Goal: Task Accomplishment & Management: Complete application form

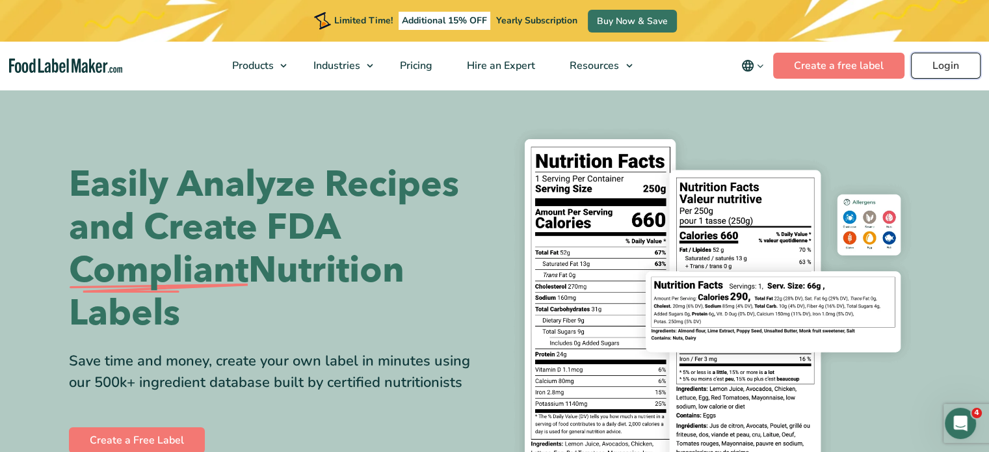
click at [932, 61] on link "Login" at bounding box center [946, 66] width 70 height 26
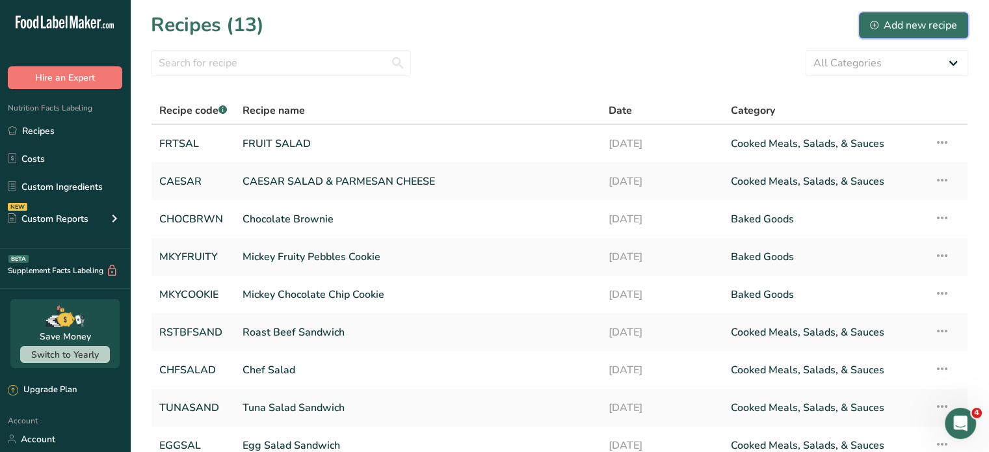
click at [916, 23] on div "Add new recipe" at bounding box center [913, 26] width 87 height 16
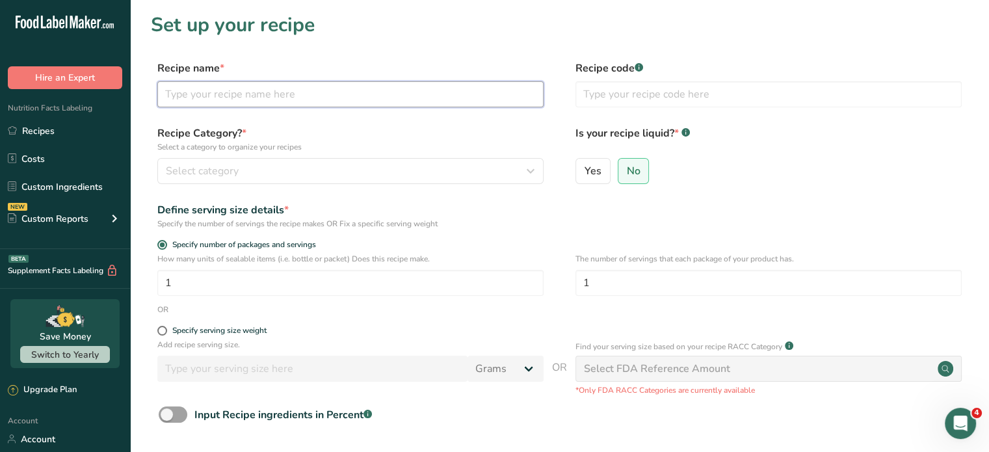
click at [282, 91] on input "text" at bounding box center [350, 94] width 386 height 26
type input "TURKEY CROISSANT"
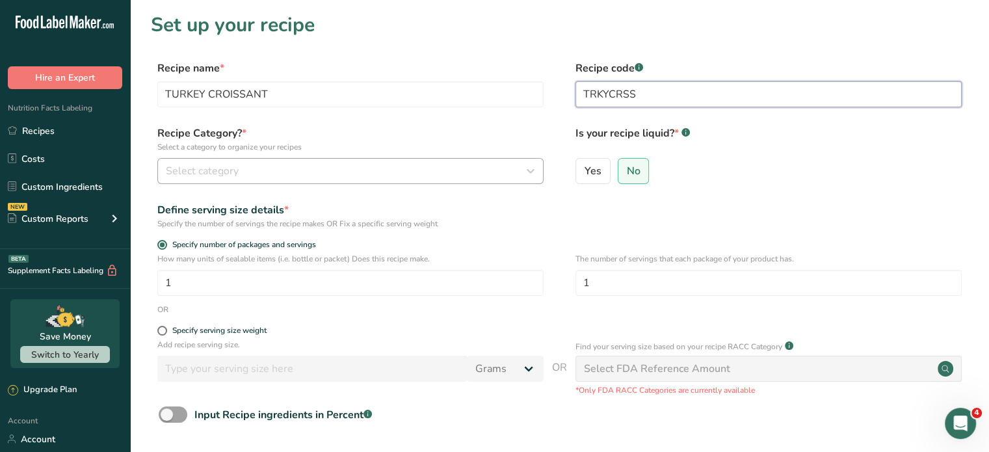
type input "TRKYCRSS"
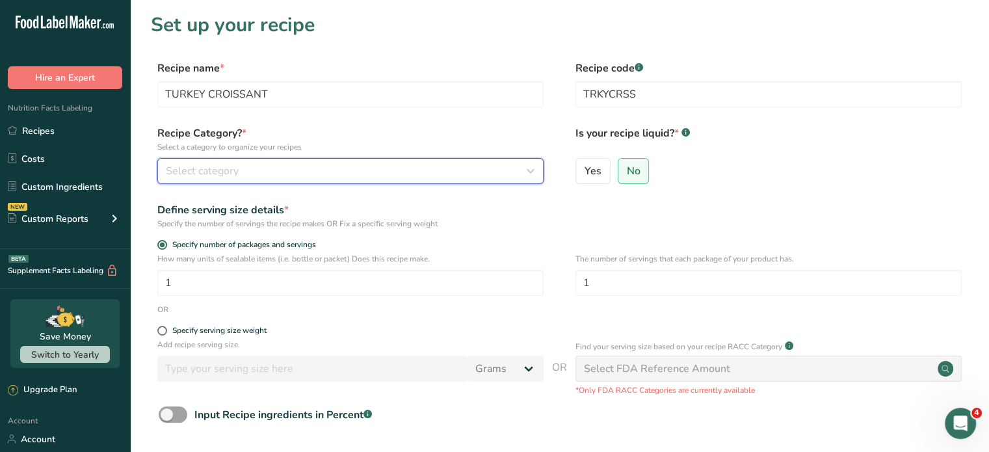
click at [395, 167] on div "Select category" at bounding box center [347, 171] width 362 height 16
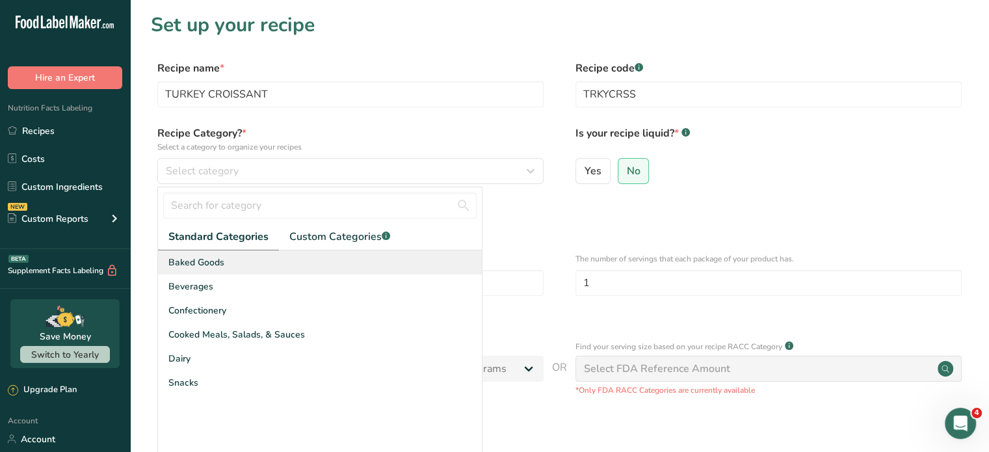
click at [229, 260] on div "Baked Goods" at bounding box center [320, 262] width 324 height 24
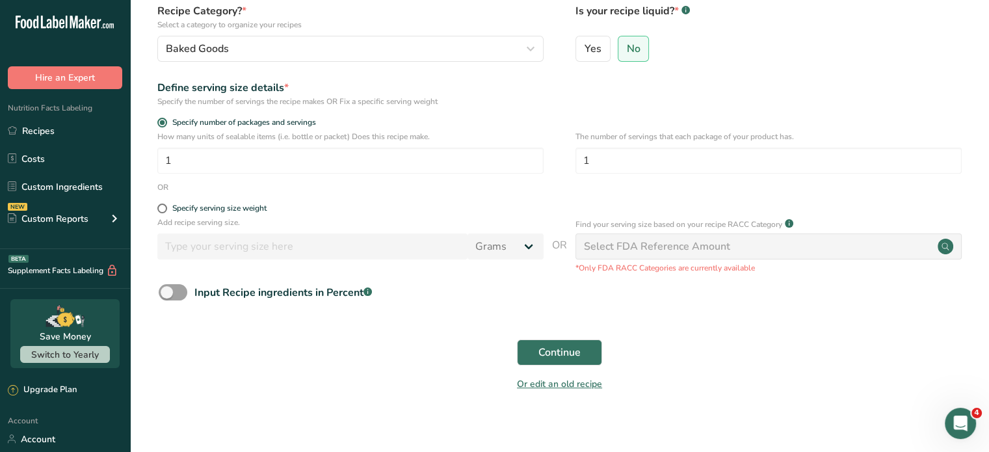
scroll to position [132, 0]
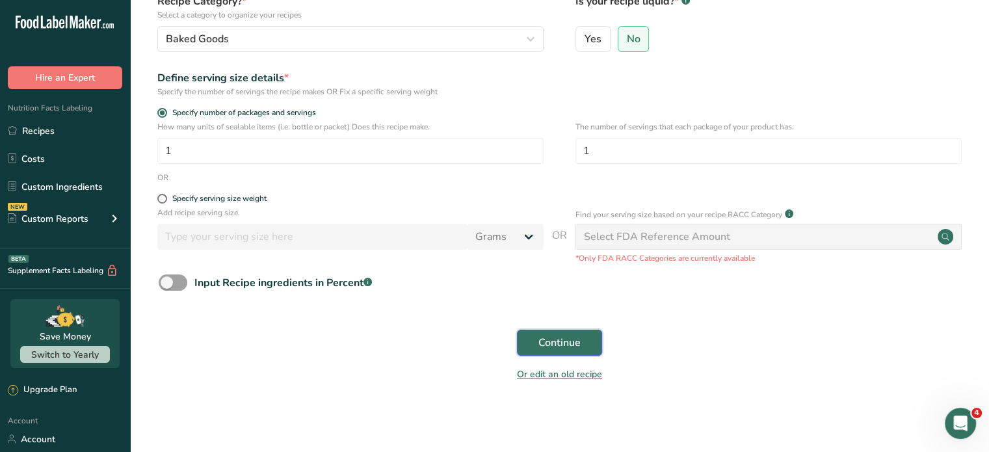
click at [566, 343] on span "Continue" at bounding box center [560, 343] width 42 height 16
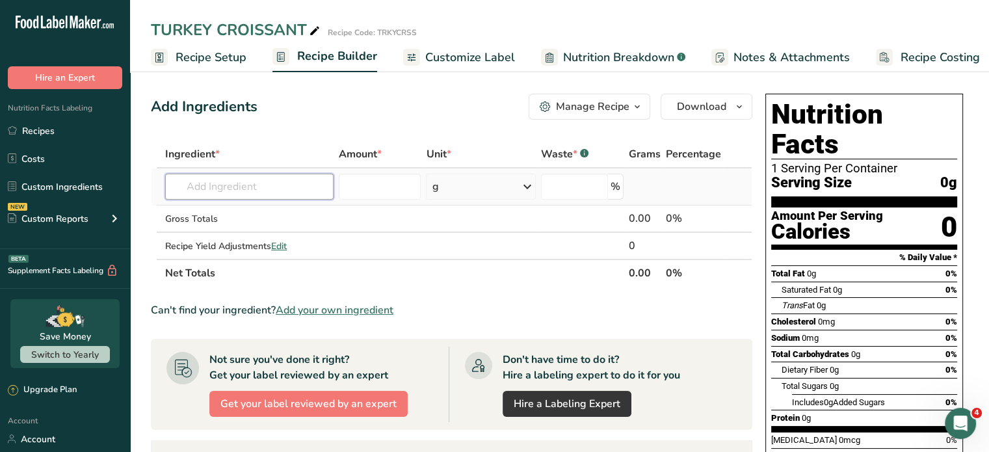
click at [317, 187] on input "text" at bounding box center [249, 187] width 168 height 26
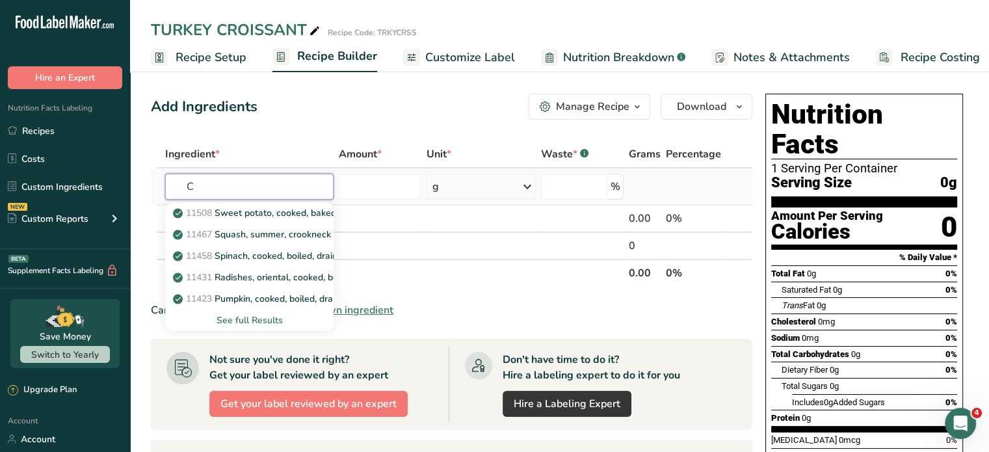
type input "C"
type input "Croissant"
click at [266, 316] on div "See full Results" at bounding box center [250, 320] width 148 height 14
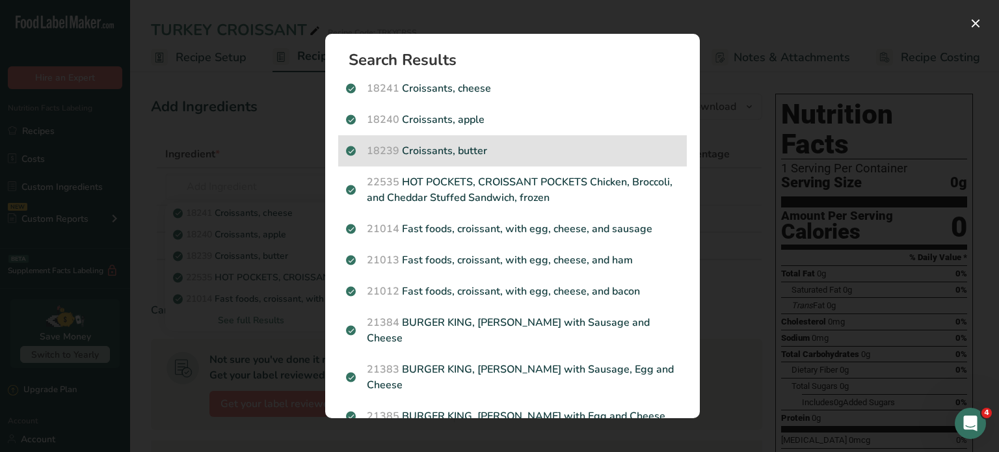
click at [447, 147] on p "18239 Croissants, butter" at bounding box center [512, 151] width 333 height 16
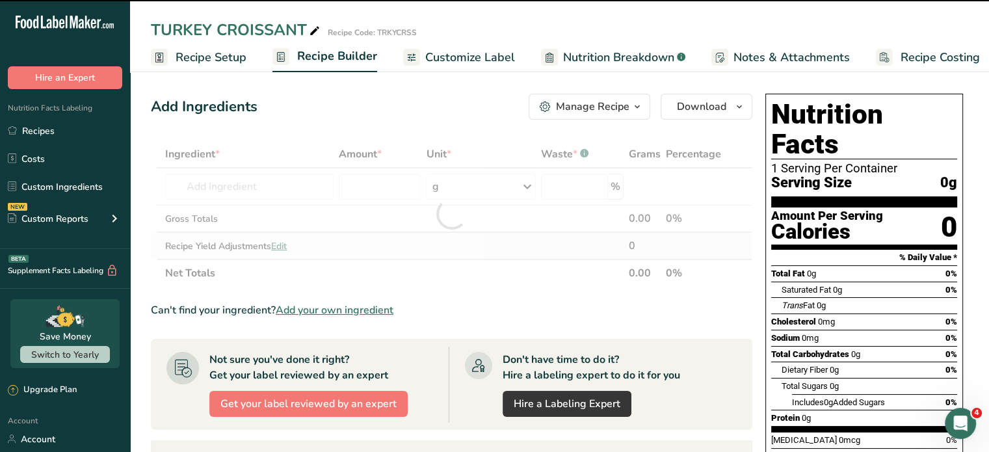
type input "0"
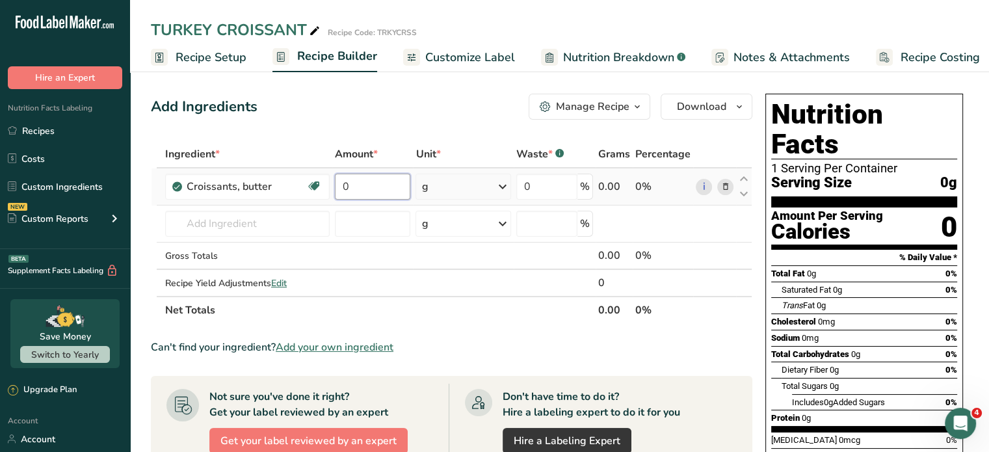
click at [369, 186] on input "0" at bounding box center [372, 187] width 75 height 26
type input "56"
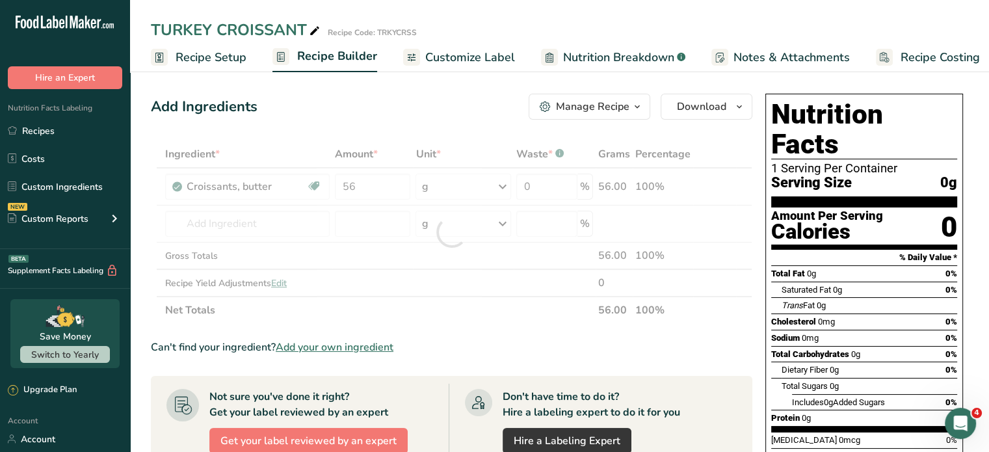
click at [479, 129] on div "Add Ingredients Manage Recipe Delete Recipe Duplicate Recipe Scale Recipe Save …" at bounding box center [455, 425] width 609 height 674
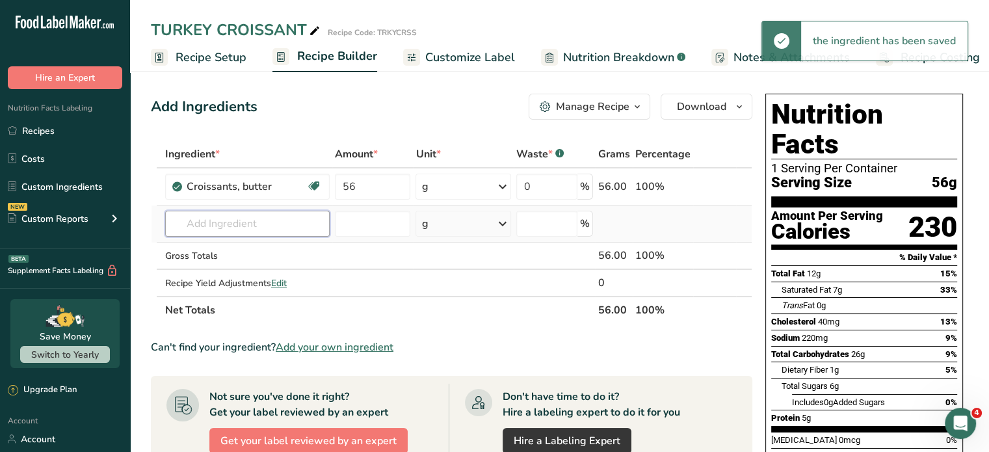
click at [284, 226] on input "text" at bounding box center [247, 224] width 165 height 26
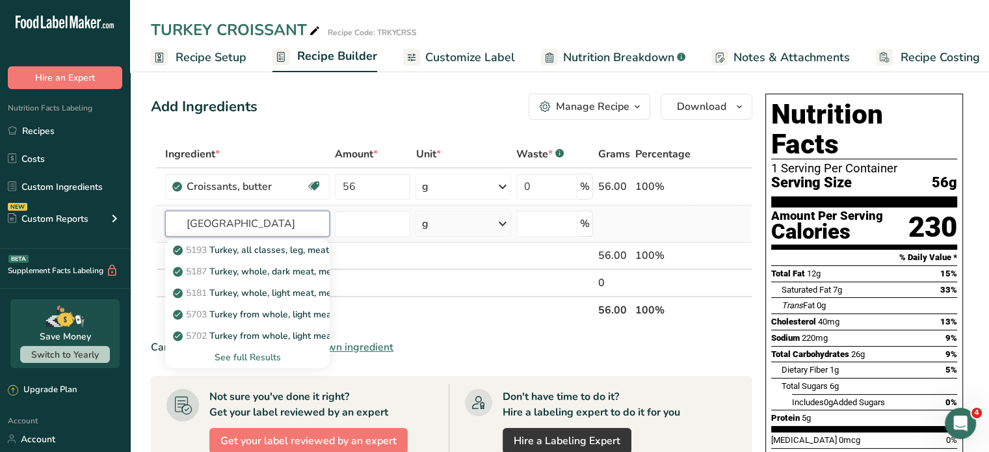
type input "[GEOGRAPHIC_DATA]"
click at [274, 355] on div "See full Results" at bounding box center [248, 358] width 144 height 14
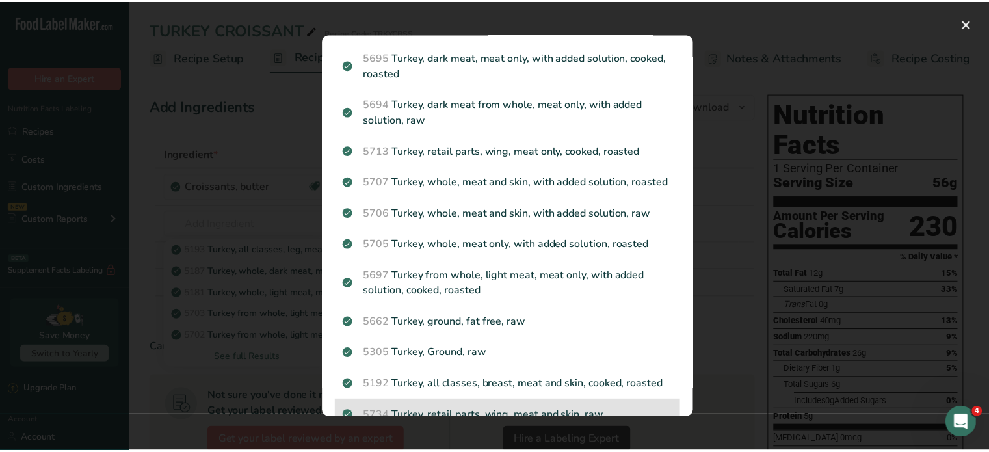
scroll to position [455, 0]
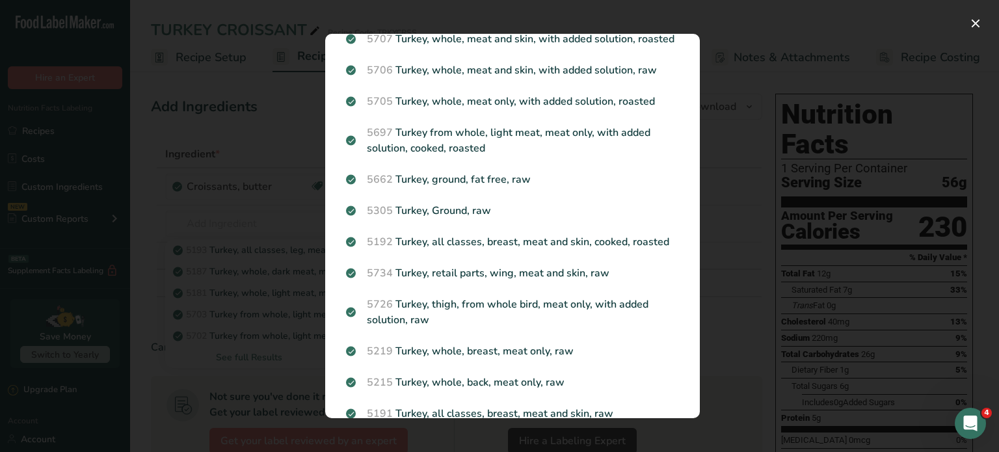
click at [768, 24] on div "Search results modal" at bounding box center [499, 226] width 999 height 452
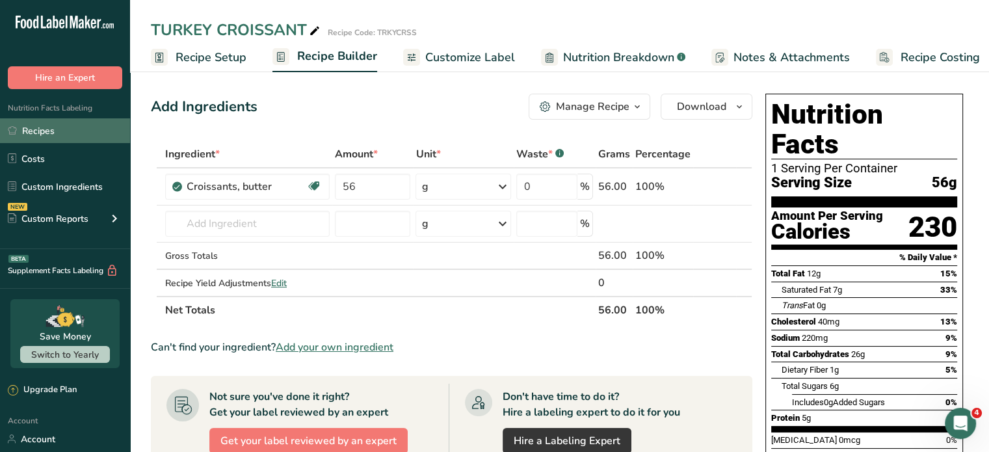
click at [41, 129] on link "Recipes" at bounding box center [65, 130] width 130 height 25
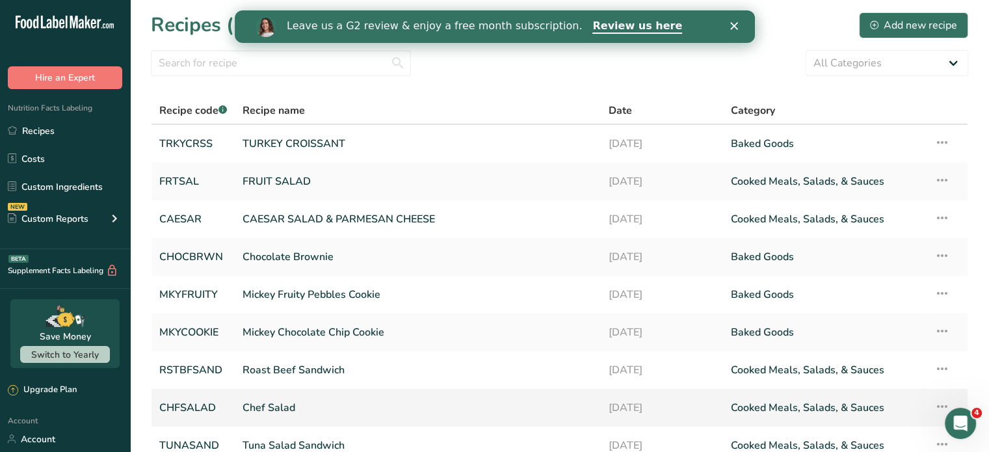
click at [284, 409] on link "Chef Salad" at bounding box center [418, 407] width 351 height 27
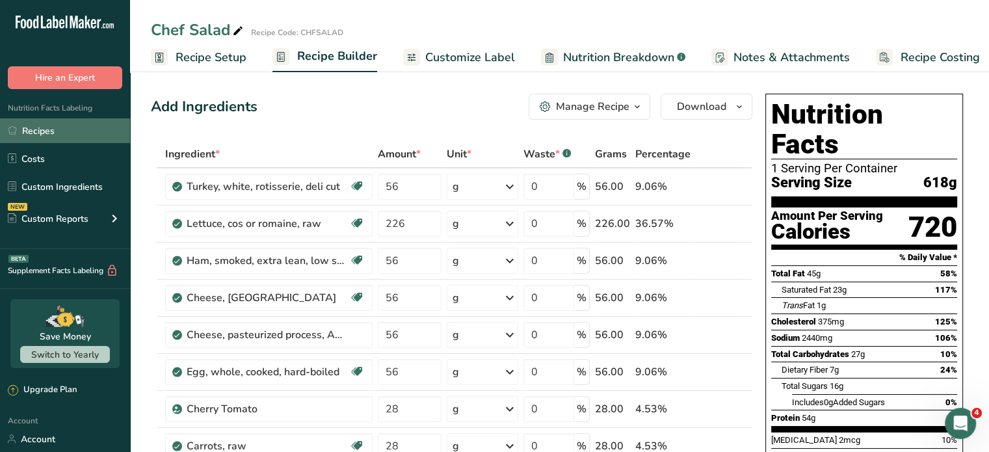
click at [35, 124] on link "Recipes" at bounding box center [65, 130] width 130 height 25
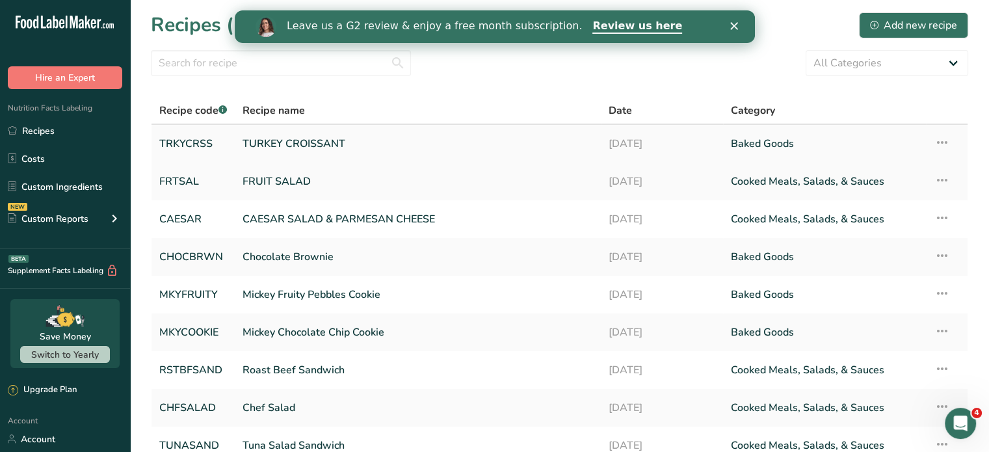
click at [312, 144] on link "TURKEY CROISSANT" at bounding box center [418, 143] width 351 height 27
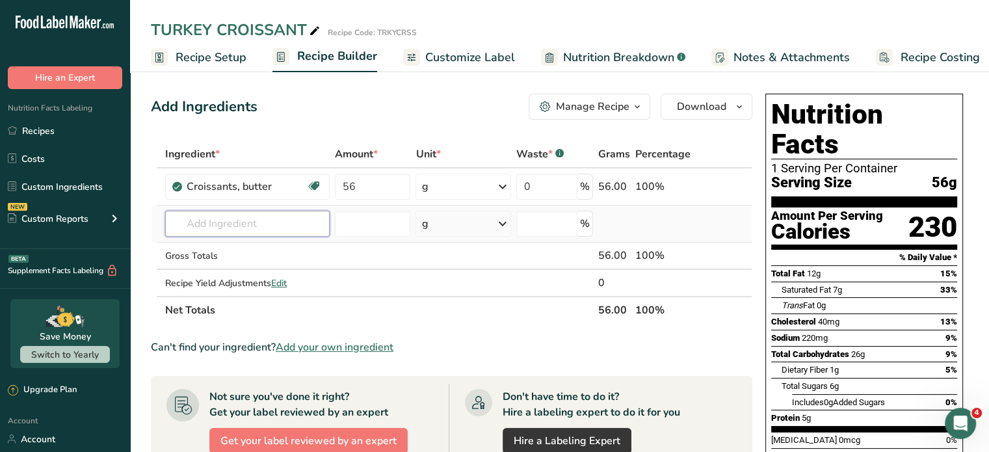
click at [283, 219] on input "text" at bounding box center [247, 224] width 165 height 26
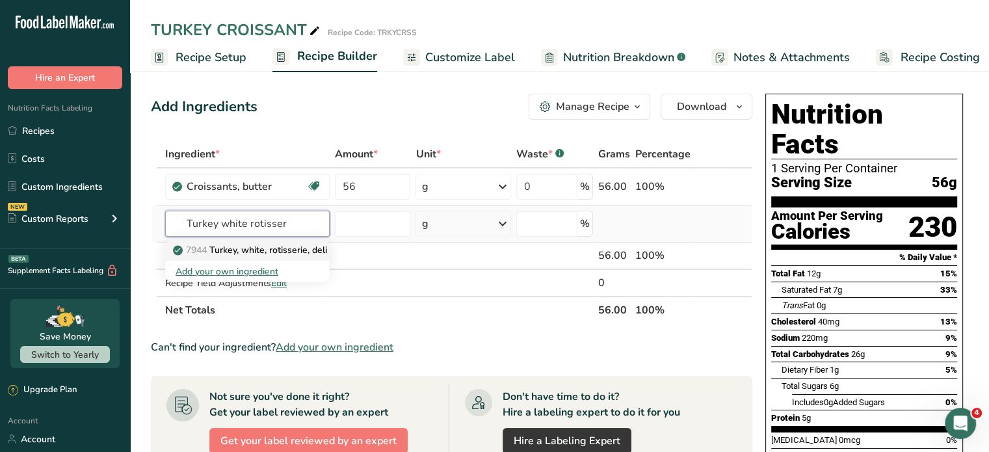
type input "Turkey white rotisser"
click at [273, 246] on p "7944 Turkey, white, rotisserie, deli cut" at bounding box center [259, 250] width 167 height 14
type input "Turkey, white, rotisserie, deli cut"
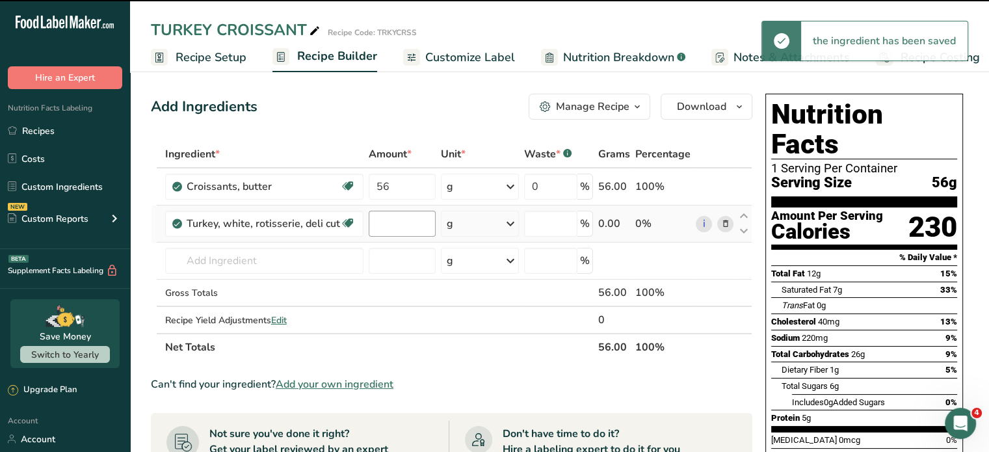
type input "0"
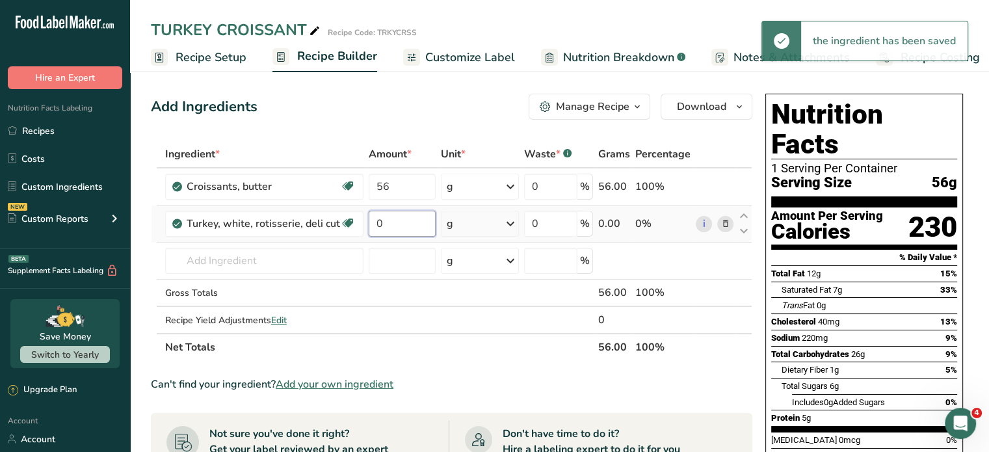
click at [390, 222] on input "0" at bounding box center [402, 224] width 67 height 26
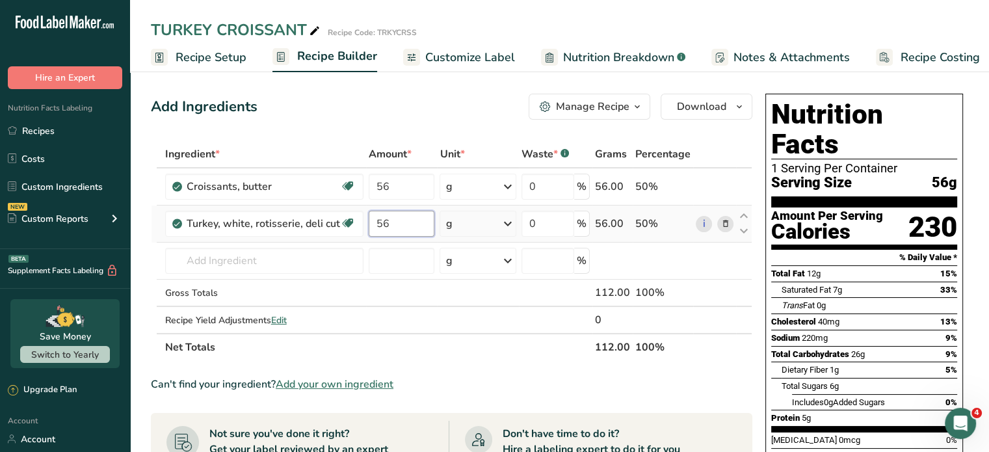
type input "5"
type input "112"
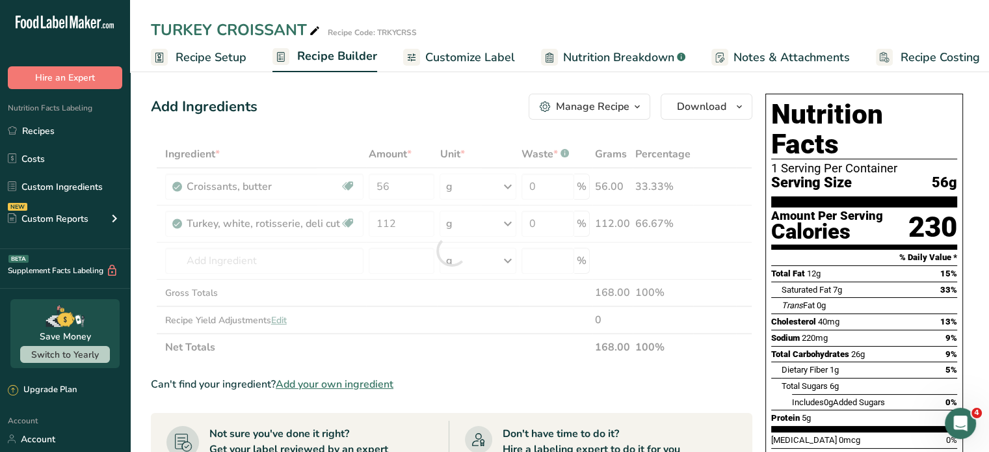
click at [364, 113] on div "Add Ingredients Manage Recipe Delete Recipe Duplicate Recipe Scale Recipe Save …" at bounding box center [452, 107] width 602 height 26
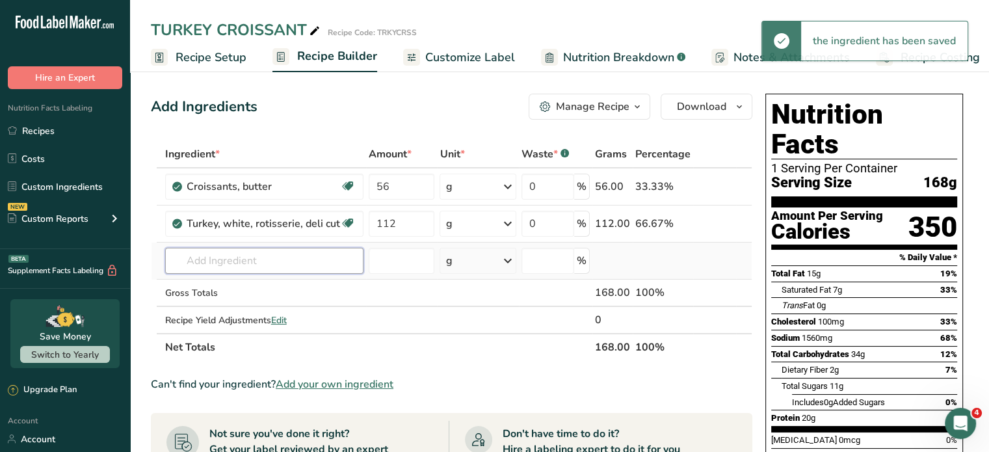
click at [268, 259] on input "text" at bounding box center [264, 261] width 198 height 26
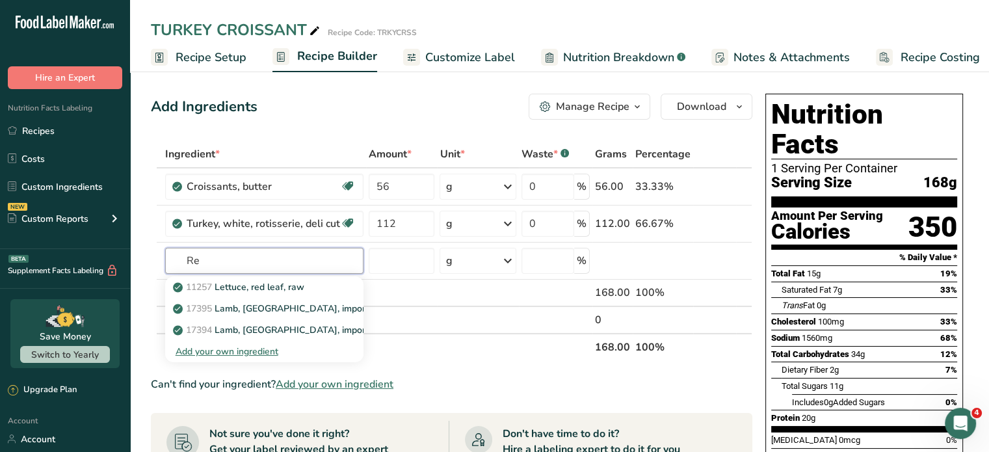
type input "R"
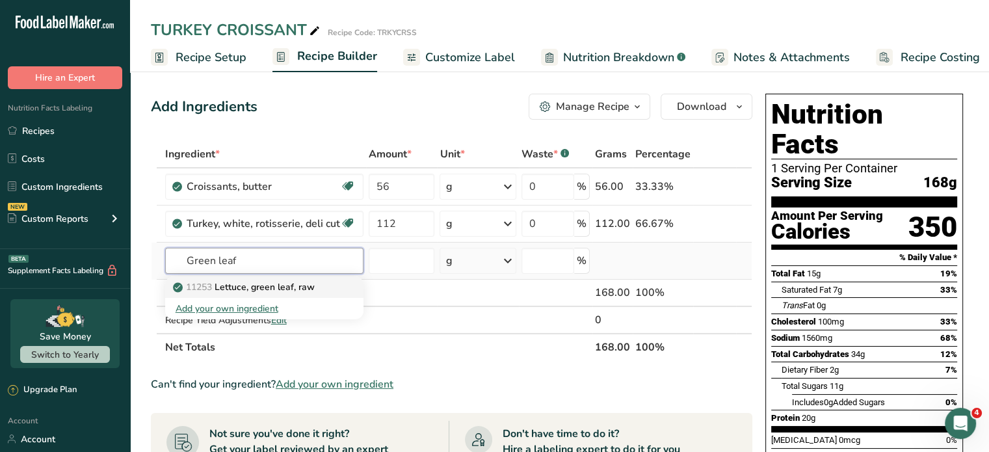
type input "Green leaf"
click at [287, 284] on p "11253 Lettuce, green leaf, raw" at bounding box center [245, 287] width 139 height 14
type input "Lettuce, green leaf, raw"
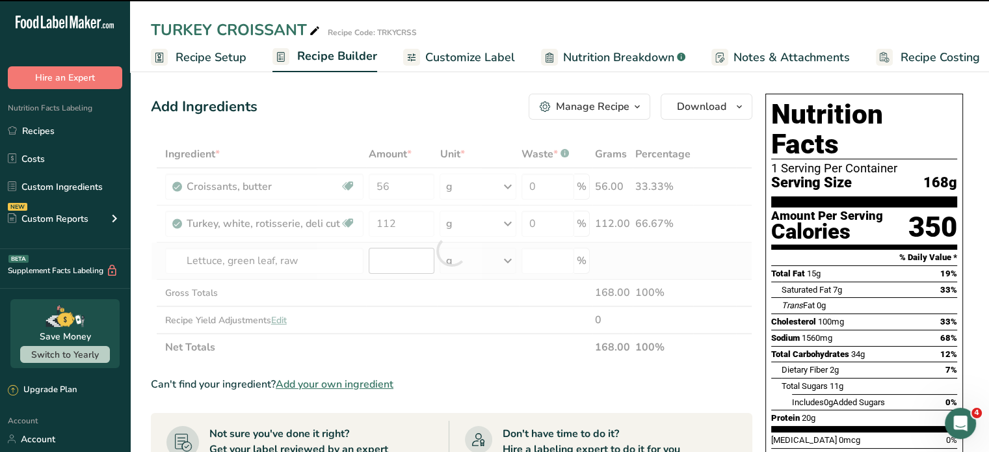
type input "0"
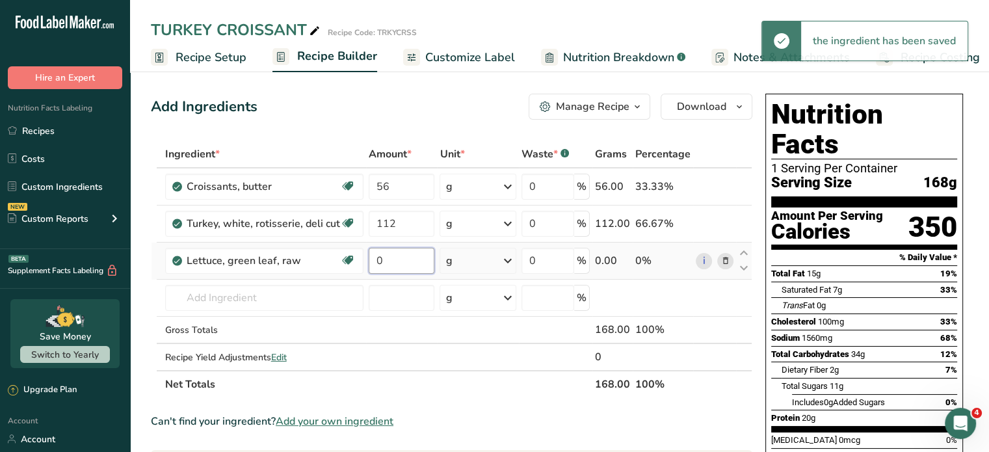
click at [385, 263] on input "0" at bounding box center [402, 261] width 66 height 26
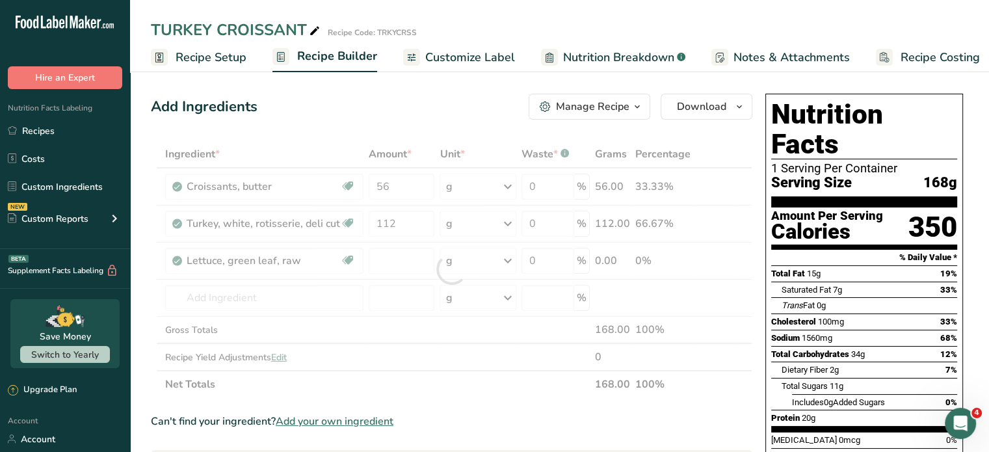
type input "0"
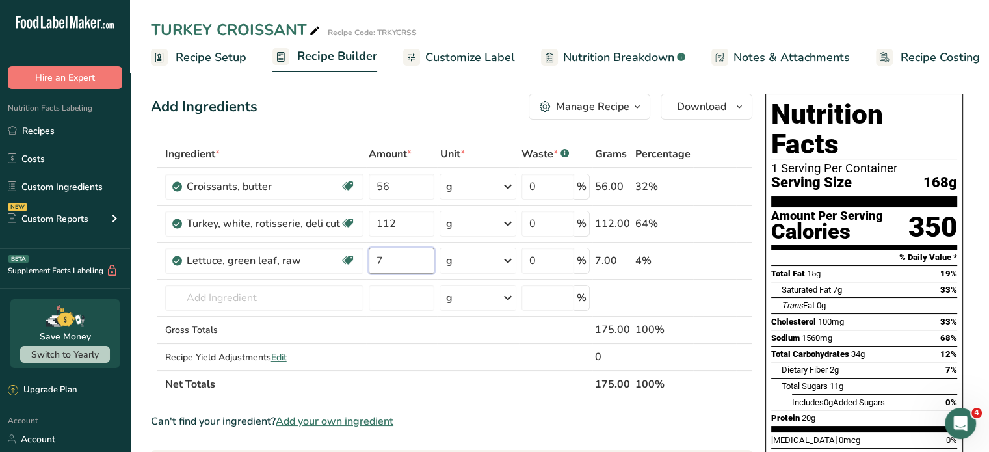
type input "7"
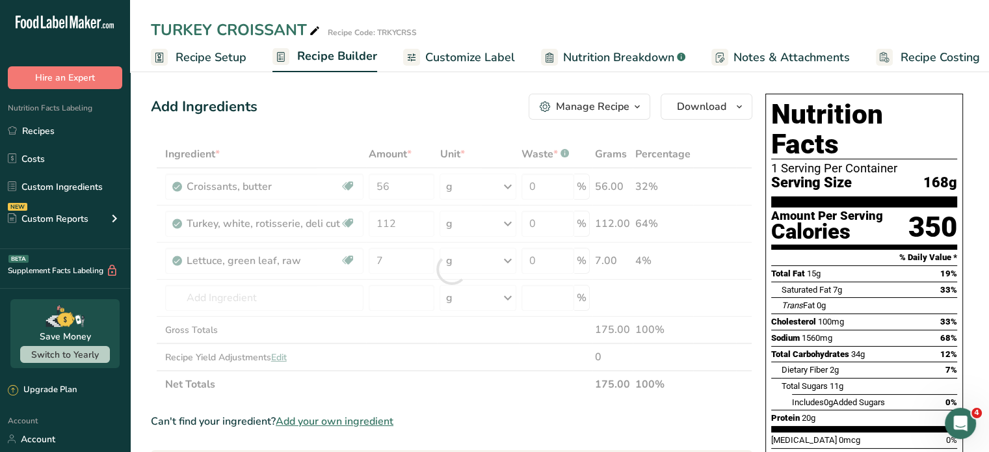
click at [372, 103] on div "Add Ingredients Manage Recipe Delete Recipe Duplicate Recipe Scale Recipe Save …" at bounding box center [452, 107] width 602 height 26
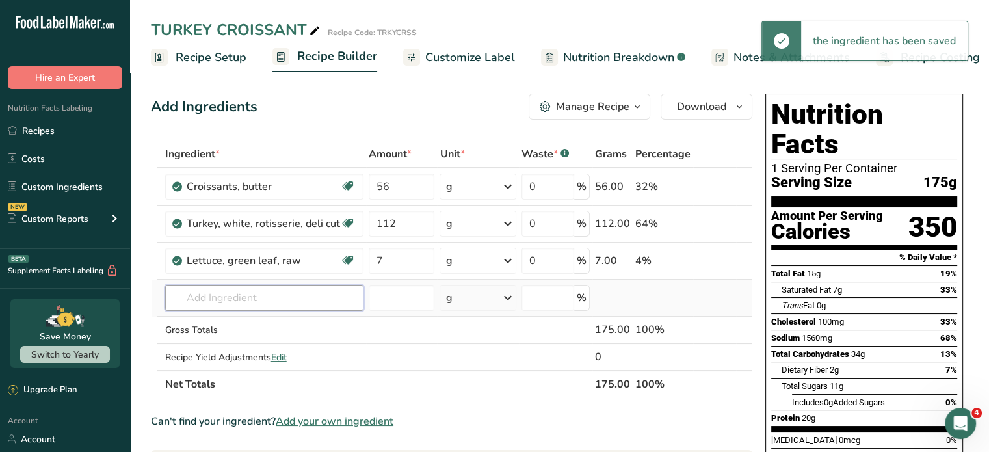
click at [243, 296] on input "text" at bounding box center [264, 298] width 198 height 26
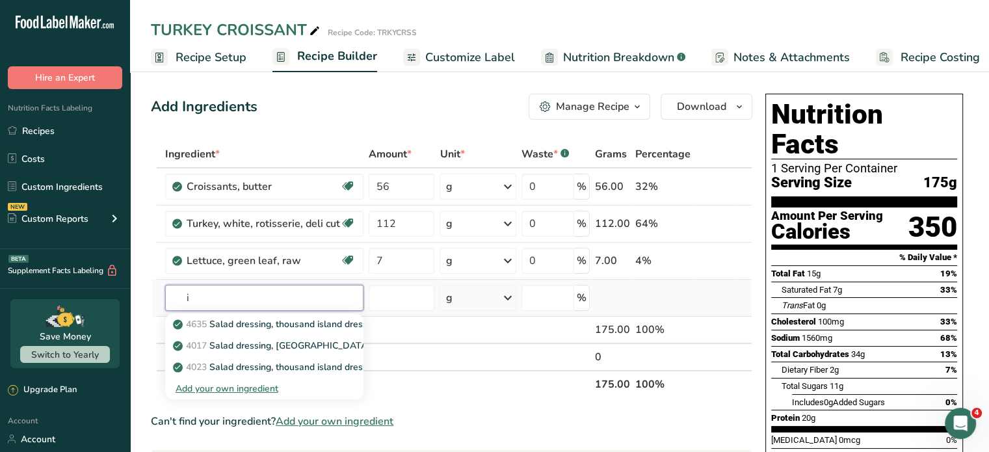
type input "i"
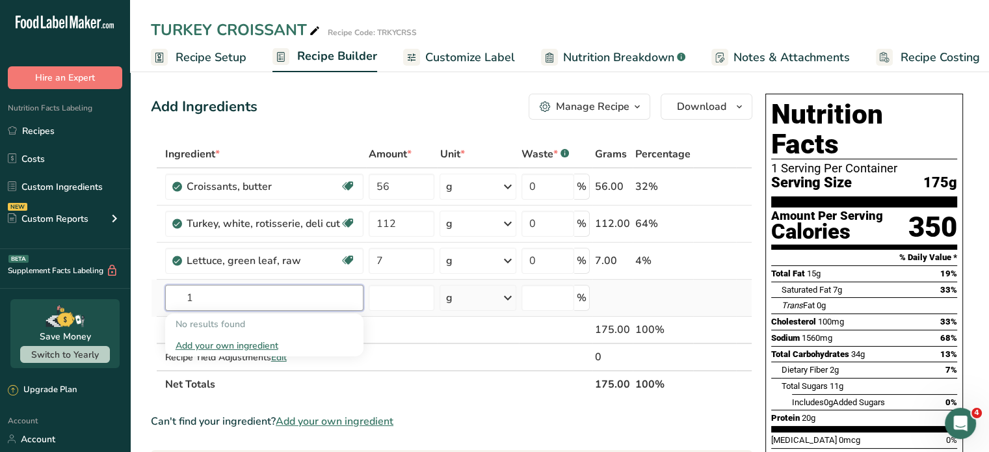
type input "1"
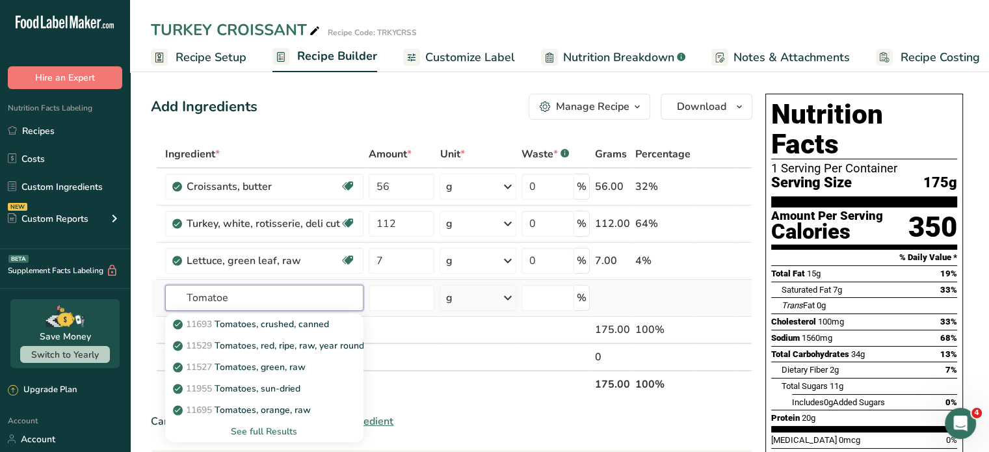
type input "Tomatoe"
click at [258, 431] on div "See full Results" at bounding box center [265, 432] width 178 height 14
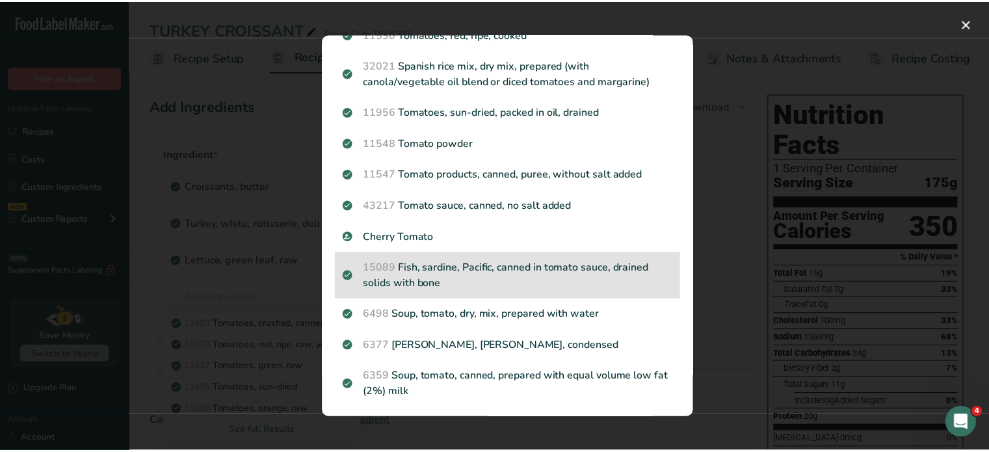
scroll to position [520, 0]
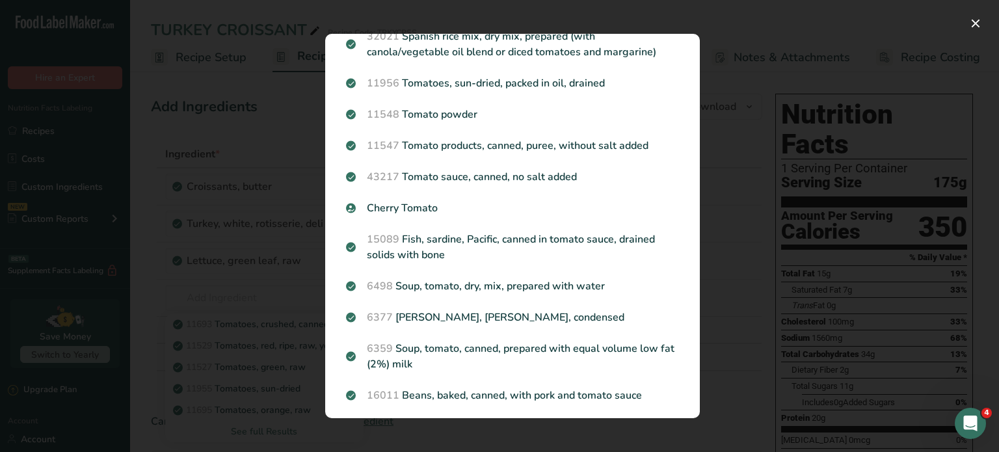
click at [713, 18] on div "Search Results 11693 Tomatoes, crushed, canned 11529 Tomatoes, red, ripe, raw, …" at bounding box center [512, 226] width 416 height 426
click at [974, 25] on button "Search results modal" at bounding box center [975, 23] width 21 height 21
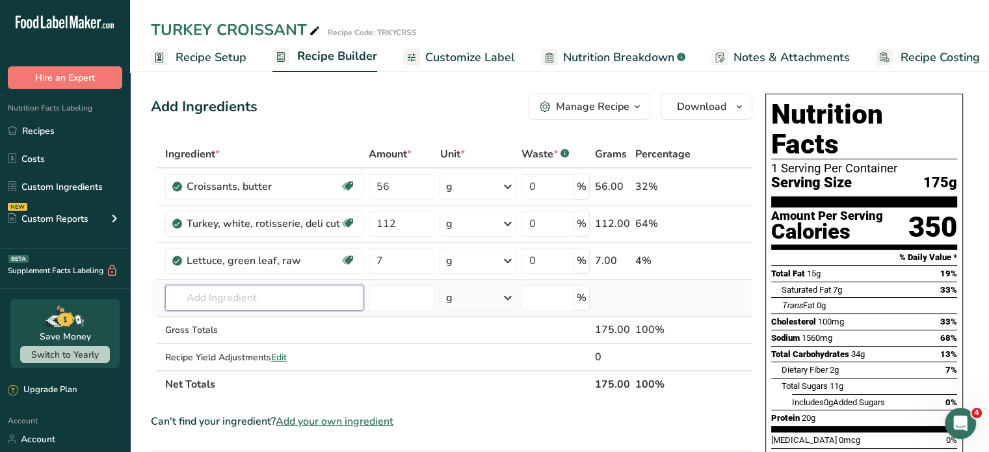
click at [301, 296] on input "text" at bounding box center [264, 298] width 198 height 26
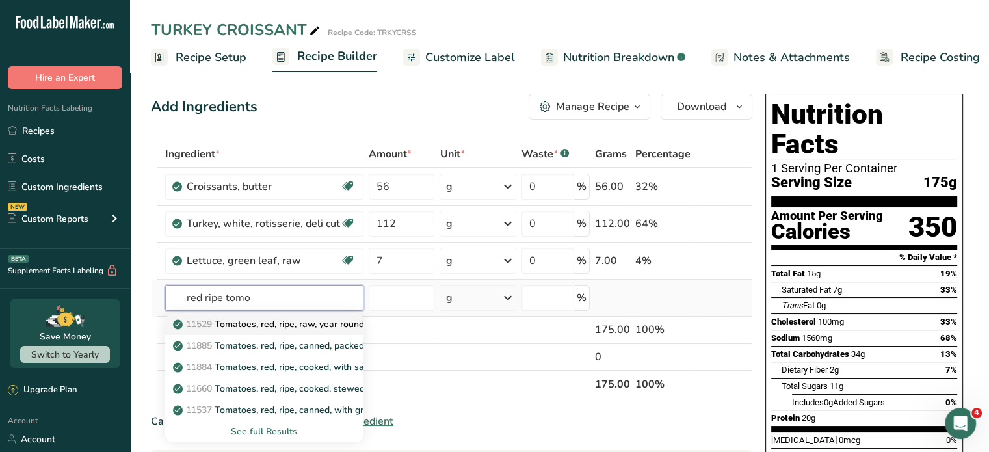
type input "red ripe tomo"
click at [286, 321] on p "11529 Tomatoes, red, ripe, raw, year round average" at bounding box center [288, 324] width 225 height 14
type input "Tomatoes, red, ripe, raw, year round average"
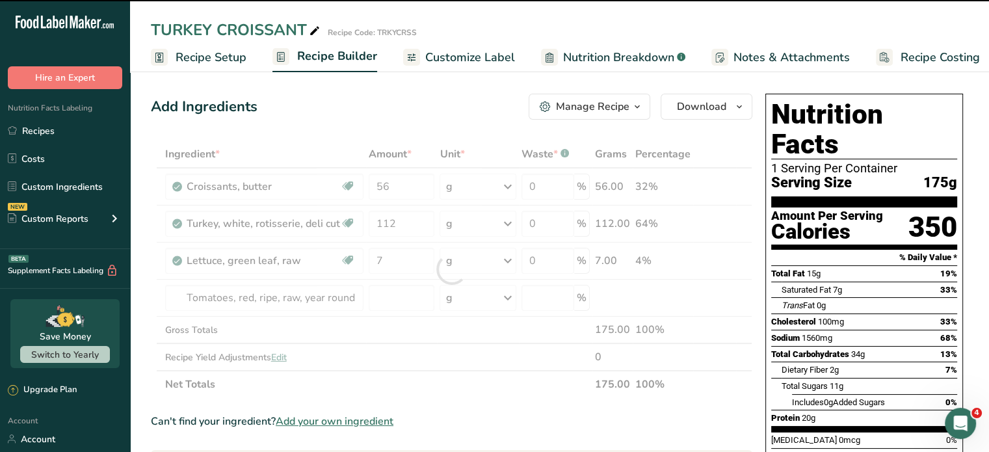
type input "0"
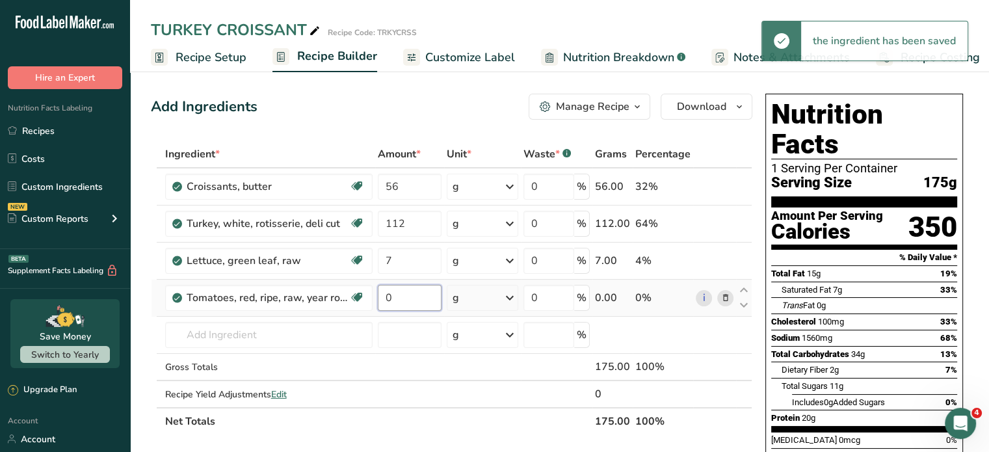
click at [399, 296] on input "0" at bounding box center [410, 298] width 64 height 26
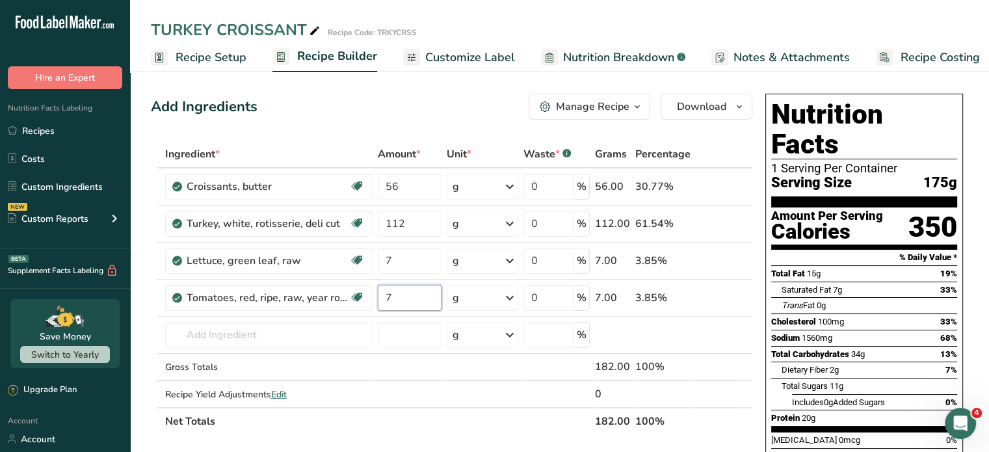
type input "7"
click at [601, 21] on div "TURKEY CROISSANT Recipe Code: TRKYCRSS" at bounding box center [559, 29] width 859 height 23
click at [228, 332] on input "text" at bounding box center [268, 335] width 207 height 26
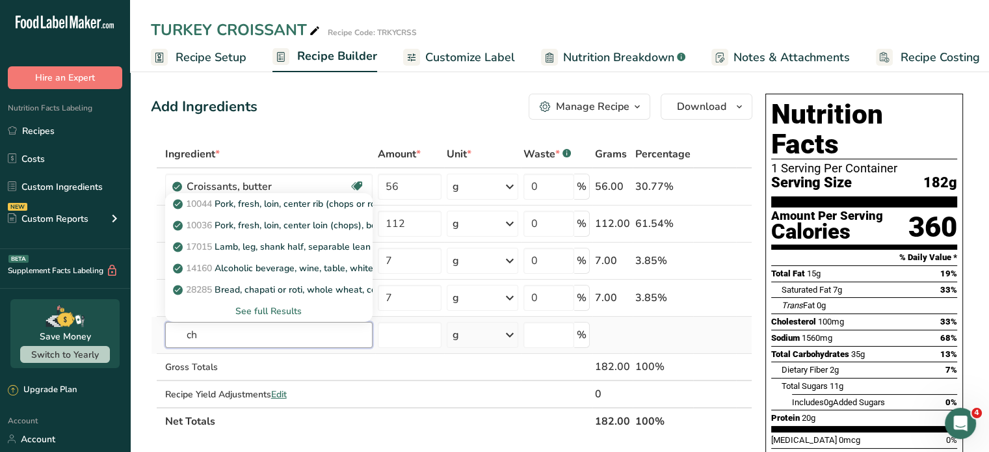
type input "c"
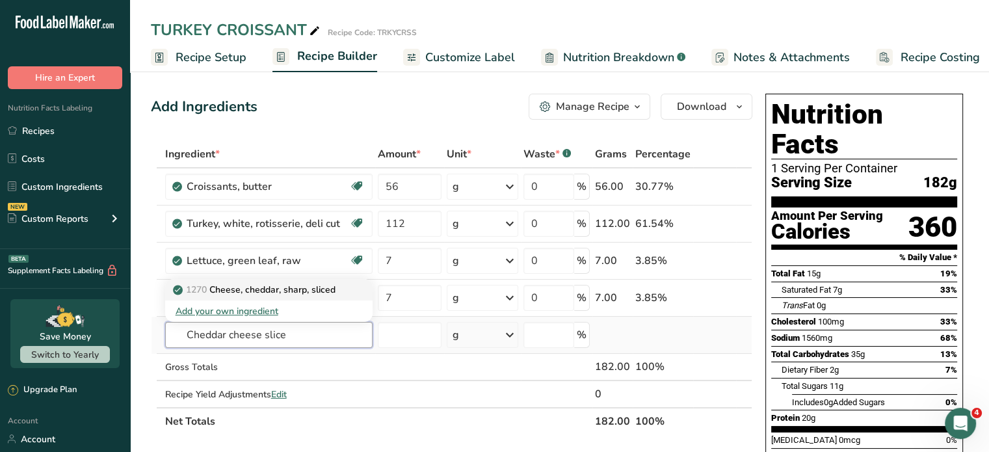
type input "Cheddar cheese slice"
click at [247, 293] on p "1270 Cheese, cheddar, sharp, sliced" at bounding box center [256, 290] width 160 height 14
type input "Cheese, cheddar, sharp, sliced"
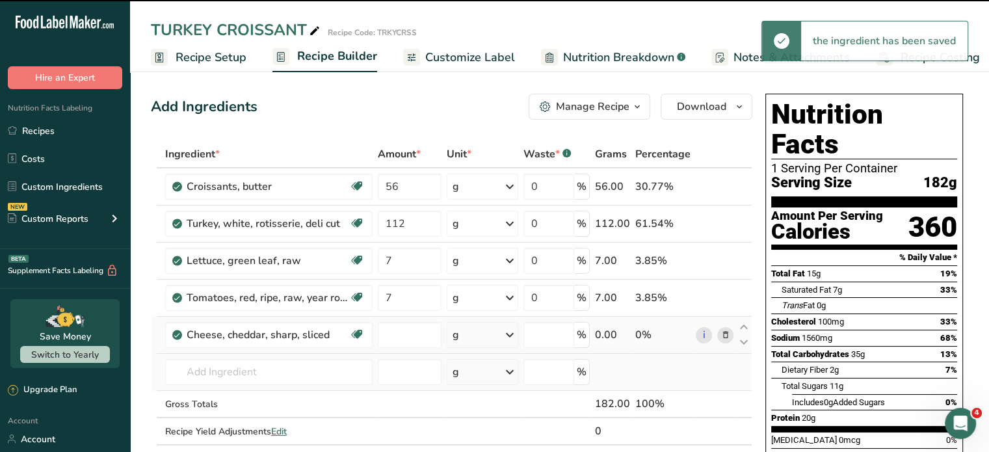
type input "0"
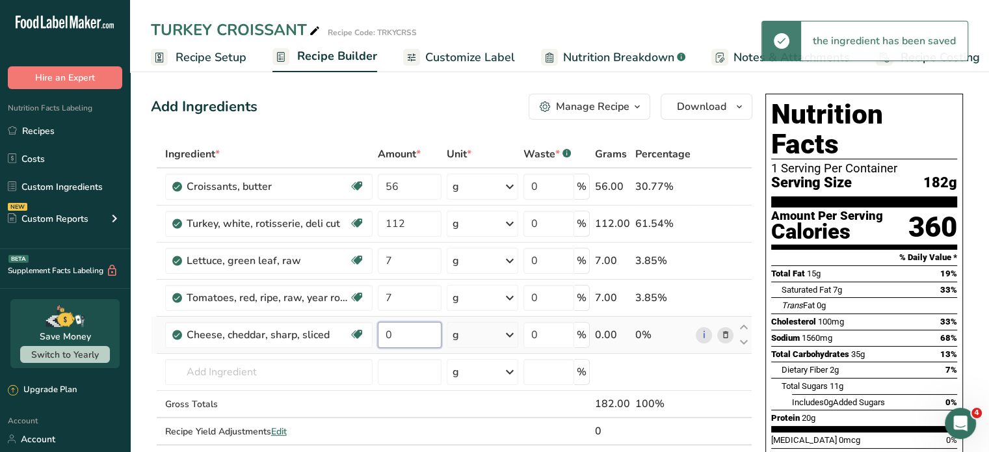
click at [397, 335] on input "0" at bounding box center [410, 335] width 64 height 26
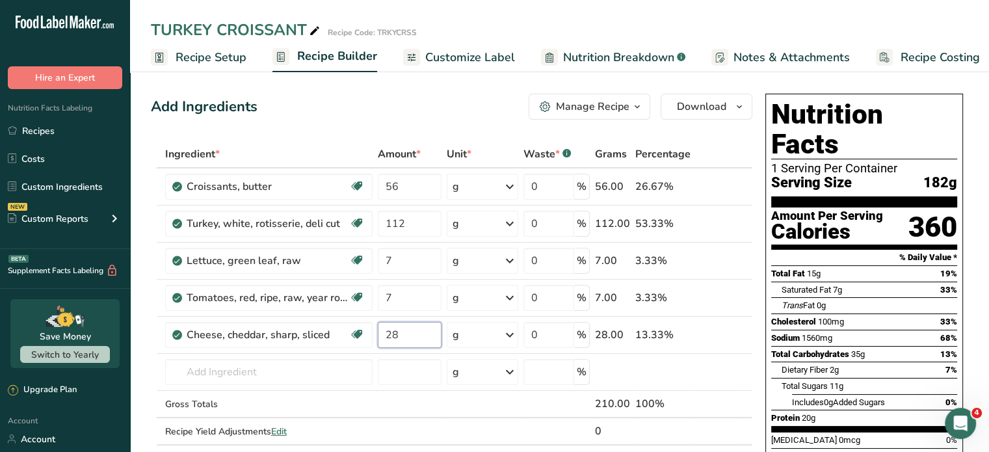
type input "28"
click at [420, 105] on div "Add Ingredients Manage Recipe Delete Recipe Duplicate Recipe Scale Recipe Save …" at bounding box center [452, 107] width 602 height 26
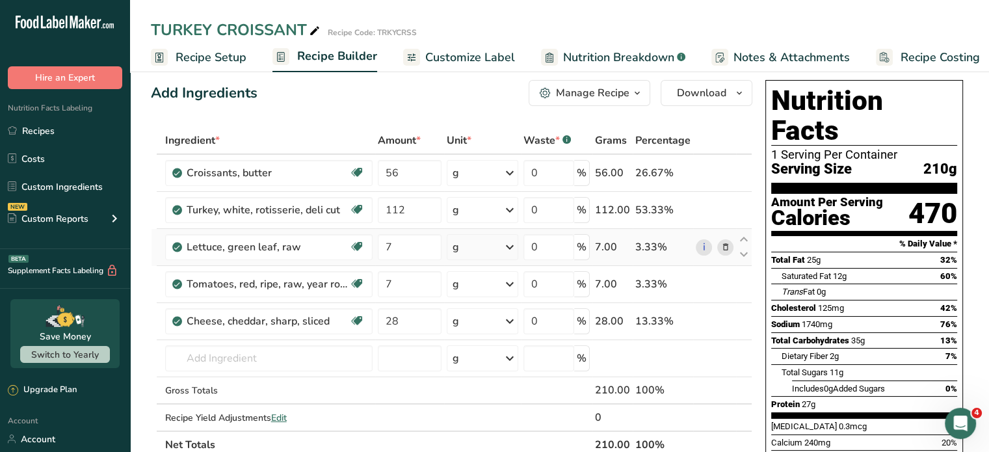
scroll to position [0, 0]
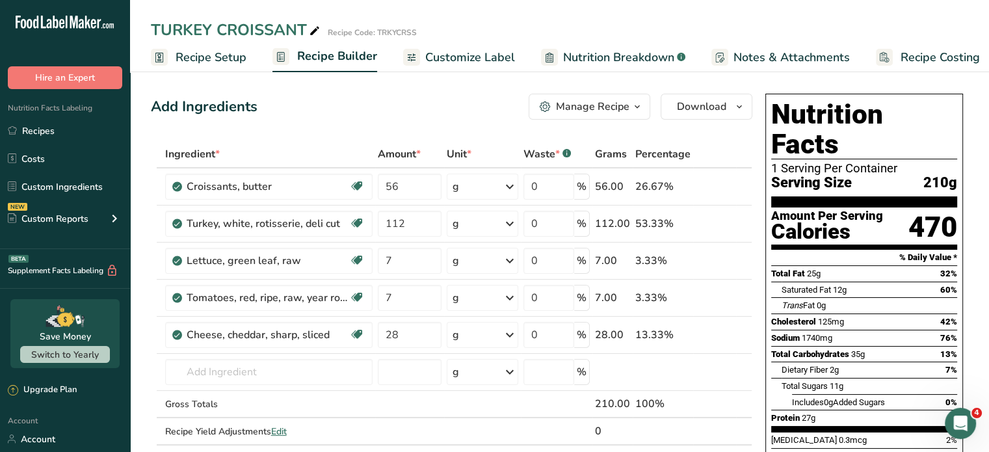
click at [639, 106] on icon "button" at bounding box center [637, 107] width 10 height 16
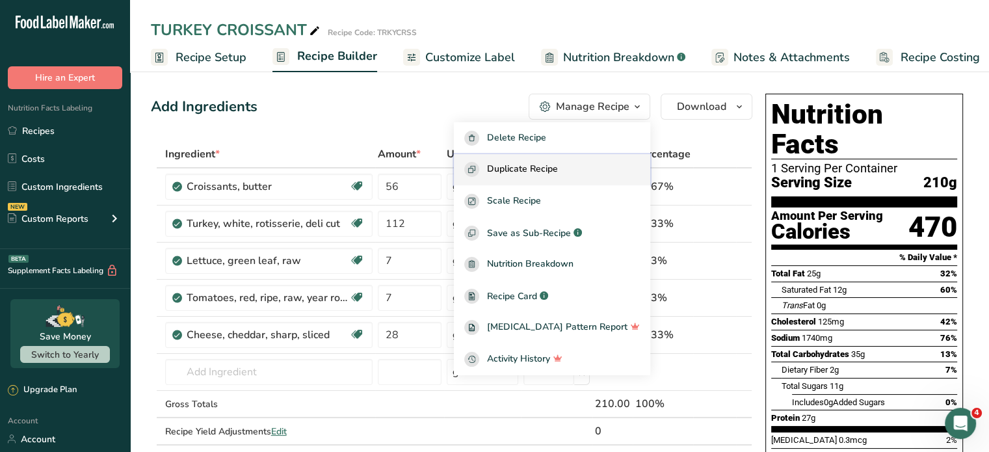
click at [554, 168] on span "Duplicate Recipe" at bounding box center [522, 169] width 71 height 15
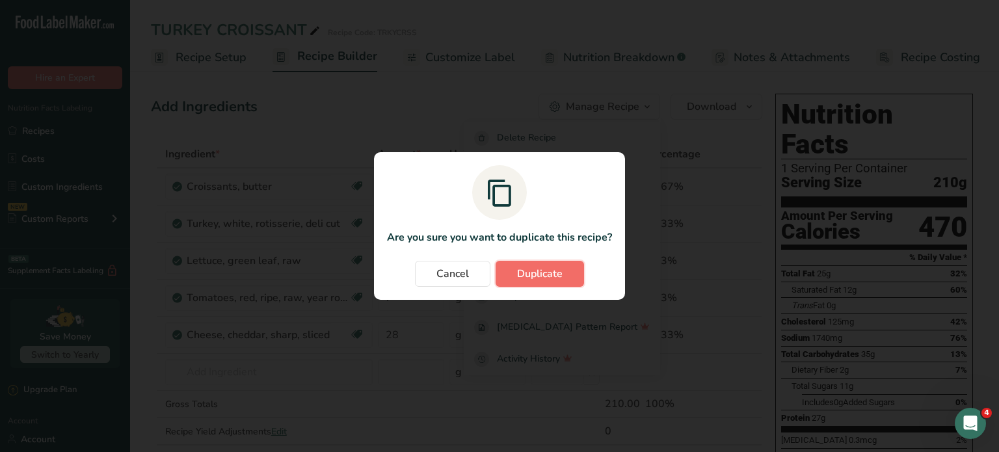
click at [548, 270] on span "Duplicate" at bounding box center [540, 274] width 46 height 16
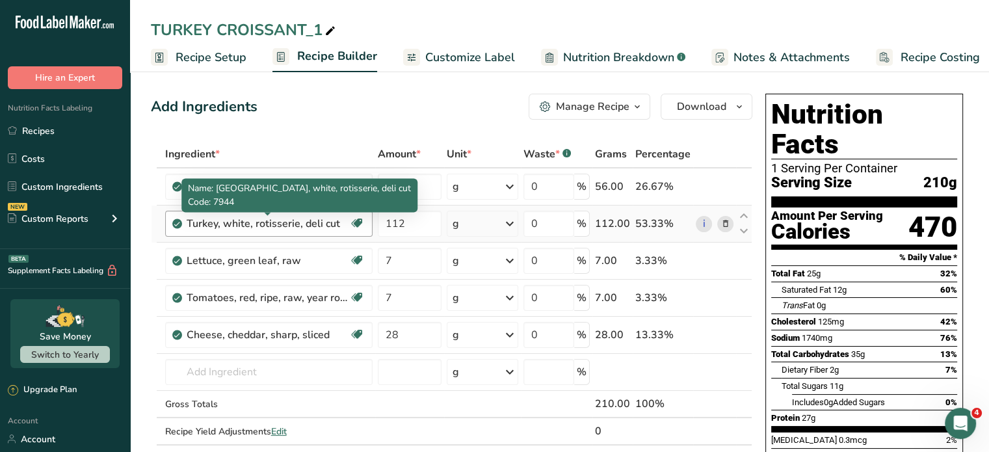
click at [193, 230] on div "Turkey, white, rotisserie, deli cut" at bounding box center [268, 224] width 163 height 16
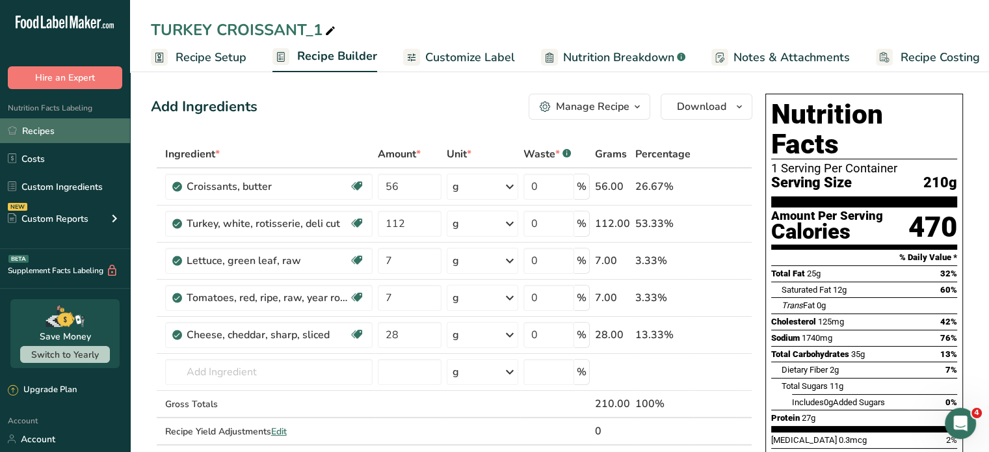
click at [55, 129] on link "Recipes" at bounding box center [65, 130] width 130 height 25
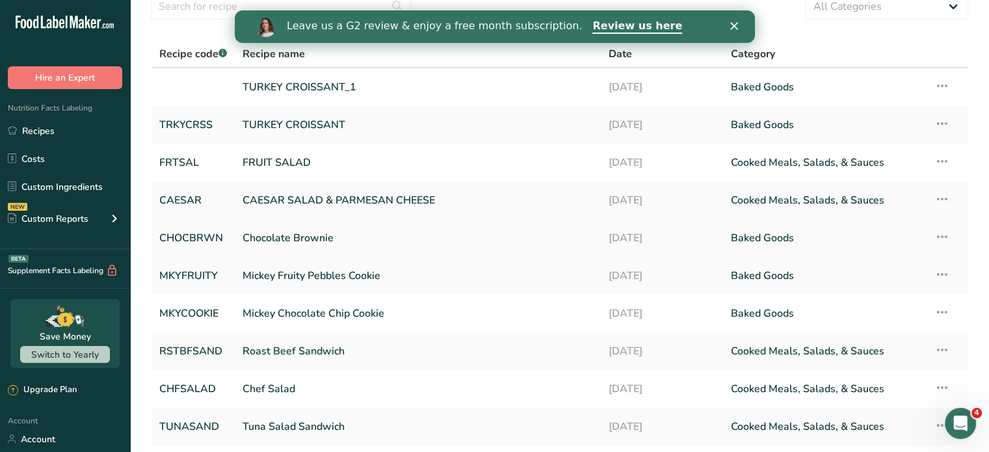
scroll to position [130, 0]
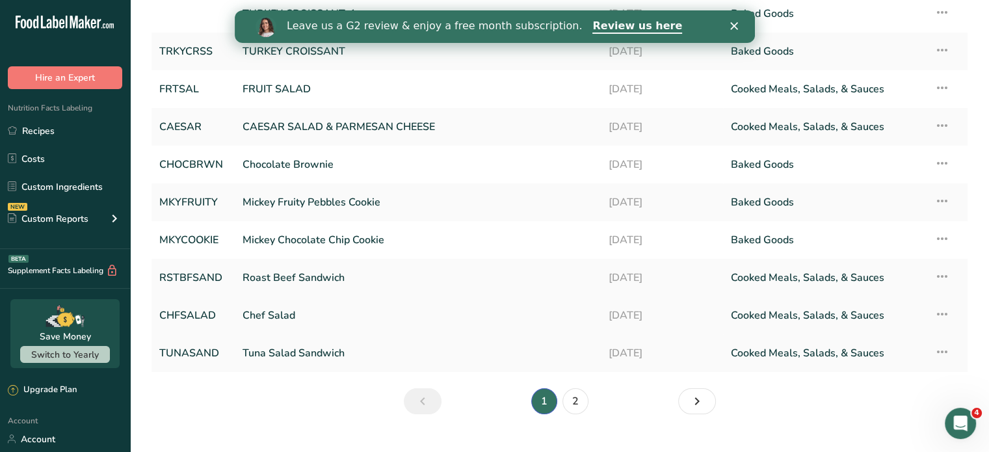
click at [195, 312] on link "CHFSALAD" at bounding box center [193, 315] width 68 height 27
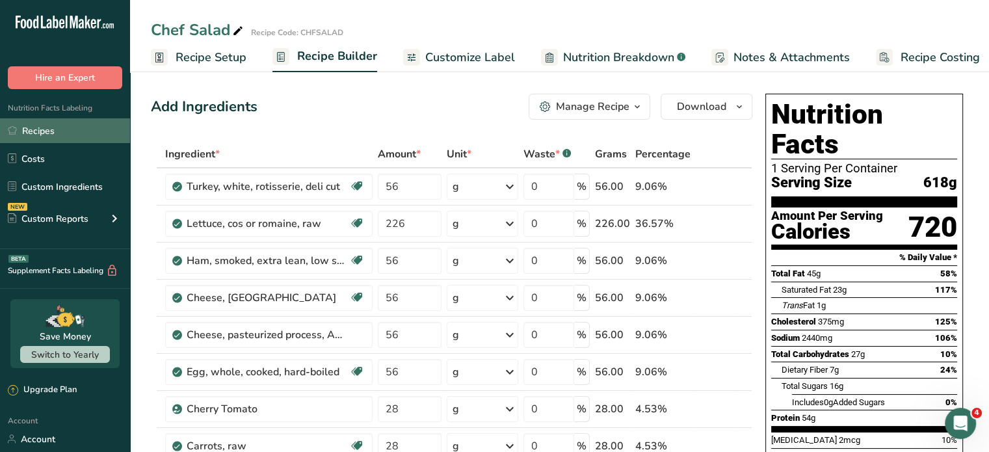
click at [38, 126] on link "Recipes" at bounding box center [65, 130] width 130 height 25
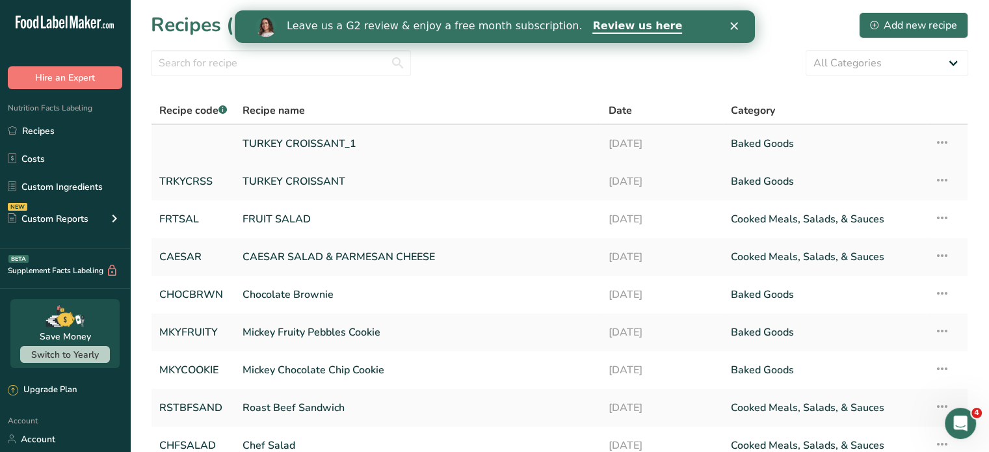
click at [317, 144] on link "TURKEY CROISSANT_1" at bounding box center [418, 143] width 351 height 27
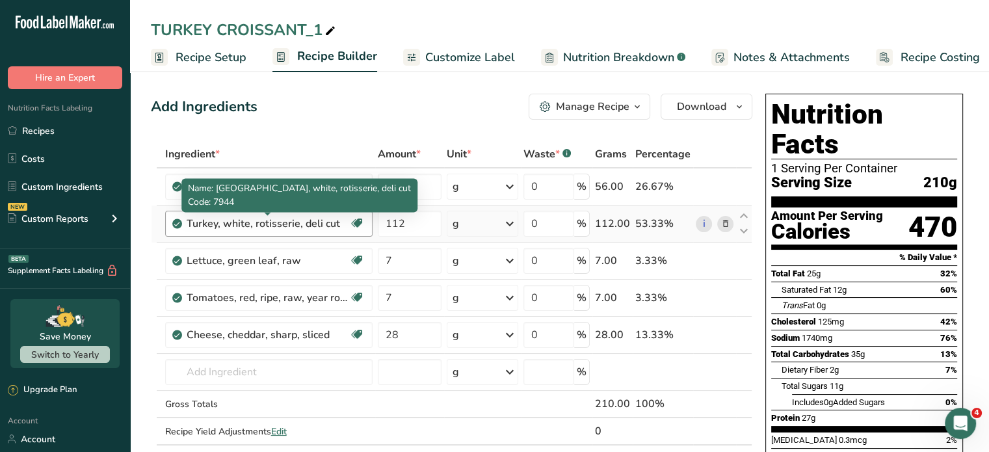
click at [263, 222] on div "Turkey, white, rotisserie, deli cut" at bounding box center [268, 224] width 163 height 16
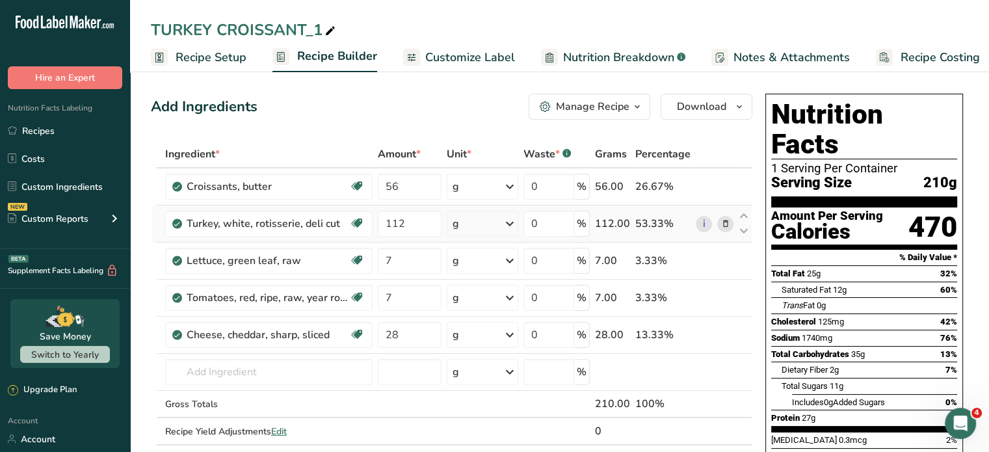
click at [726, 220] on icon at bounding box center [725, 224] width 9 height 14
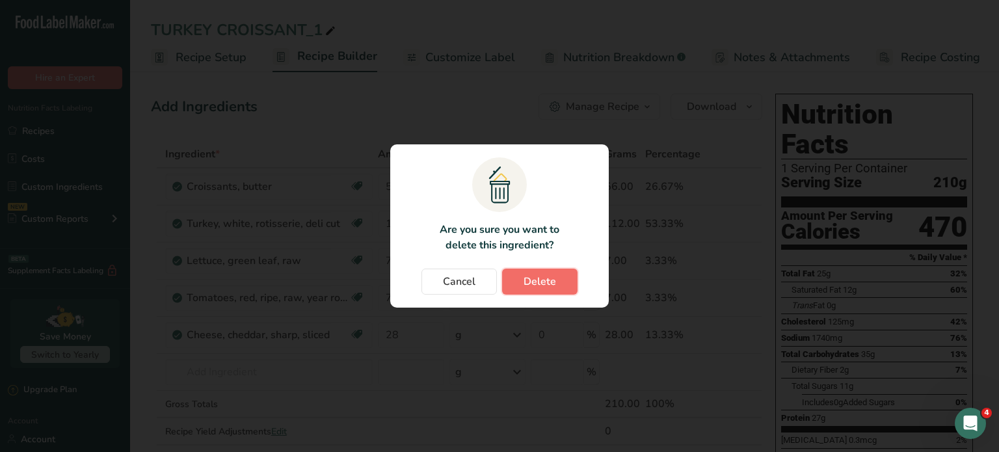
click at [538, 282] on span "Delete" at bounding box center [540, 282] width 33 height 16
type input "7"
type input "28"
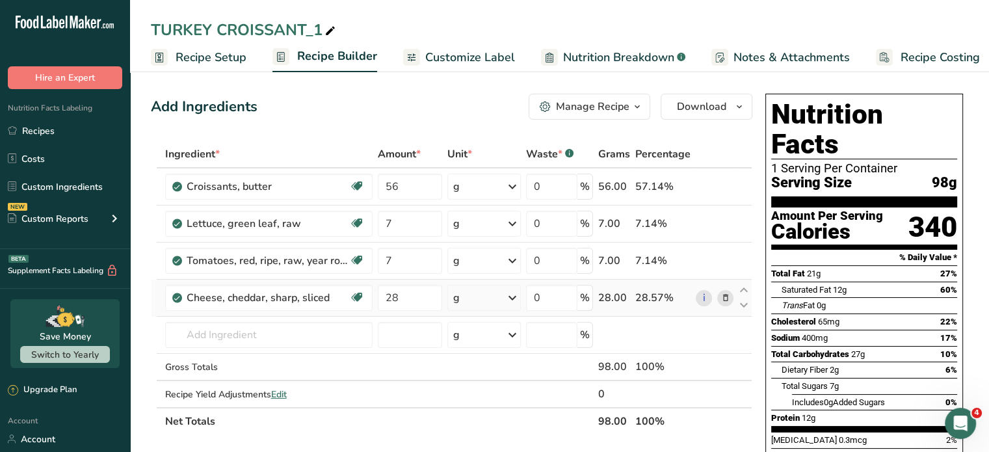
click at [725, 296] on icon at bounding box center [725, 298] width 9 height 14
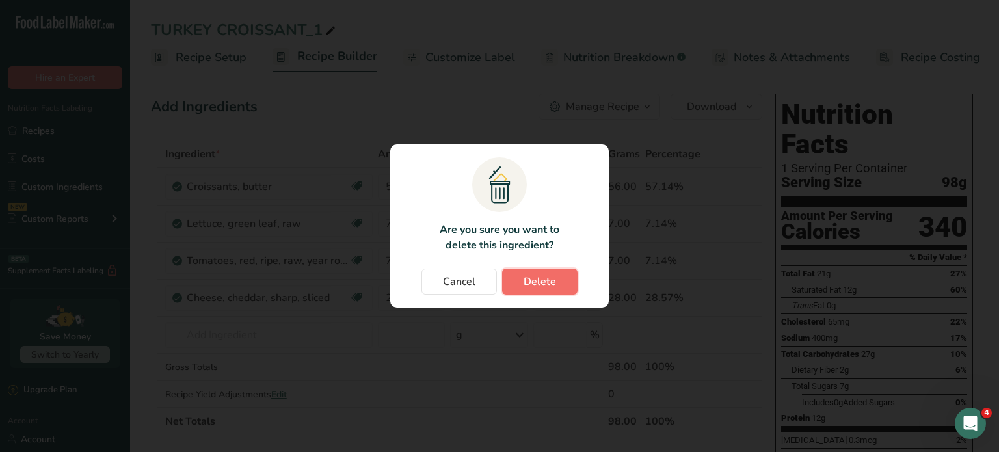
click at [554, 279] on span "Delete" at bounding box center [540, 282] width 33 height 16
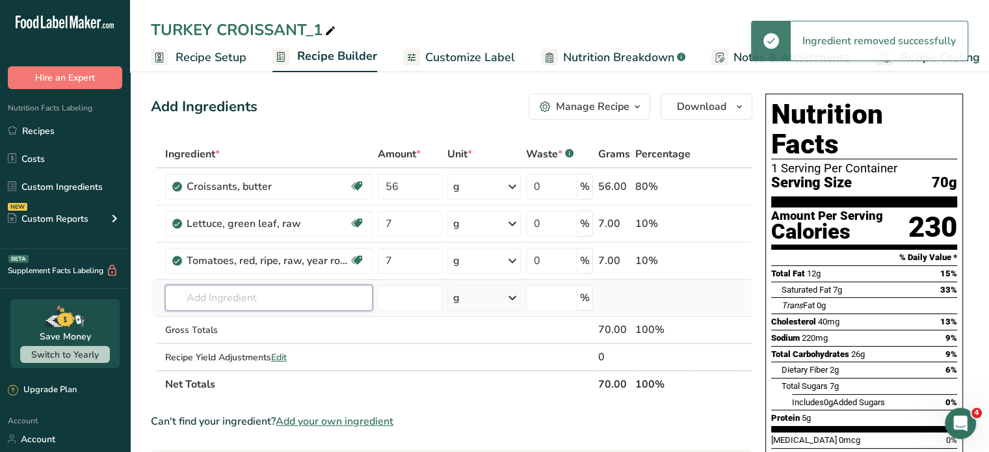
click at [278, 299] on input "text" at bounding box center [268, 298] width 207 height 26
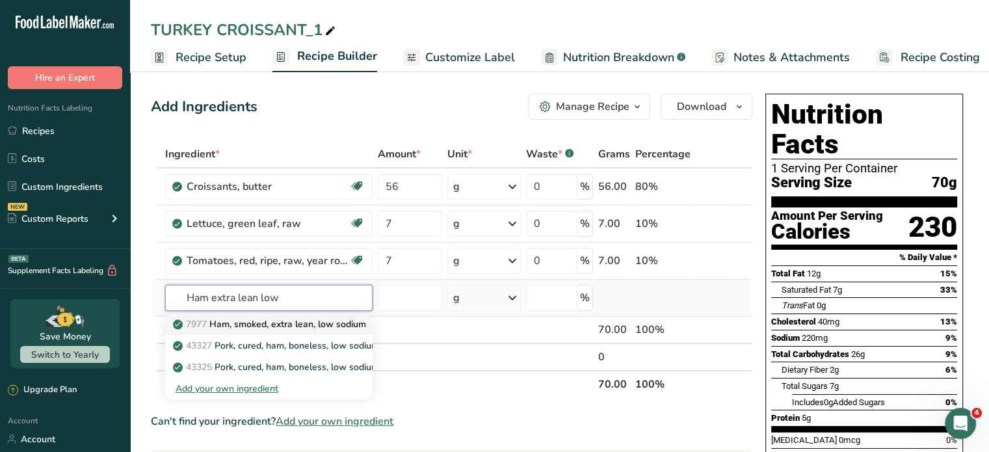
type input "Ham extra lean low"
click at [284, 321] on p "7977 Ham, smoked, extra lean, low sodium" at bounding box center [271, 324] width 191 height 14
type input "Ham, smoked, extra lean, low sodium"
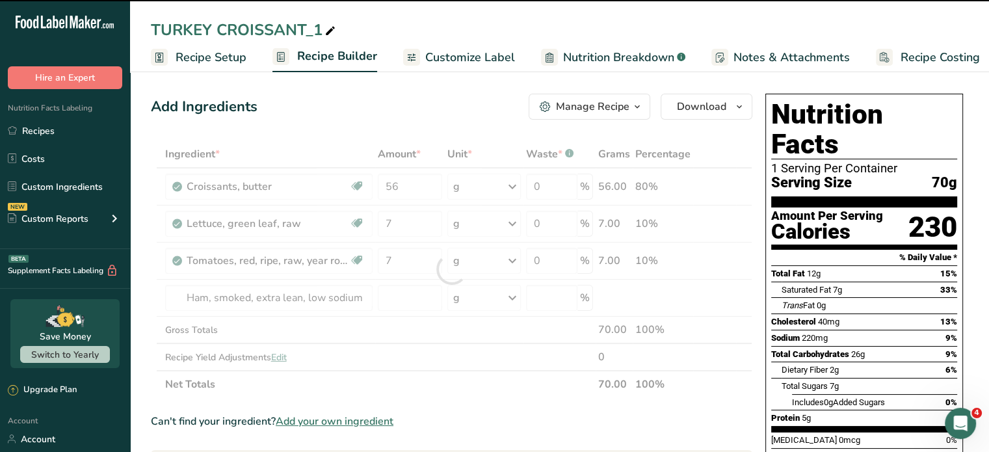
type input "0"
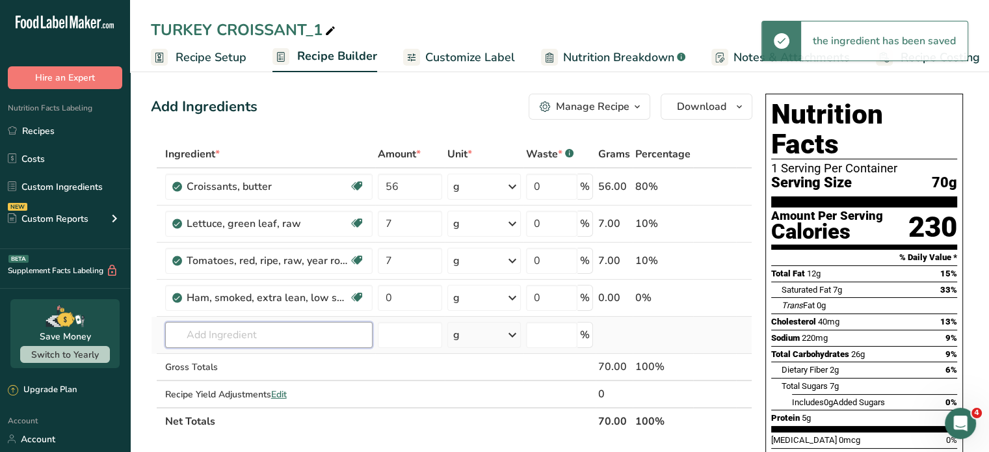
click at [282, 324] on input "text" at bounding box center [268, 335] width 207 height 26
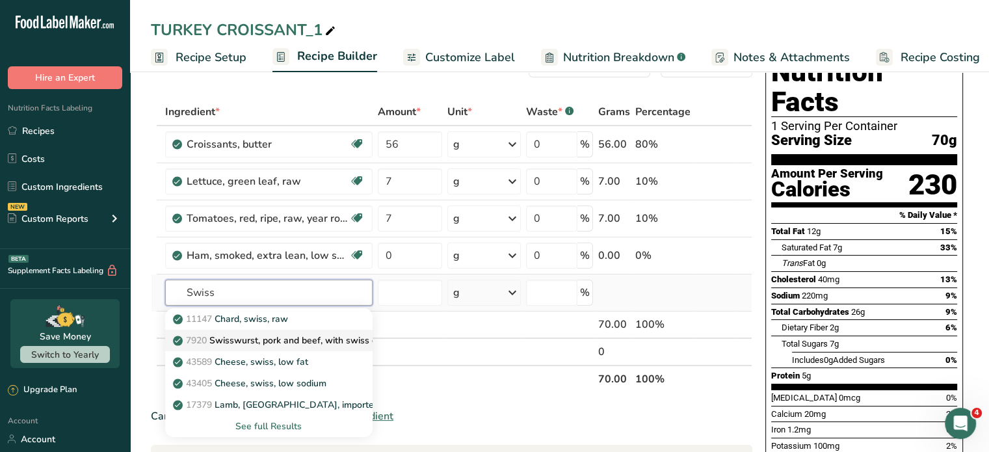
scroll to position [65, 0]
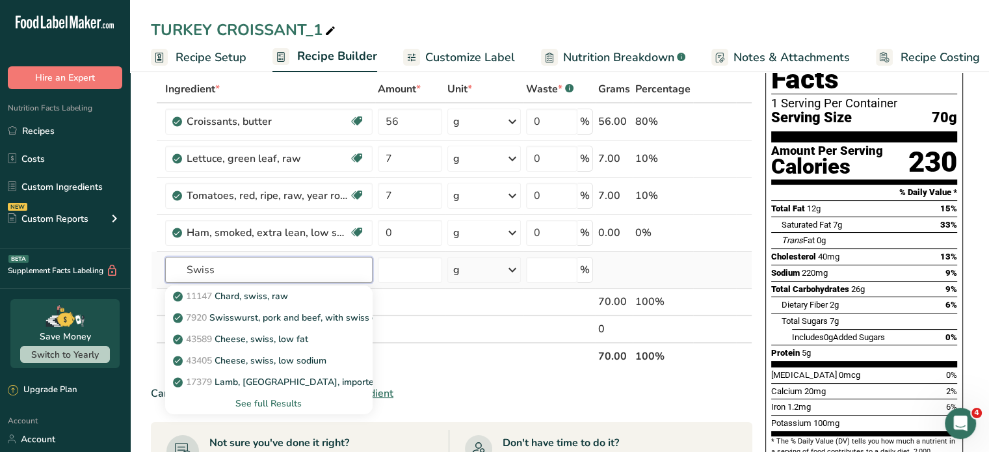
type input "Swiss"
click at [274, 402] on div "See full Results" at bounding box center [269, 404] width 187 height 14
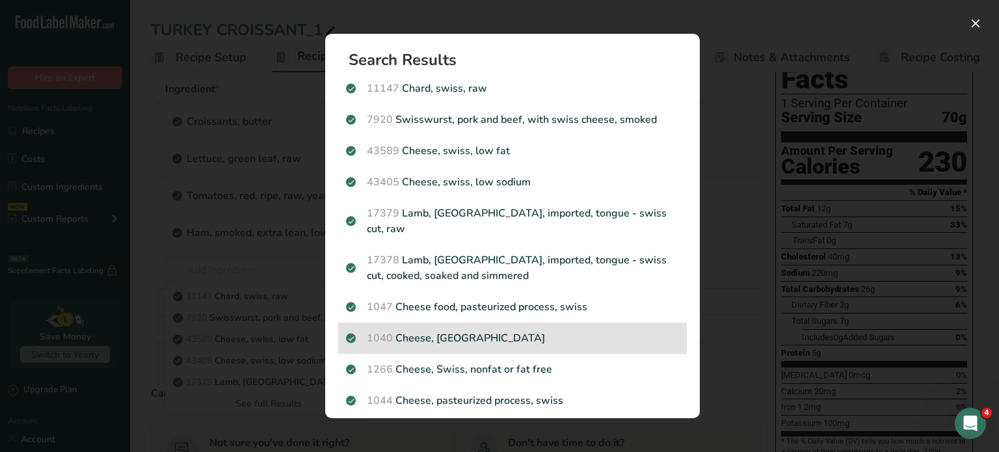
click at [457, 330] on p "1040 Cheese, [DEMOGRAPHIC_DATA]" at bounding box center [512, 338] width 333 height 16
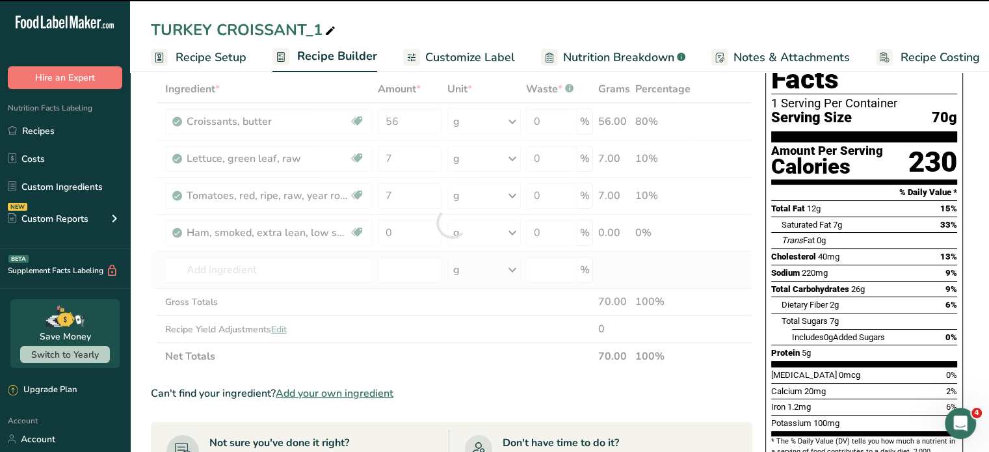
type input "0"
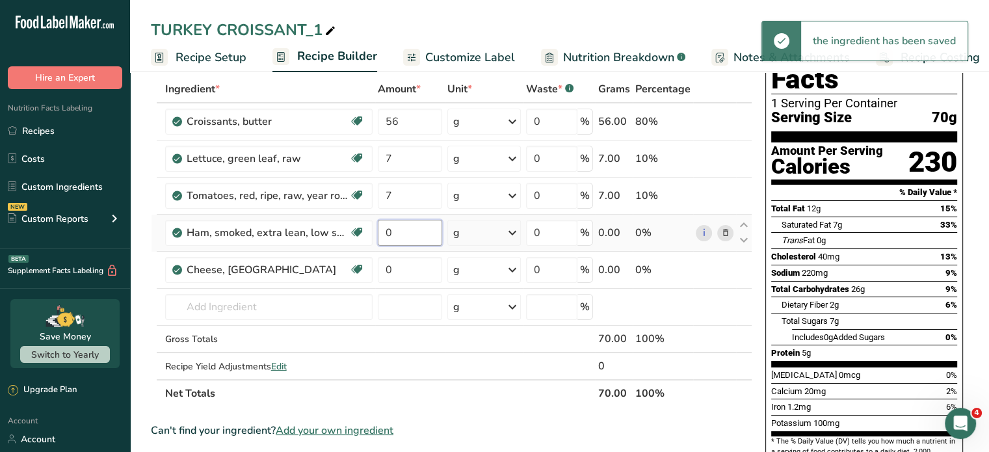
click at [396, 232] on input "0" at bounding box center [410, 233] width 65 height 26
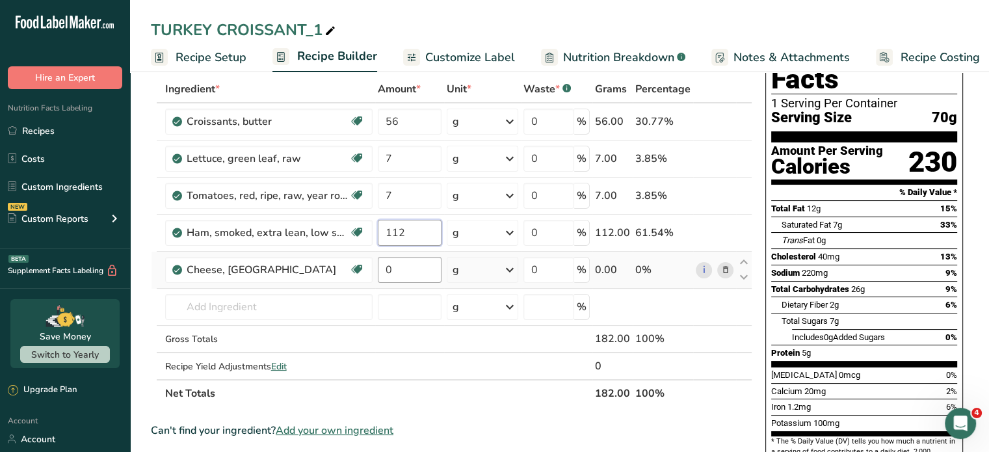
type input "112"
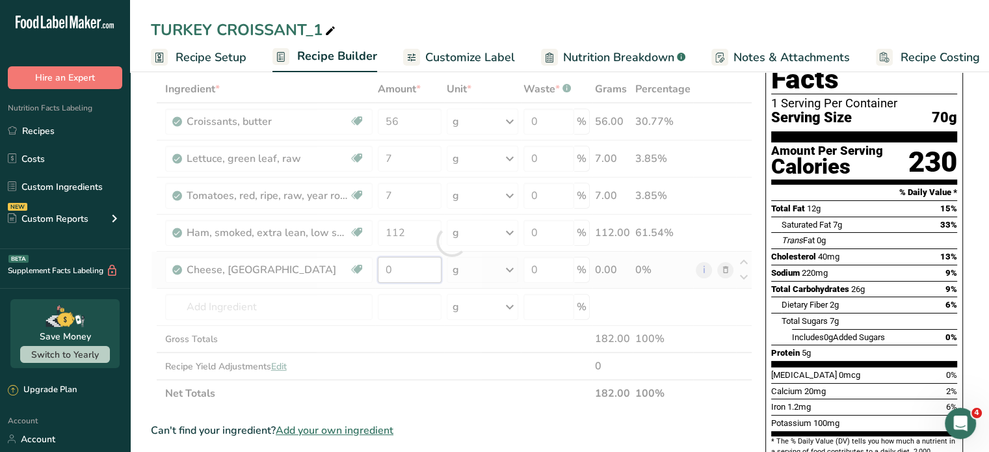
click at [395, 267] on div "Ingredient * Amount * Unit * Waste * .a-a{fill:#347362;}.b-a{fill:#fff;} Grams …" at bounding box center [452, 241] width 602 height 332
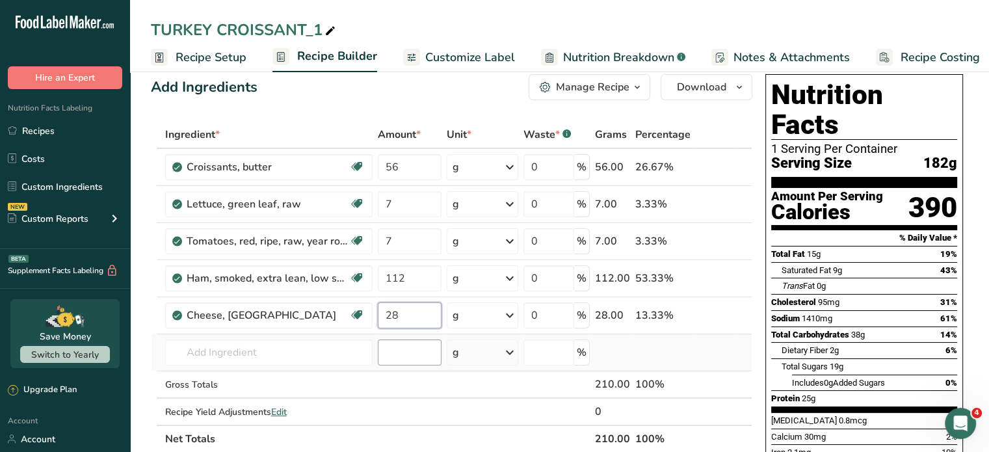
scroll to position [0, 0]
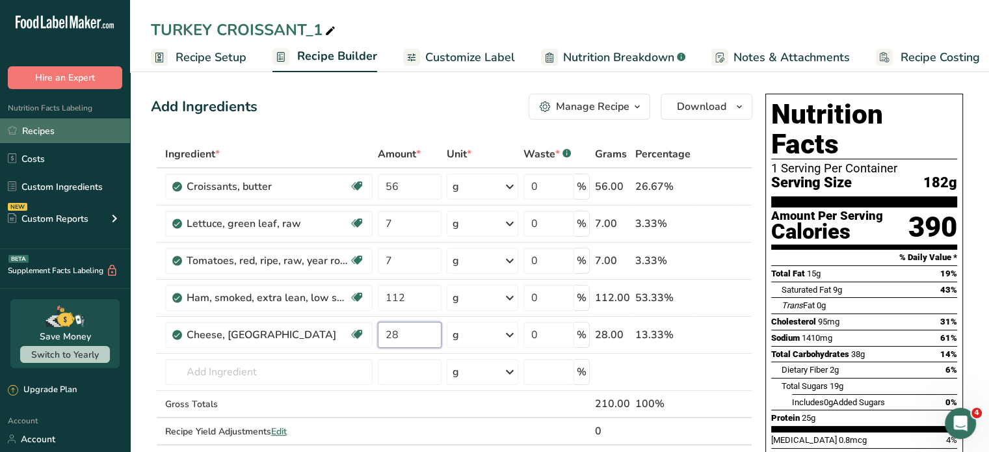
type input "28"
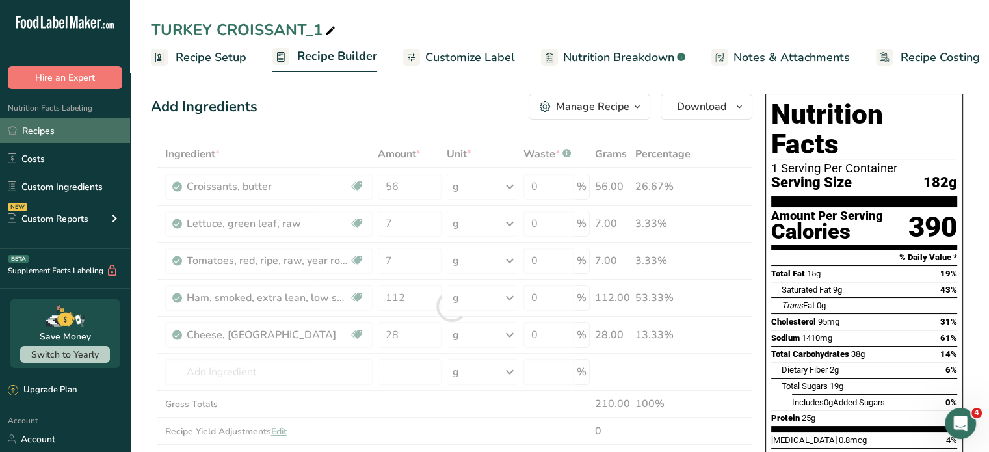
click at [49, 129] on link "Recipes" at bounding box center [65, 130] width 130 height 25
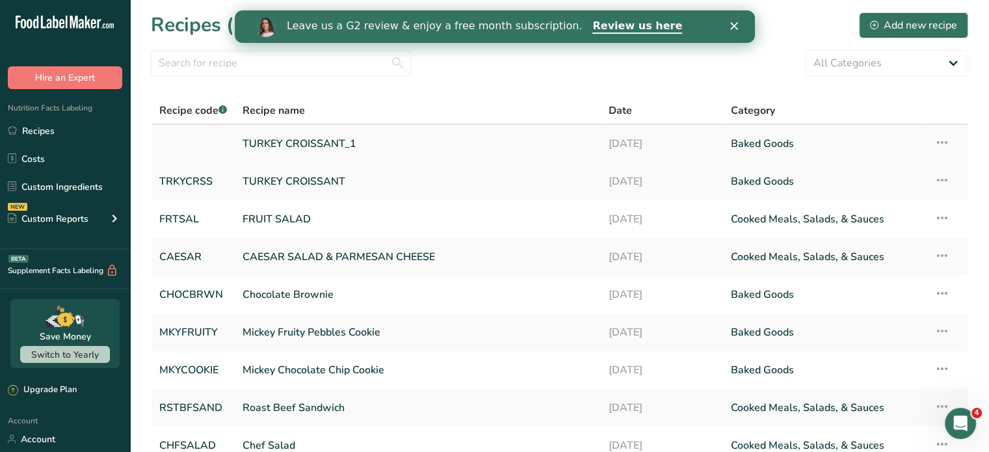
click at [942, 135] on icon at bounding box center [943, 142] width 16 height 23
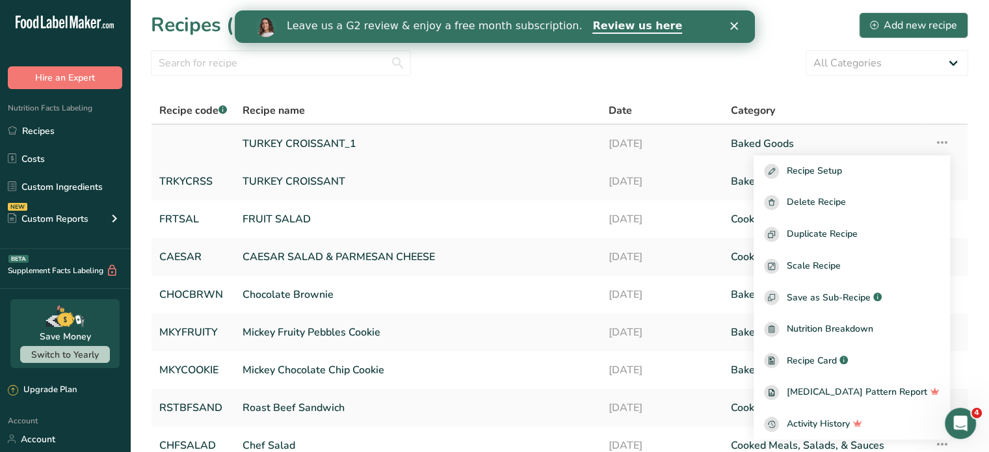
click at [227, 144] on link at bounding box center [193, 143] width 68 height 27
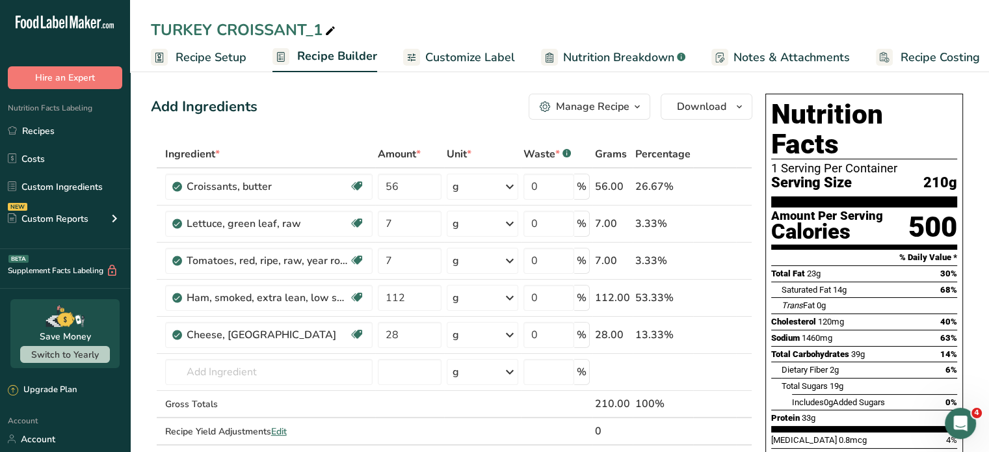
click at [605, 111] on div "Manage Recipe" at bounding box center [592, 107] width 73 height 16
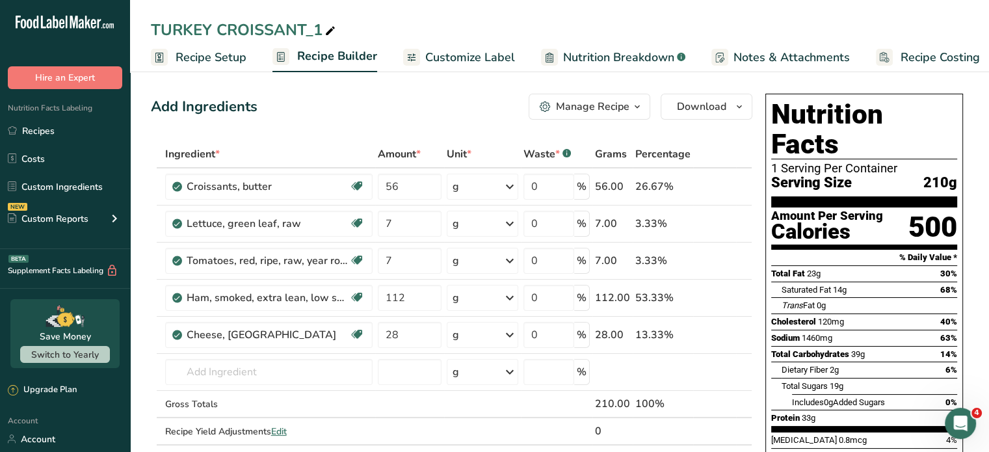
click at [215, 58] on span "Recipe Setup" at bounding box center [211, 58] width 71 height 18
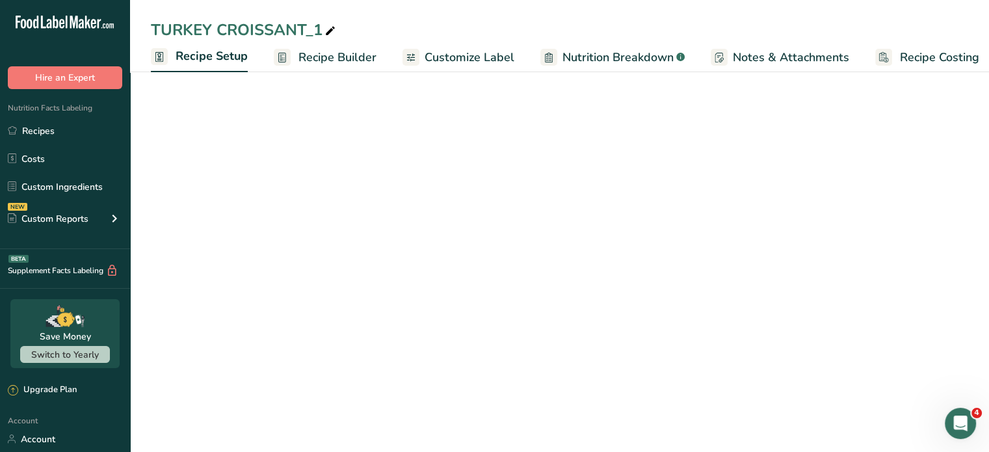
scroll to position [0, 5]
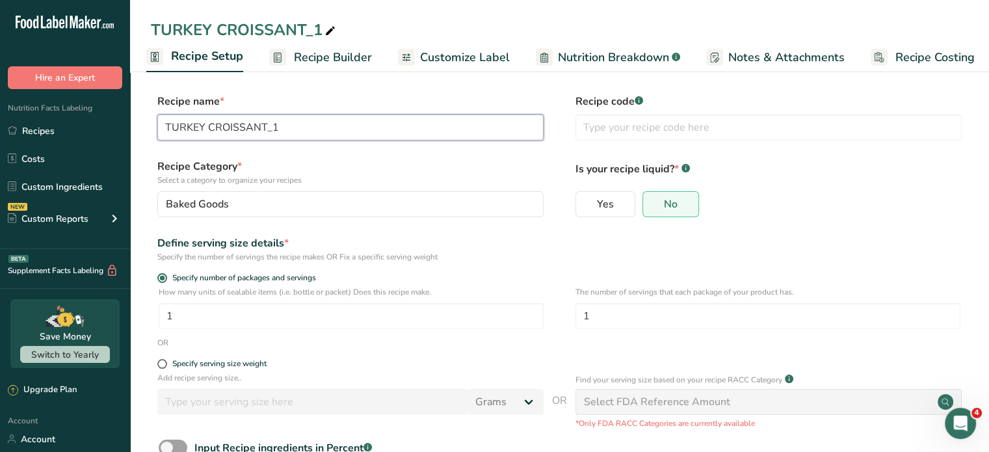
click at [299, 127] on input "TURKEY CROISSANT_1" at bounding box center [350, 127] width 386 height 26
drag, startPoint x: 299, startPoint y: 124, endPoint x: 130, endPoint y: 116, distance: 169.3
click at [130, 114] on section "Recipe name * TURKEY CROISSANT_1 Recipe code .a-a{fill:#347362;}.b-a{fill:#fff;…" at bounding box center [559, 304] width 859 height 472
type input "HAM & CHEES CROISSANT"
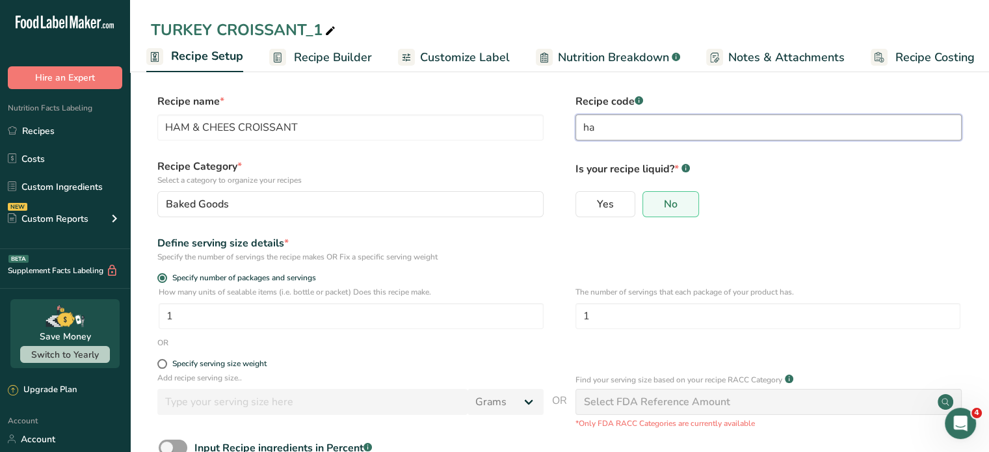
type input "h"
type input "A"
type input "HAMCRSS"
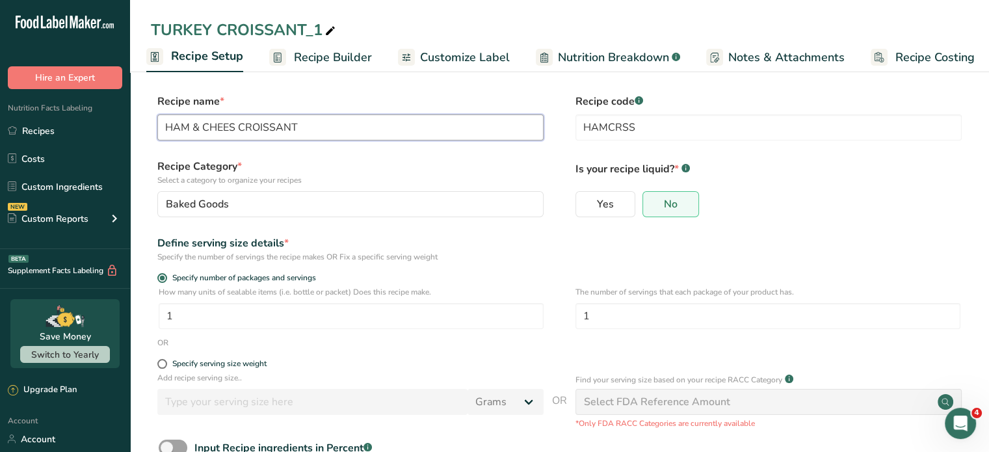
click at [234, 127] on input "HAM & CHEES CROISSANT" at bounding box center [350, 127] width 386 height 26
type input "HAM & CHEESE CROISSANT"
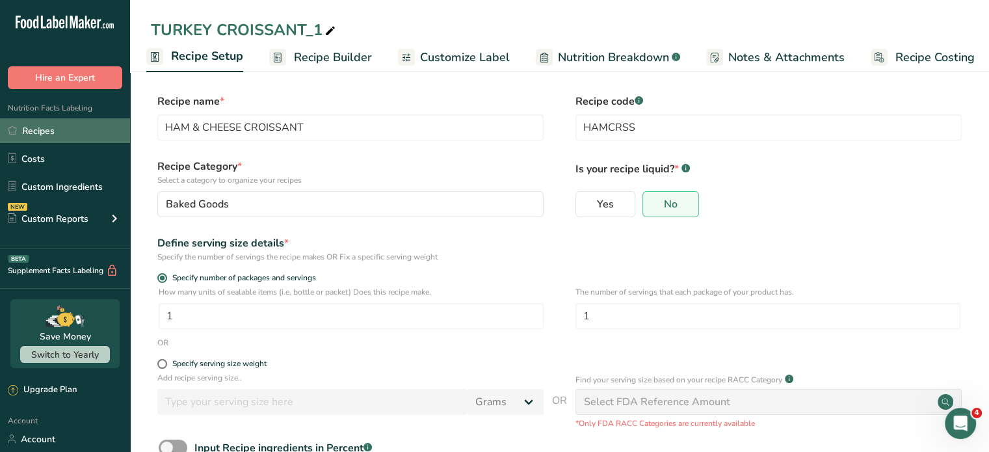
click at [50, 131] on link "Recipes" at bounding box center [65, 130] width 130 height 25
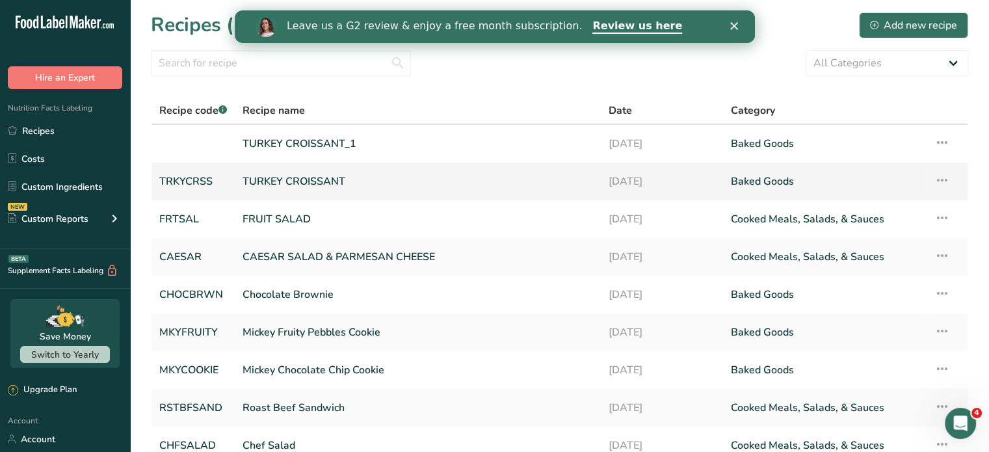
click at [263, 180] on link "TURKEY CROISSANT" at bounding box center [418, 181] width 351 height 27
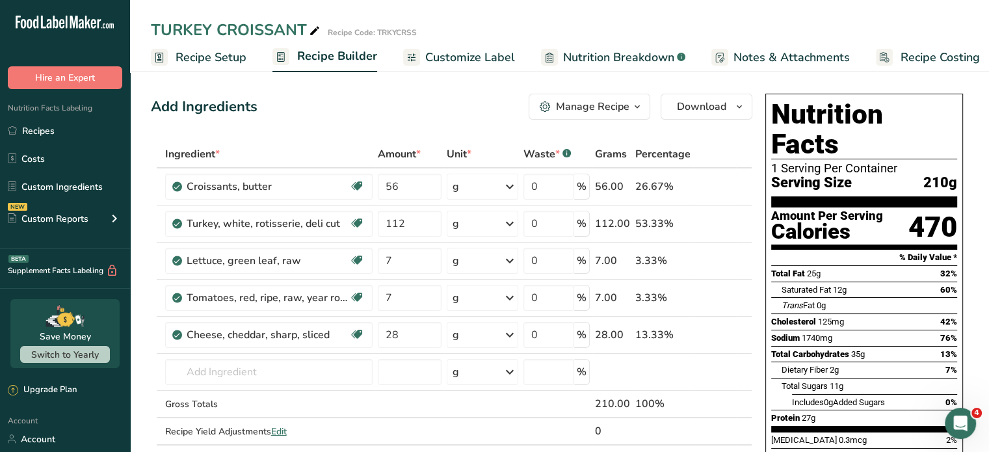
click at [205, 55] on span "Recipe Setup" at bounding box center [211, 58] width 71 height 18
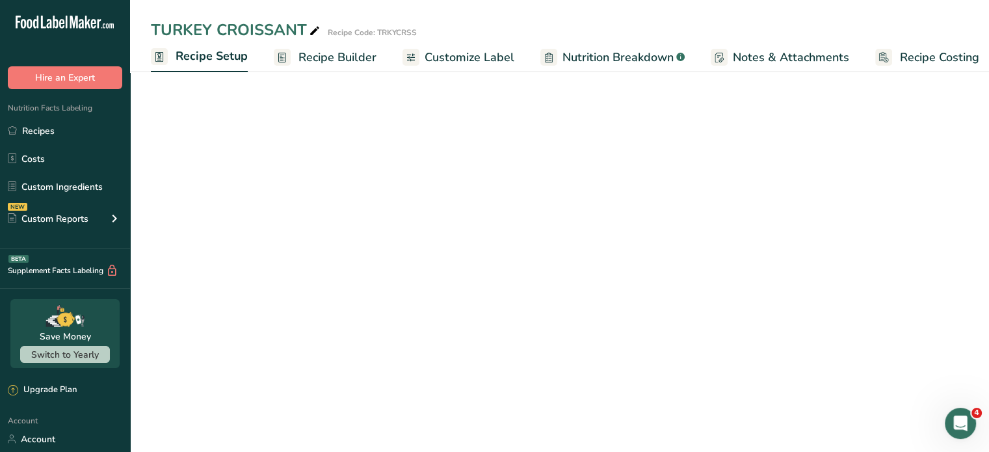
scroll to position [0, 5]
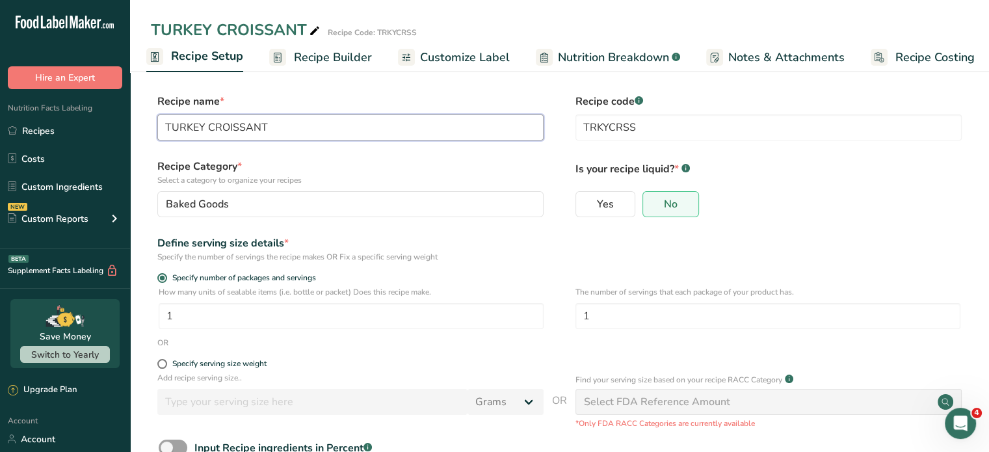
click at [207, 127] on input "TURKEY CROISSANT" at bounding box center [350, 127] width 386 height 26
type input "TURKEY & CHEESE CROISSANT"
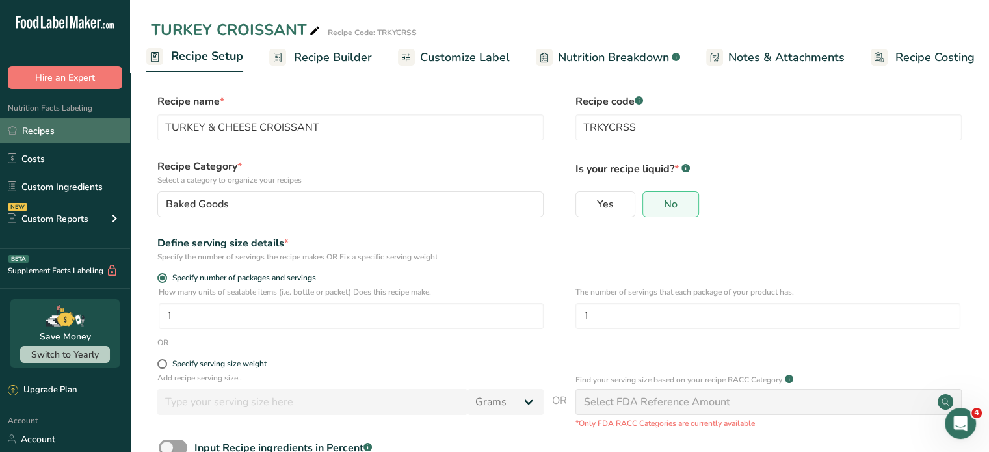
click at [36, 127] on link "Recipes" at bounding box center [65, 130] width 130 height 25
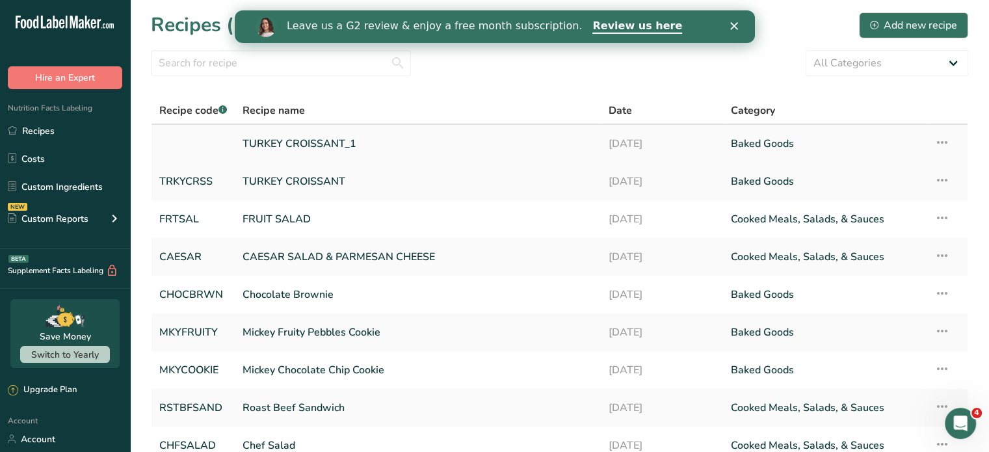
click at [293, 137] on link "TURKEY CROISSANT_1" at bounding box center [418, 143] width 351 height 27
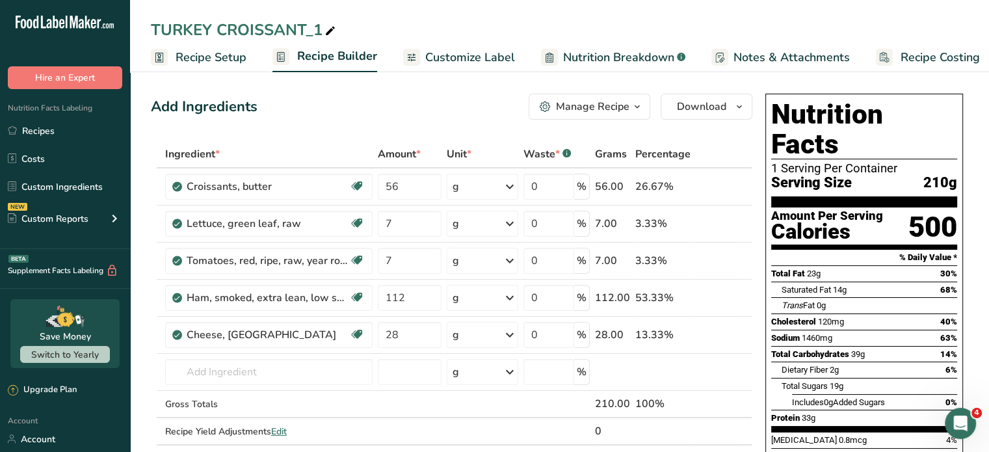
click at [202, 55] on span "Recipe Setup" at bounding box center [211, 58] width 71 height 18
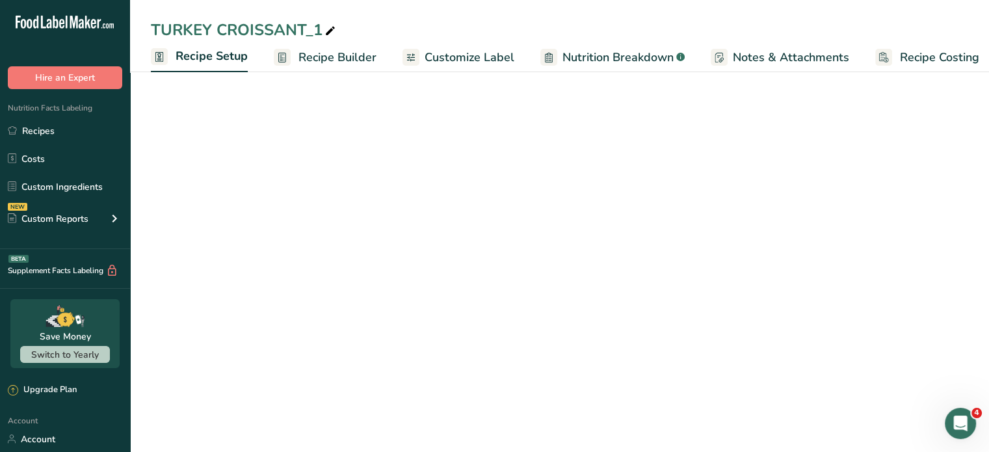
scroll to position [0, 5]
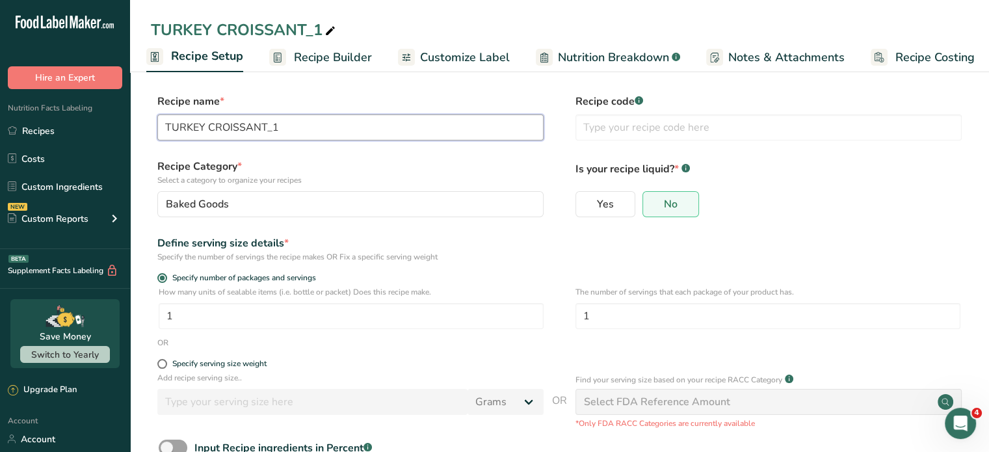
drag, startPoint x: 261, startPoint y: 125, endPoint x: 130, endPoint y: 122, distance: 130.8
click at [130, 122] on section "Recipe name * TURKEY CROISSANT_1 Recipe code .a-a{fill:#347362;}.b-a{fill:#fff;…" at bounding box center [559, 304] width 859 height 472
type input "HAM & CHEESE CROISSANT"
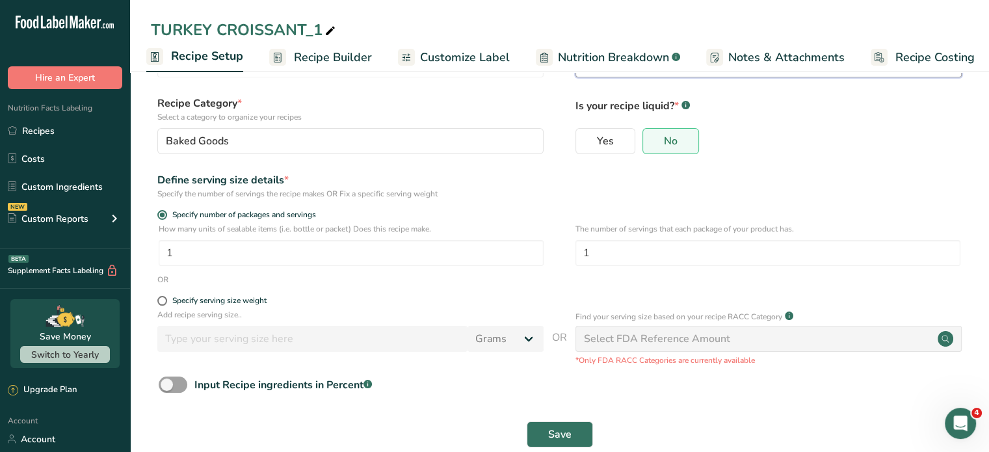
scroll to position [87, 0]
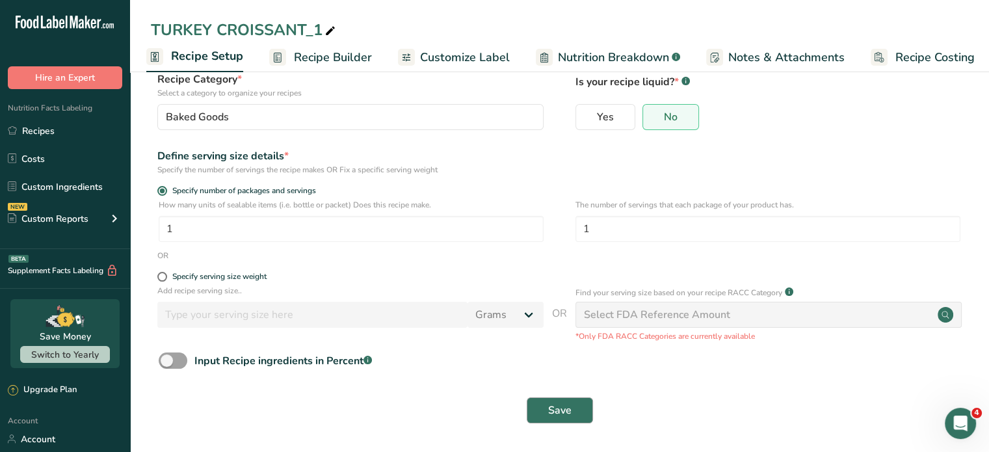
type input "HAMCRSS"
click at [549, 403] on span "Save" at bounding box center [559, 411] width 23 height 16
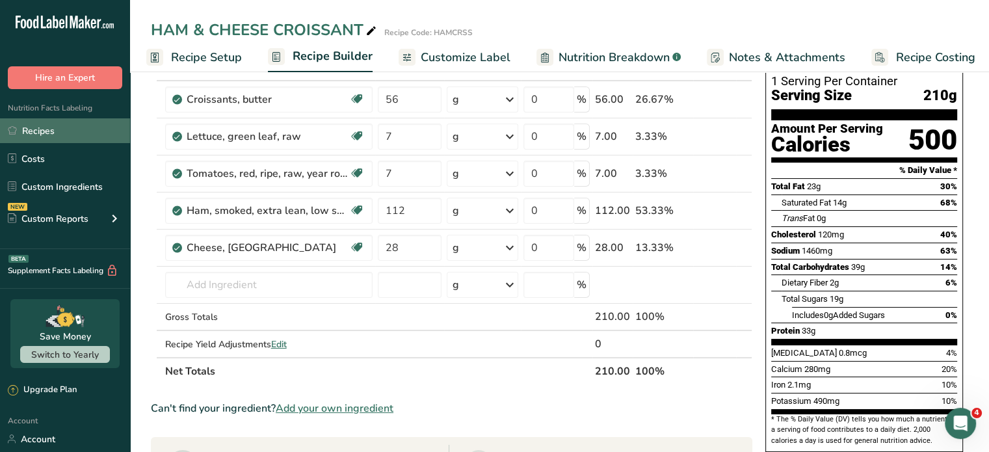
click at [55, 131] on link "Recipes" at bounding box center [65, 130] width 130 height 25
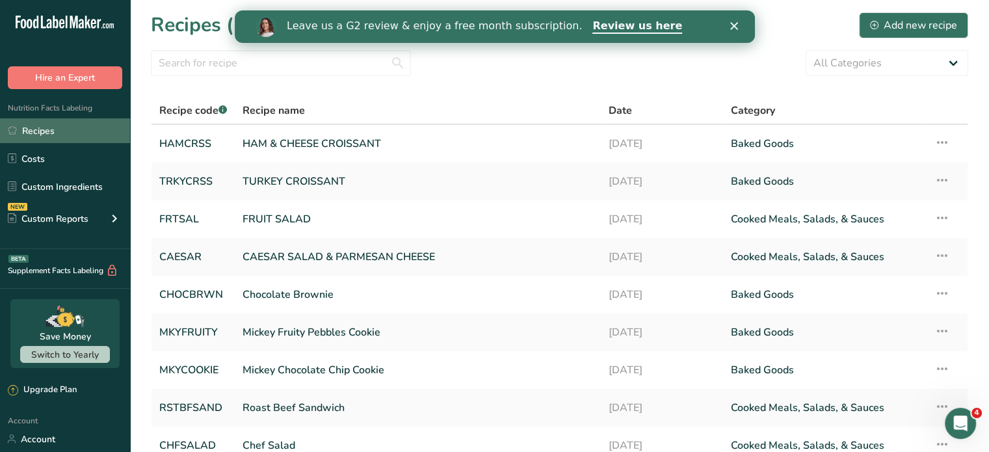
click at [42, 130] on link "Recipes" at bounding box center [65, 130] width 130 height 25
click at [293, 363] on link "Mickey Chocolate Chip Cookie" at bounding box center [418, 369] width 351 height 27
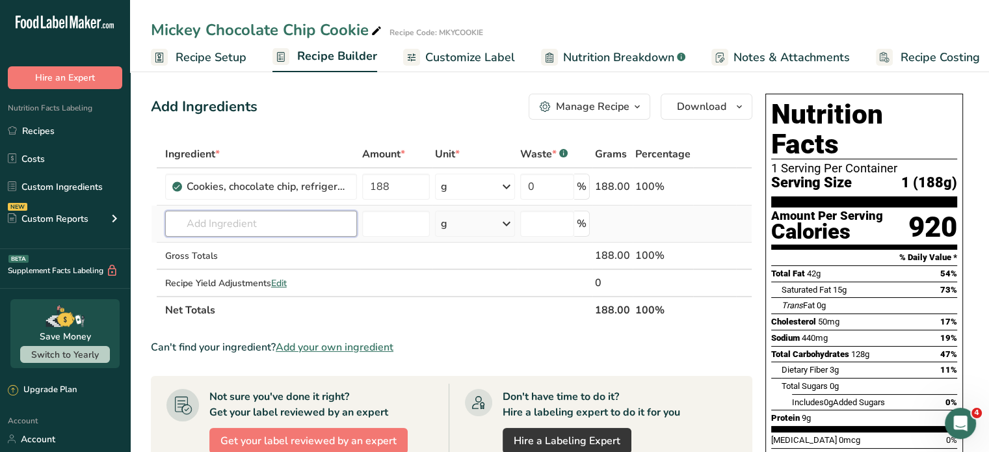
click at [263, 225] on input "text" at bounding box center [261, 224] width 192 height 26
click at [348, 343] on span "Add your own ingredient" at bounding box center [335, 348] width 118 height 16
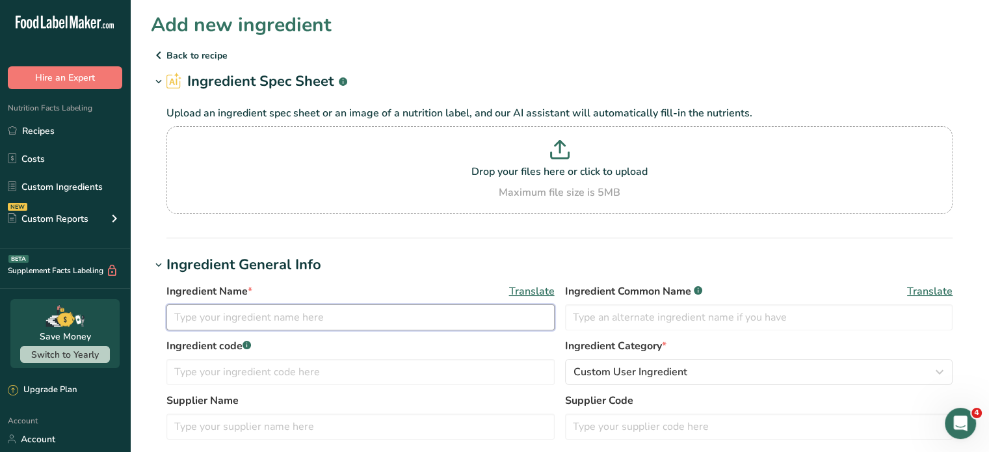
click at [177, 319] on input "text" at bounding box center [361, 317] width 388 height 26
paste input "INGREDIENT STATEMENT FOR USINGREDIENTS: ENRICHED BLEACHED FLOUR (BLEACHED WHEAT…"
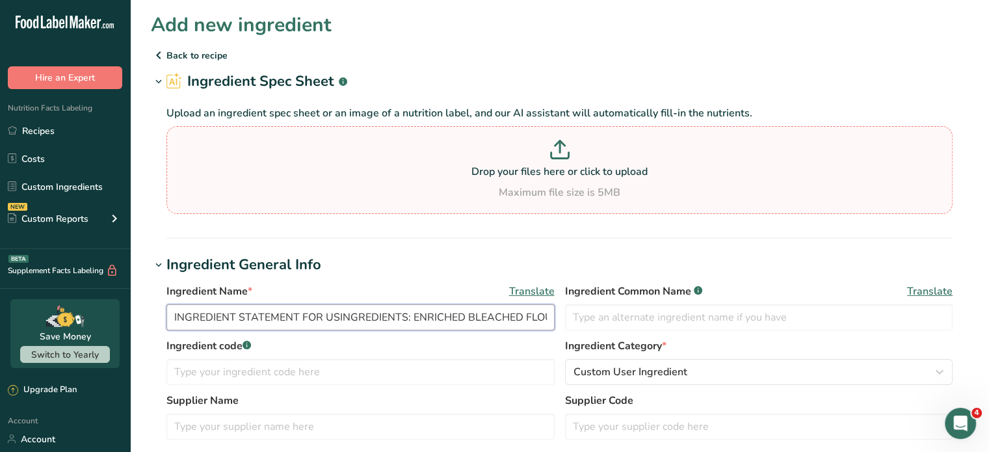
scroll to position [0, 3710]
type input "INGREDIENT STATEMENT FOR USINGREDIENTS: ENRICHED BLEACHED FLOUR (BLEACHED WHEAT…"
click at [410, 317] on input "INGREDIENT STATEMENT FOR USINGREDIENTS: ENRICHED BLEACHED FLOUR (BLEACHED WHEAT…" at bounding box center [361, 317] width 388 height 26
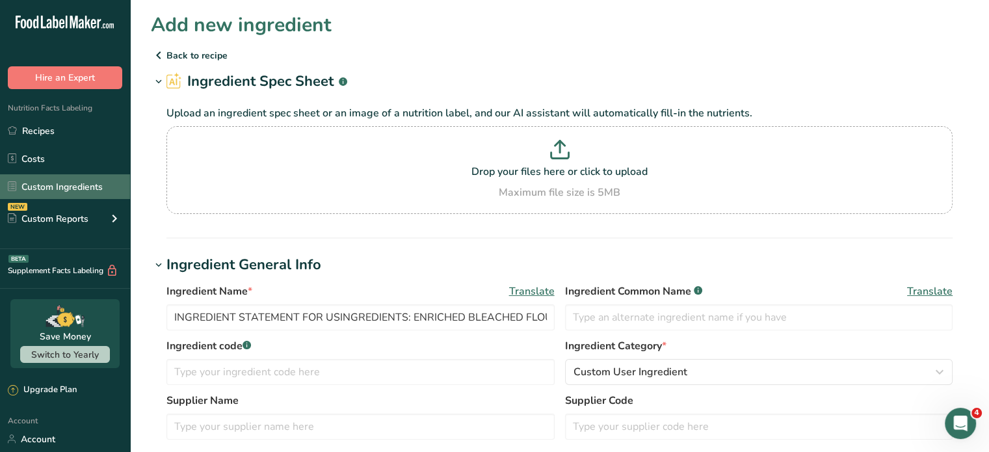
click at [78, 185] on link "Custom Ingredients" at bounding box center [65, 186] width 130 height 25
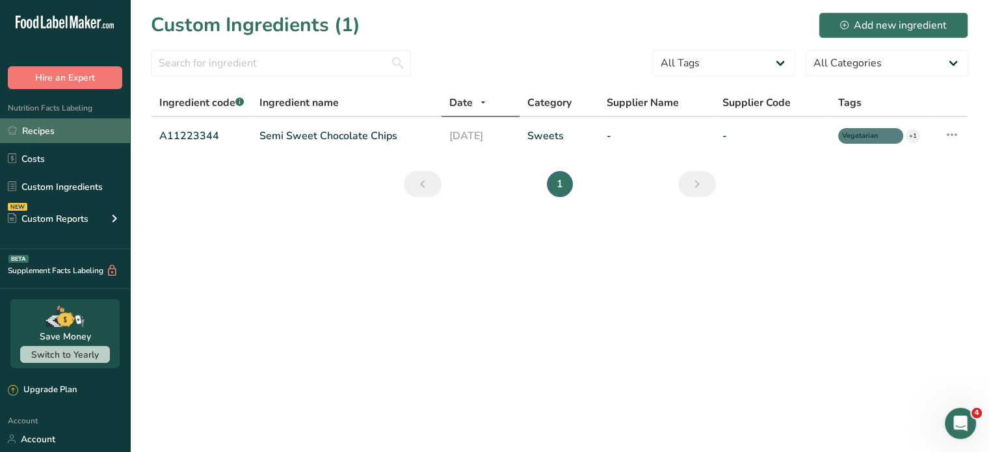
click at [32, 127] on link "Recipes" at bounding box center [65, 130] width 130 height 25
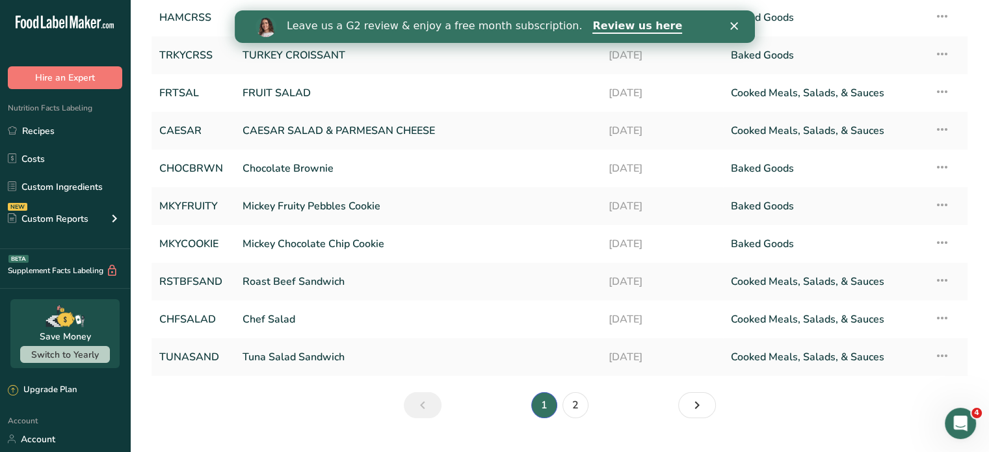
scroll to position [153, 0]
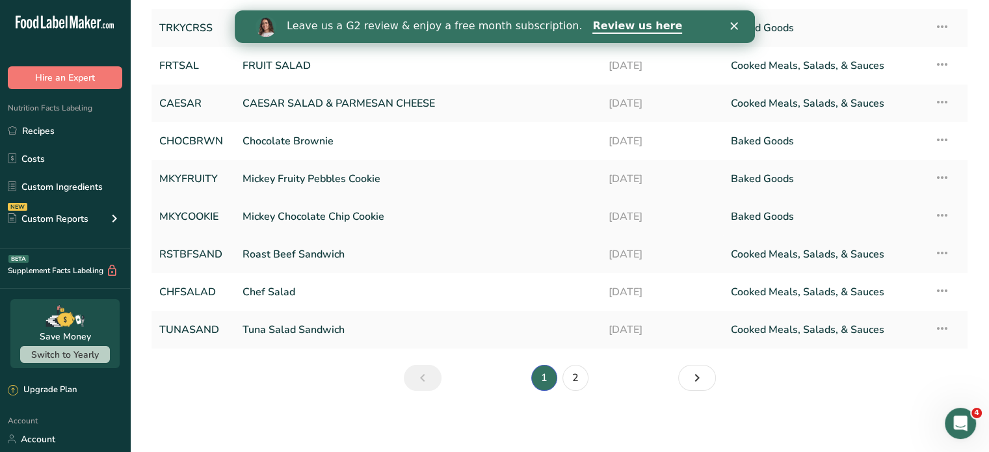
click at [261, 215] on link "Mickey Chocolate Chip Cookie" at bounding box center [418, 216] width 351 height 27
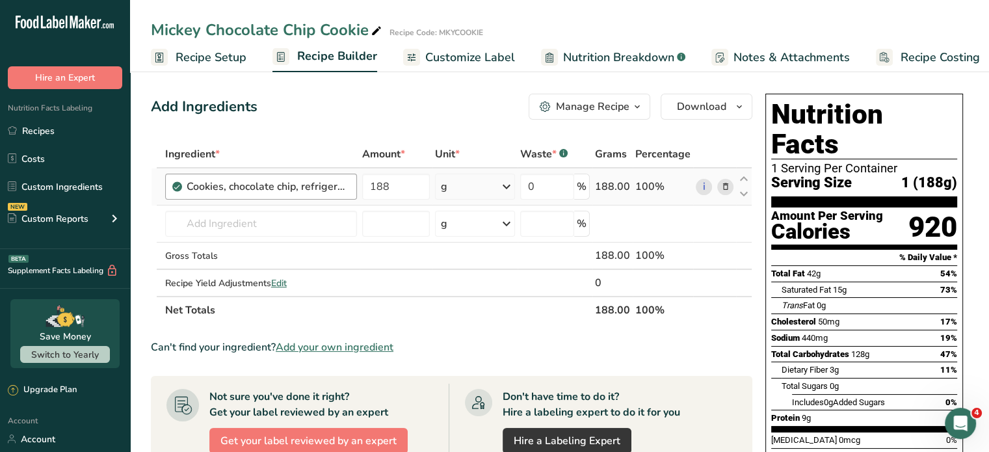
drag, startPoint x: 188, startPoint y: 187, endPoint x: 353, endPoint y: 187, distance: 164.5
click at [353, 187] on div "Cookies, chocolate chip, refrigerated dough, baked" at bounding box center [261, 187] width 192 height 26
click at [40, 129] on link "Recipes" at bounding box center [65, 130] width 130 height 25
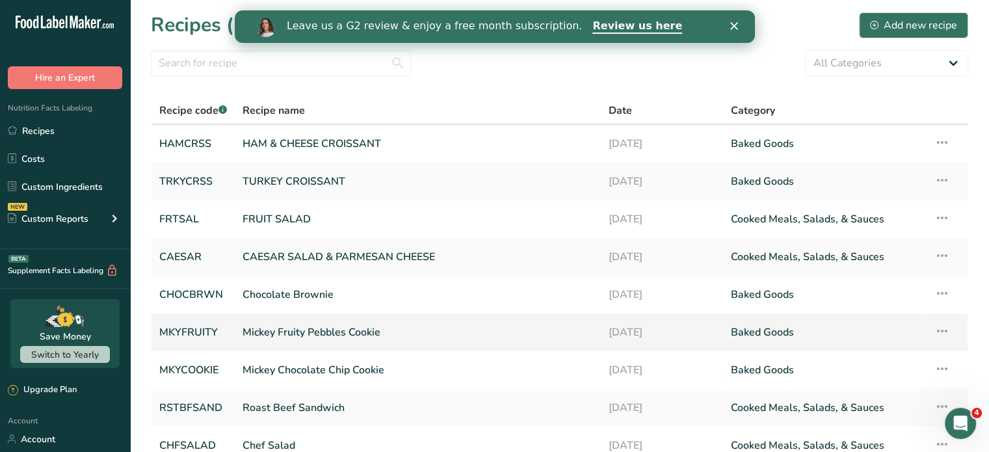
click at [299, 328] on link "Mickey Fruity Pebbles Cookie" at bounding box center [418, 332] width 351 height 27
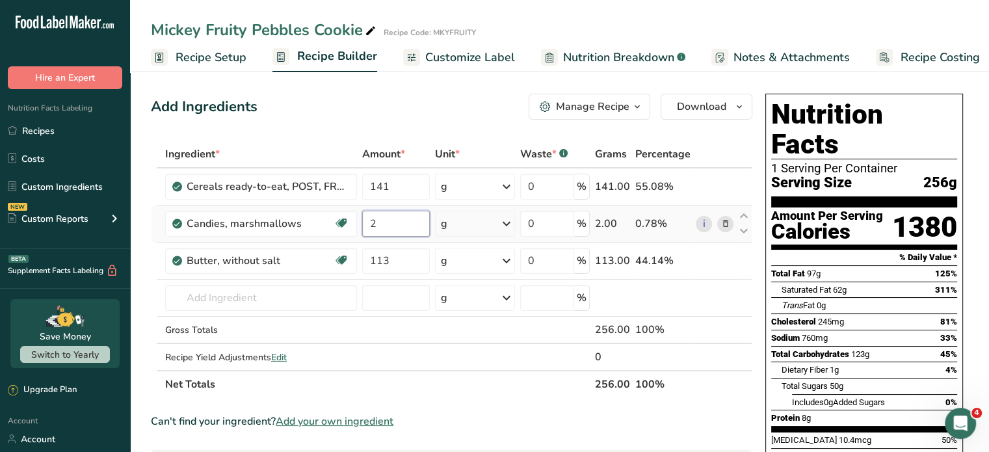
click at [374, 221] on input "2" at bounding box center [396, 224] width 68 height 26
type input "73"
click at [407, 262] on div "Ingredient * Amount * Unit * Waste * .a-a{fill:#347362;}.b-a{fill:#fff;} Grams …" at bounding box center [452, 269] width 602 height 258
type input "18"
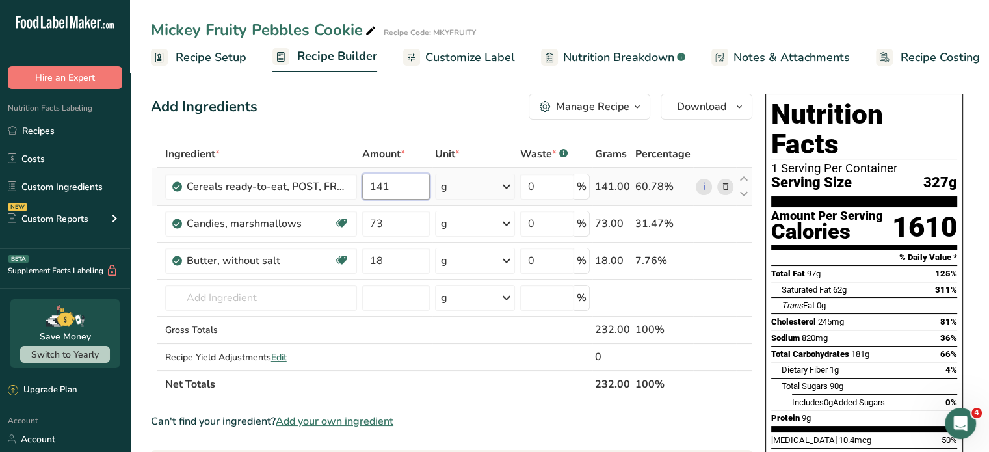
click at [399, 181] on div "Ingredient * Amount * Unit * Waste * .a-a{fill:#347362;}.b-a{fill:#fff;} Grams …" at bounding box center [452, 269] width 602 height 258
type input "1"
type input "23"
click at [230, 57] on span "Recipe Setup" at bounding box center [211, 58] width 71 height 18
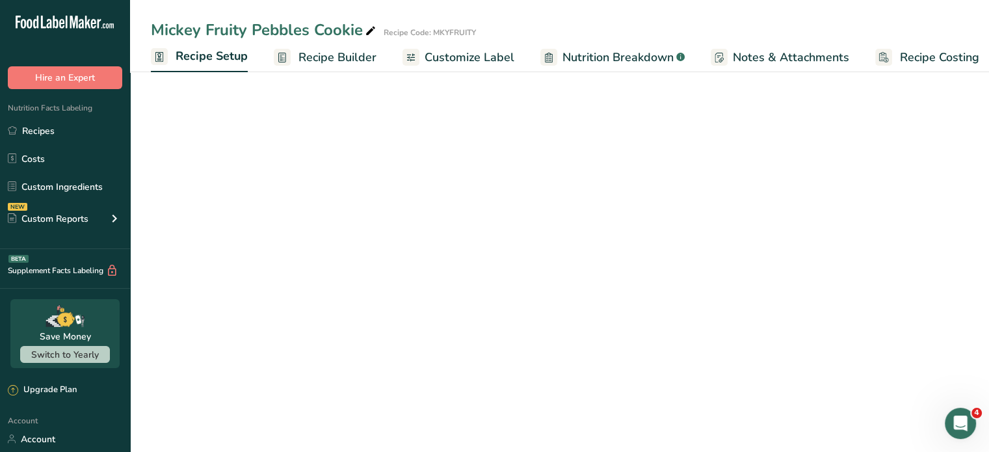
scroll to position [0, 5]
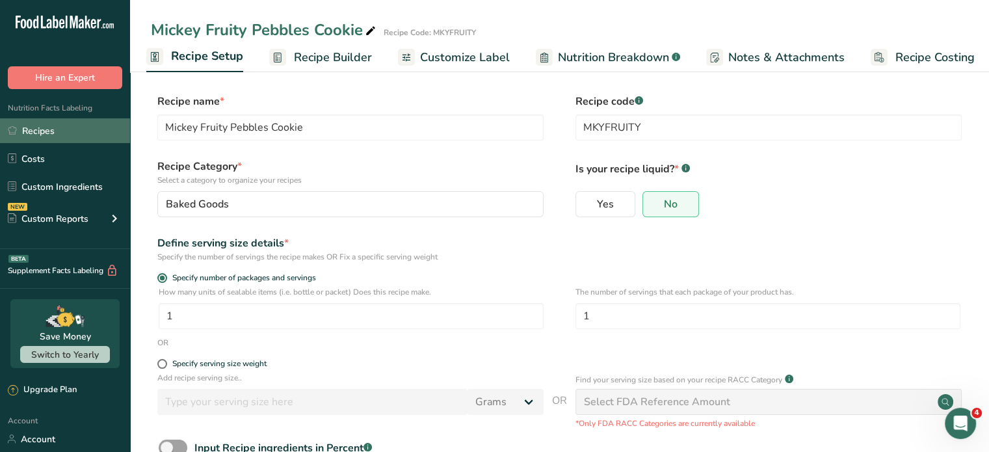
click at [44, 132] on link "Recipes" at bounding box center [65, 130] width 130 height 25
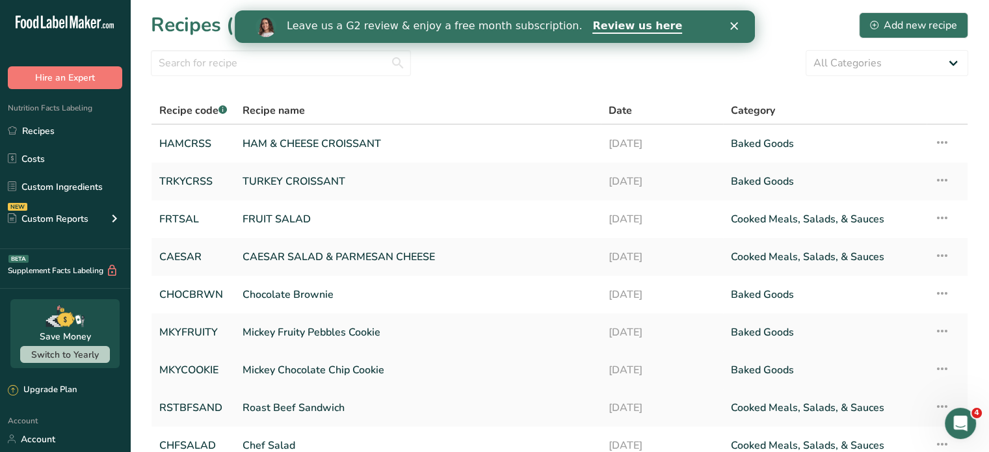
click at [328, 366] on link "Mickey Chocolate Chip Cookie" at bounding box center [418, 369] width 351 height 27
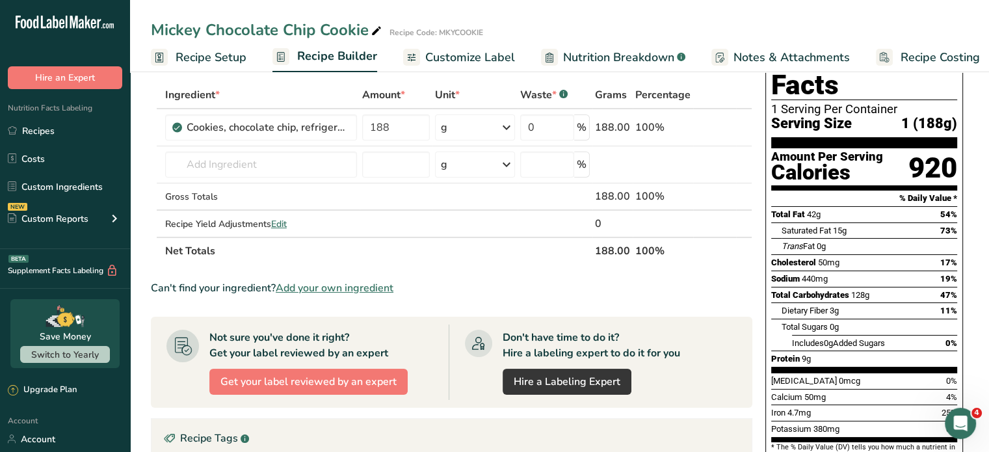
scroll to position [195, 0]
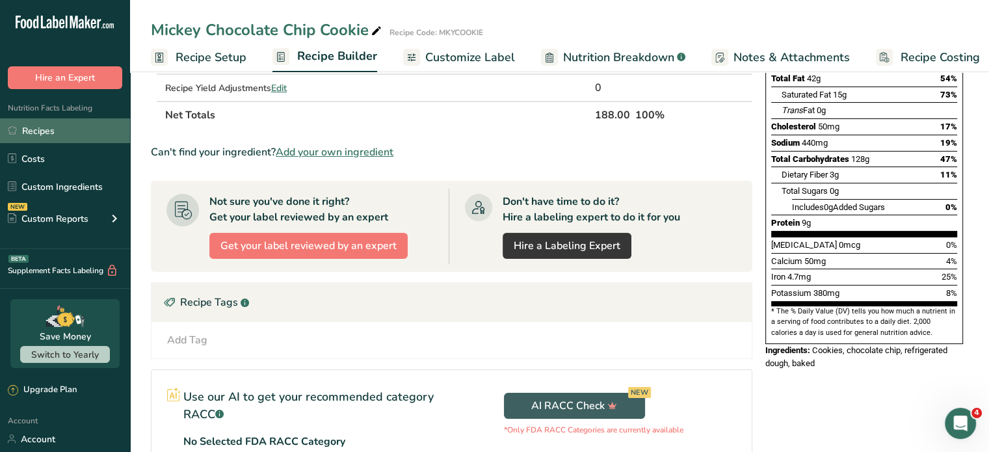
click at [29, 131] on link "Recipes" at bounding box center [65, 130] width 130 height 25
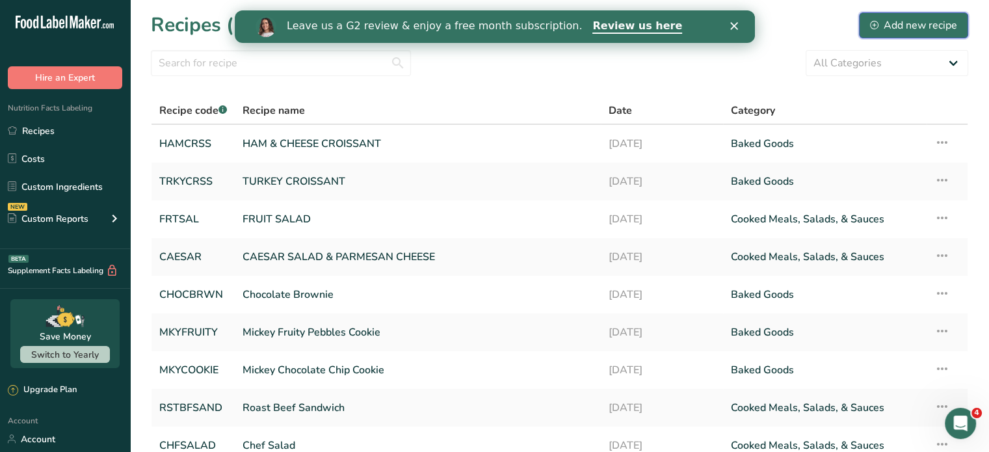
click at [914, 26] on div "Add new recipe" at bounding box center [913, 26] width 87 height 16
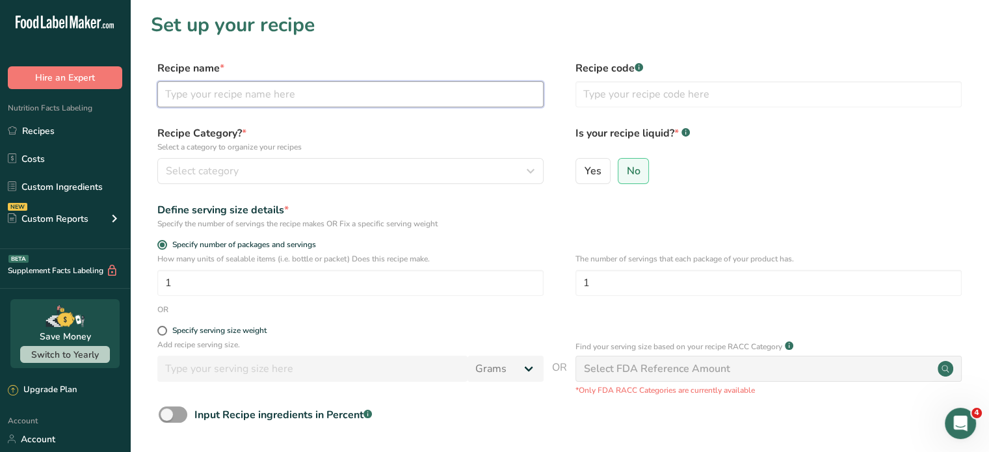
click at [249, 98] on input "text" at bounding box center [350, 94] width 386 height 26
type input "CHEESECAKE"
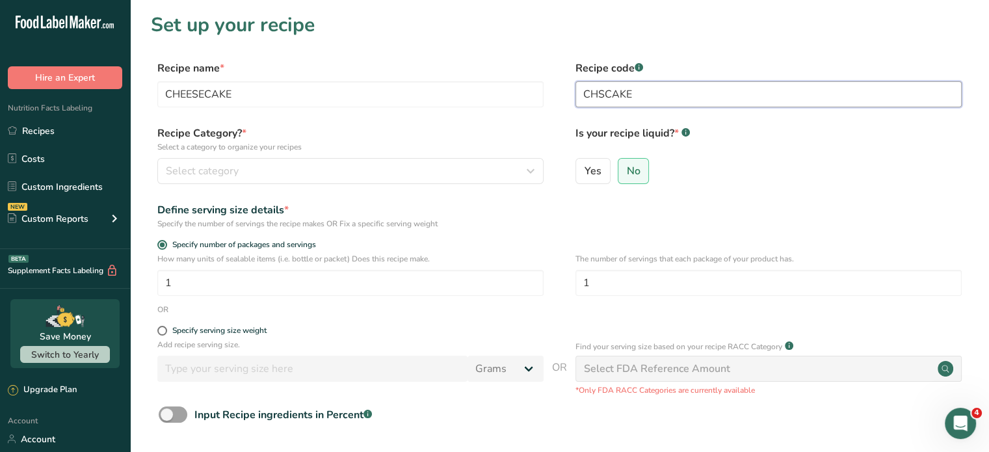
type input "CHSCAKE"
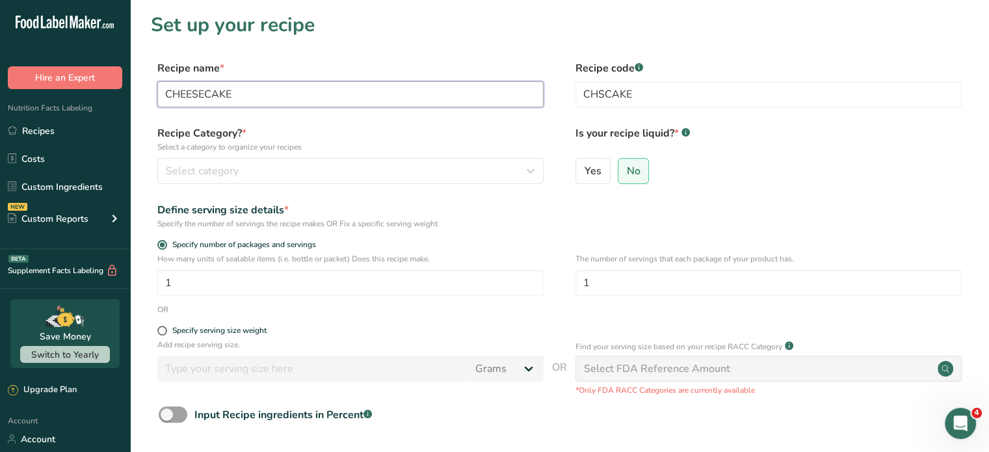
click at [165, 91] on input "CHEESECAKE" at bounding box center [350, 94] width 386 height 26
type input "RASPBERRY WHITE CHOCOLATE CHEESECAKE"
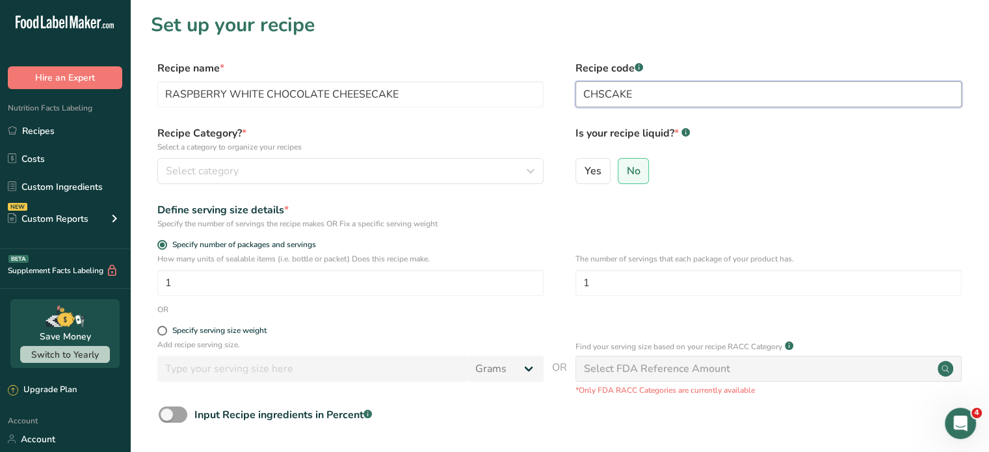
click at [583, 92] on input "CHSCAKE" at bounding box center [769, 94] width 386 height 26
type input "RASPCHSCAKE"
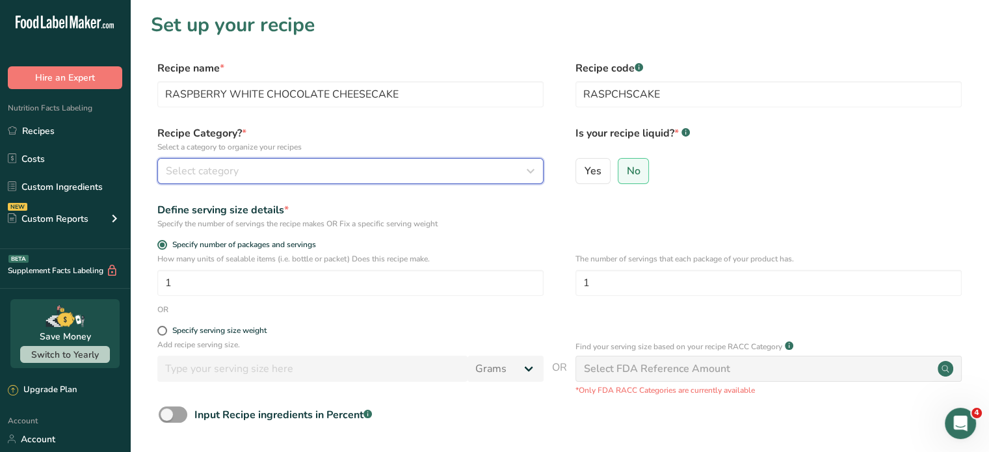
click at [247, 162] on button "Select category" at bounding box center [350, 171] width 386 height 26
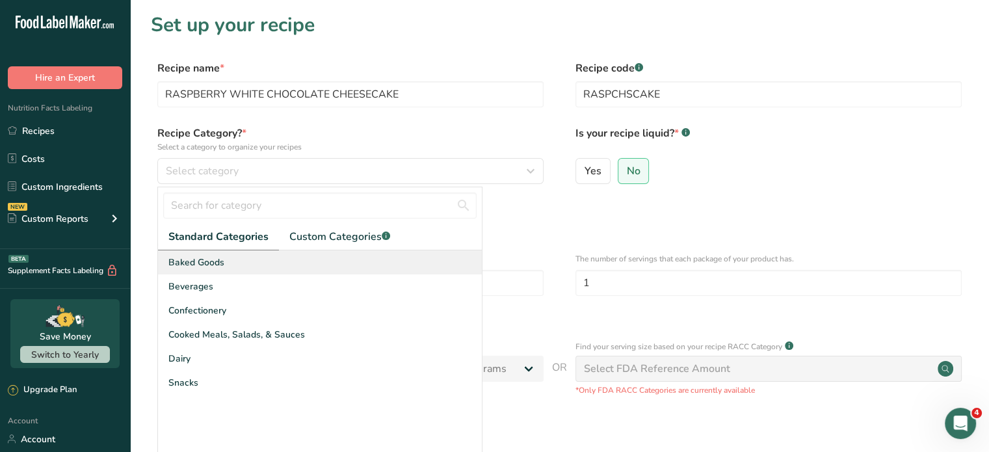
click at [213, 259] on span "Baked Goods" at bounding box center [196, 263] width 56 height 14
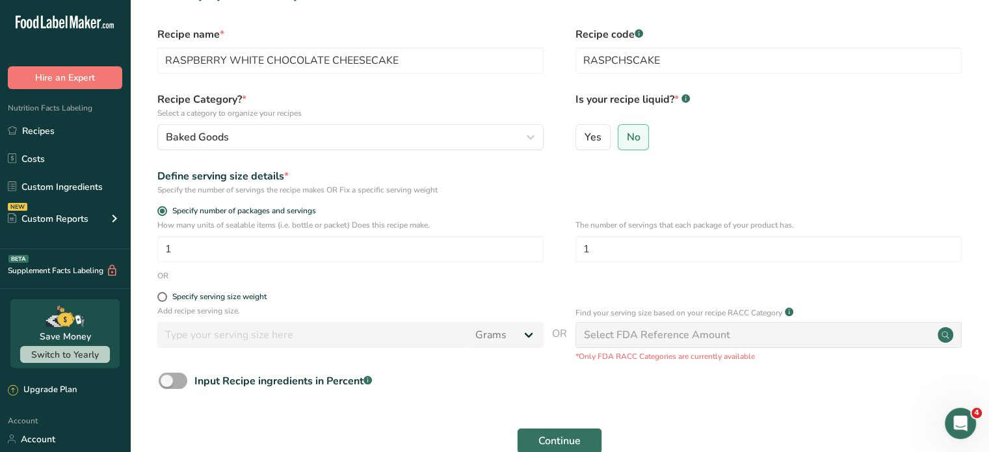
scroll to position [65, 0]
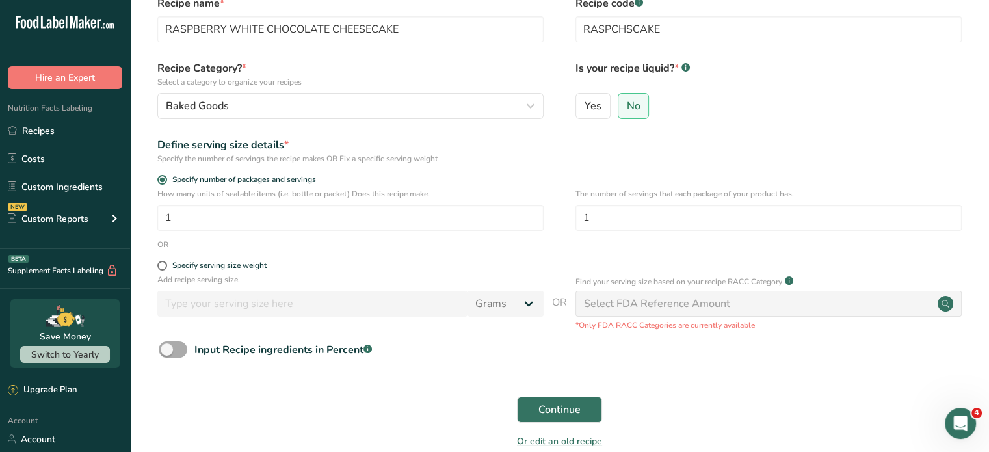
click at [181, 347] on span at bounding box center [173, 349] width 29 height 16
click at [167, 347] on input "Input Recipe ingredients in Percent .a-a{fill:#347362;}.b-a{fill:#fff;}" at bounding box center [163, 349] width 8 height 8
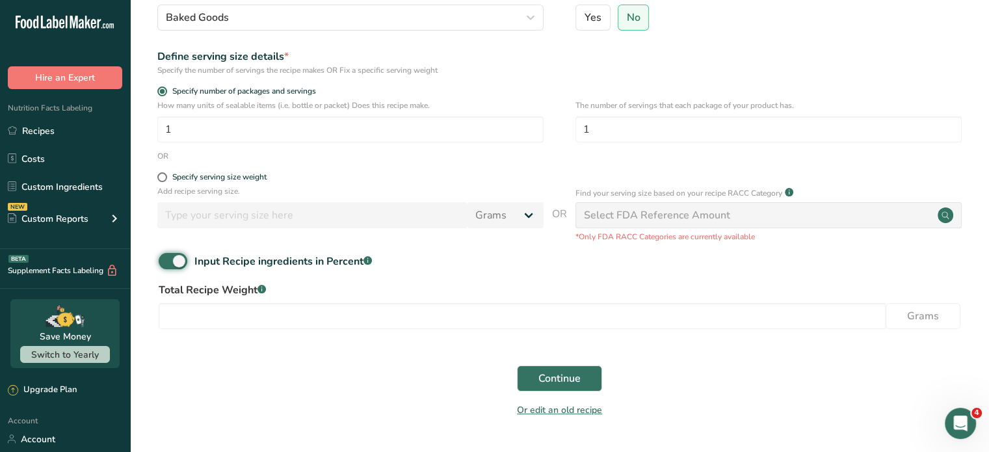
scroll to position [189, 0]
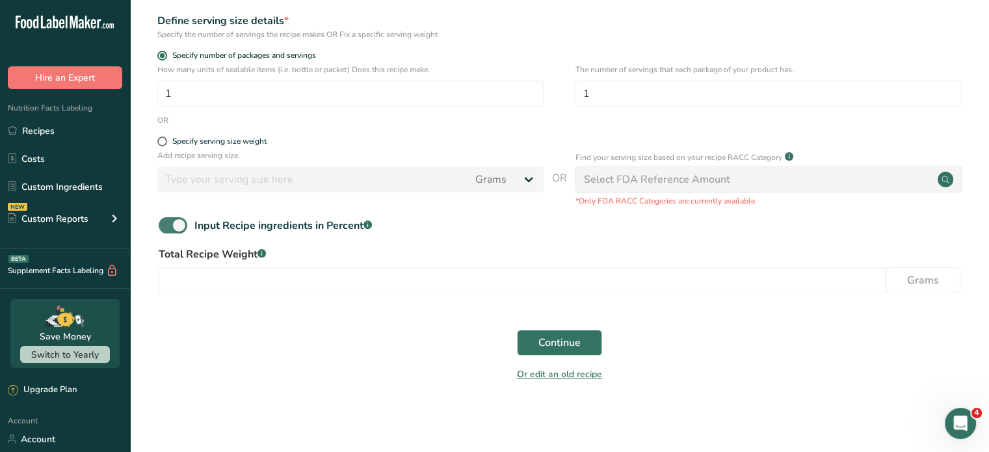
click at [167, 222] on span at bounding box center [173, 225] width 29 height 16
click at [167, 222] on input "Input Recipe ingredients in Percent .a-a{fill:#347362;}.b-a{fill:#fff;}" at bounding box center [163, 225] width 8 height 8
checkbox input "false"
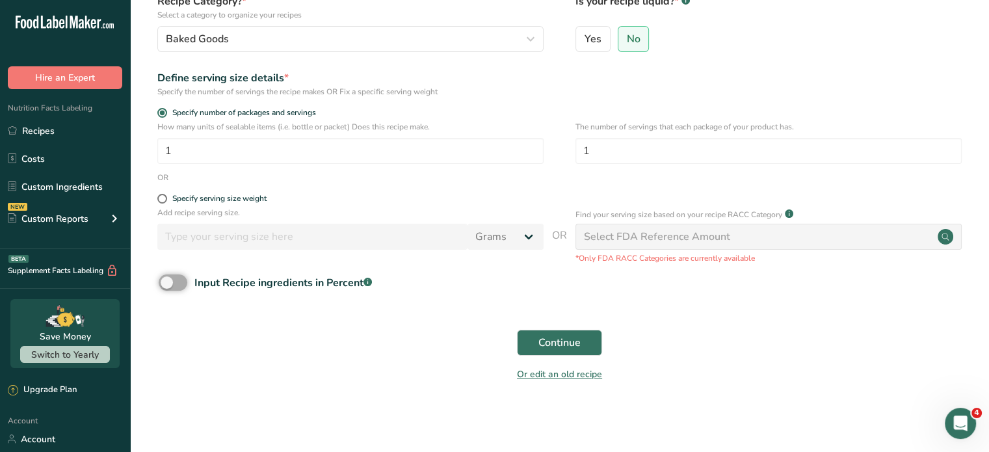
scroll to position [132, 0]
click at [549, 340] on span "Continue" at bounding box center [560, 343] width 42 height 16
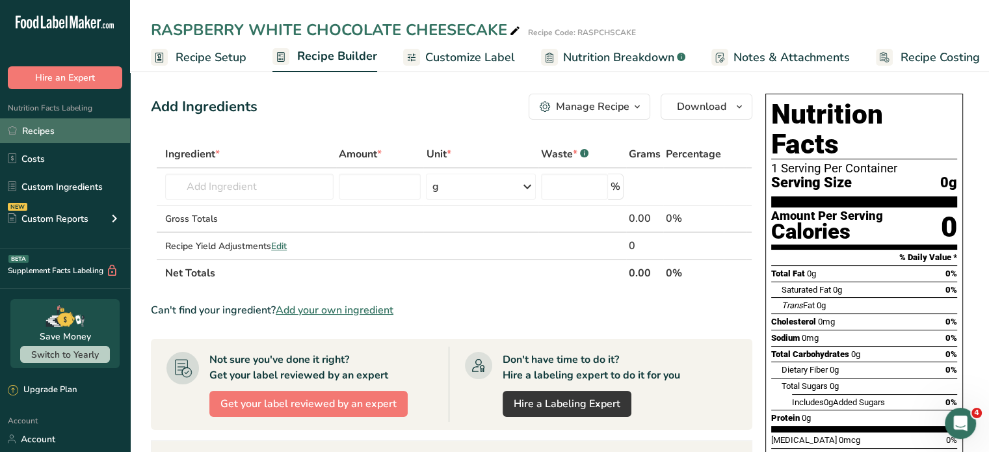
click at [44, 133] on link "Recipes" at bounding box center [65, 130] width 130 height 25
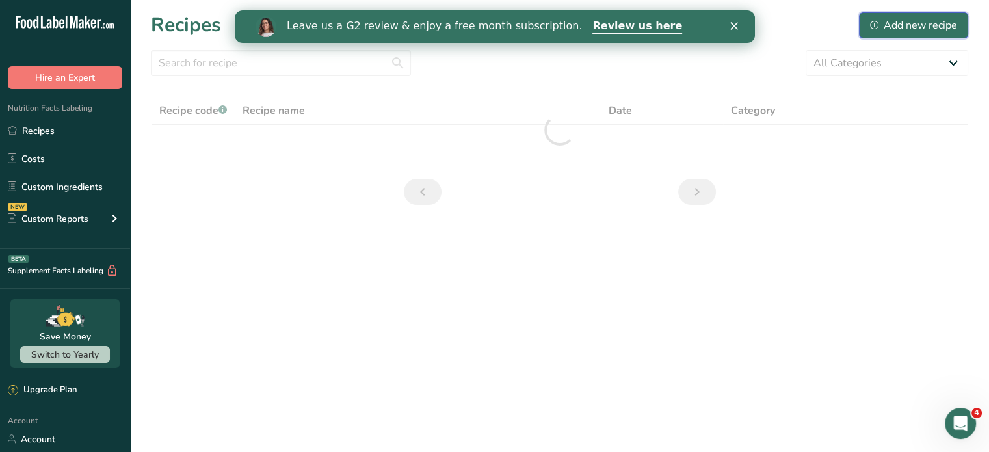
click at [910, 24] on div "Add new recipe" at bounding box center [913, 26] width 87 height 16
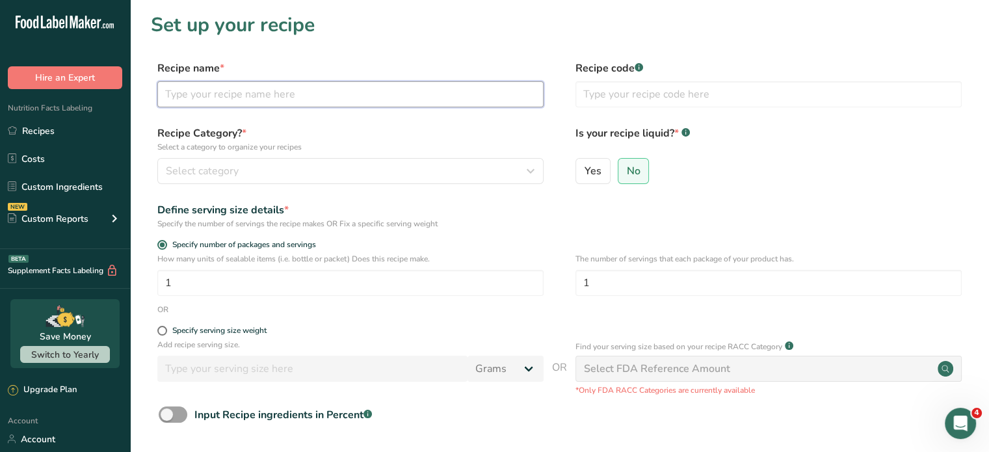
click at [263, 99] on input "text" at bounding box center [350, 94] width 386 height 26
type input "MAJESTIC CAKE POPS"
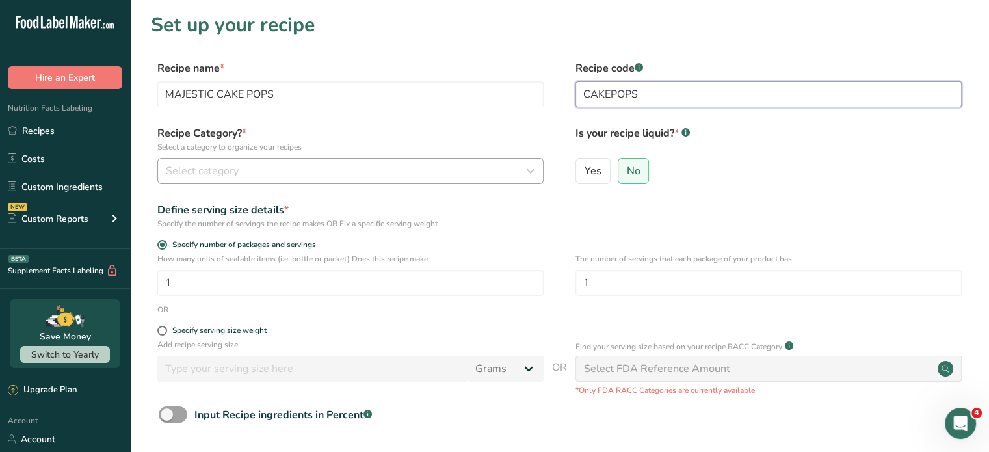
type input "CAKEPOPS"
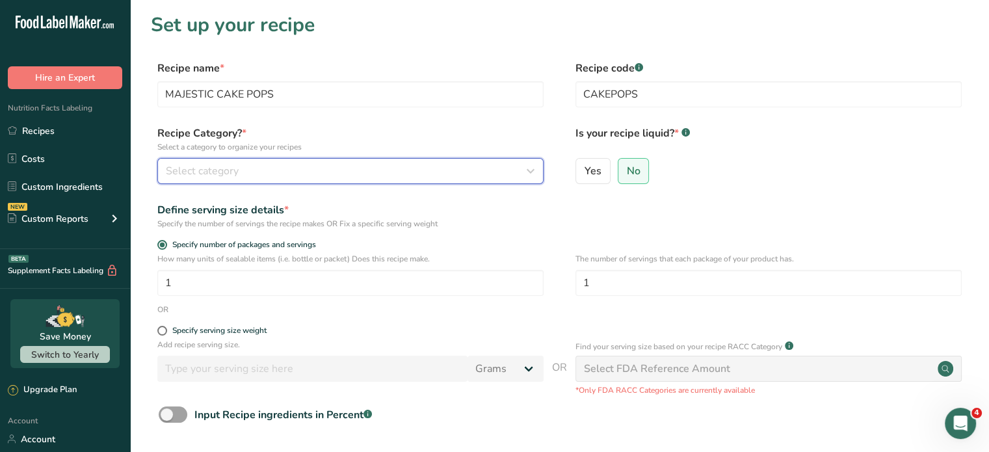
click at [508, 170] on div "Select category" at bounding box center [347, 171] width 362 height 16
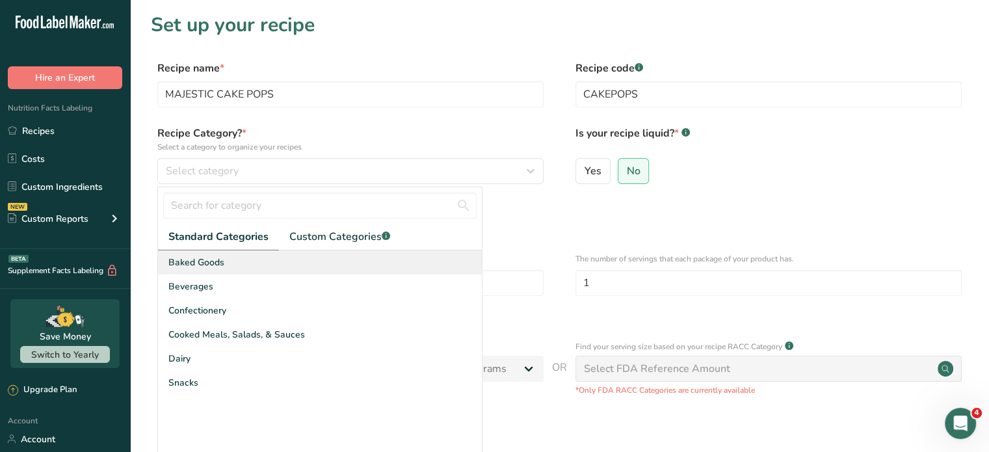
click at [259, 267] on div "Baked Goods" at bounding box center [320, 262] width 324 height 24
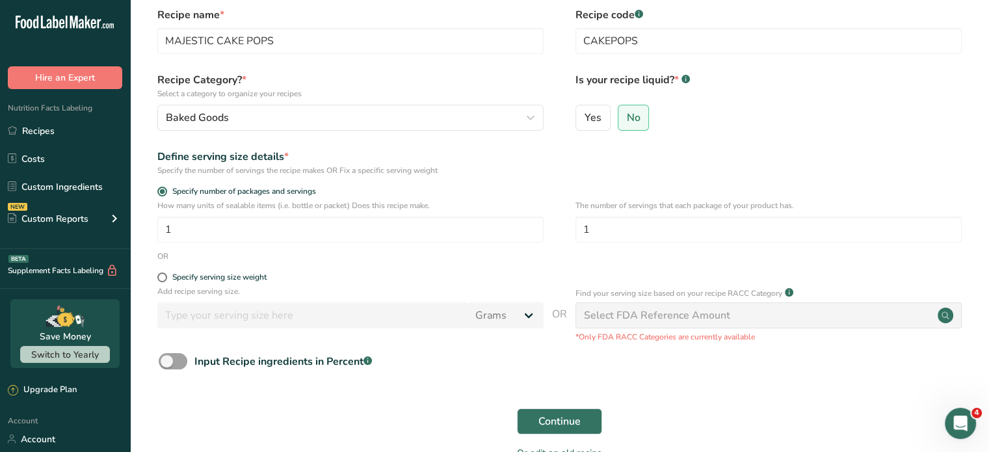
scroll to position [130, 0]
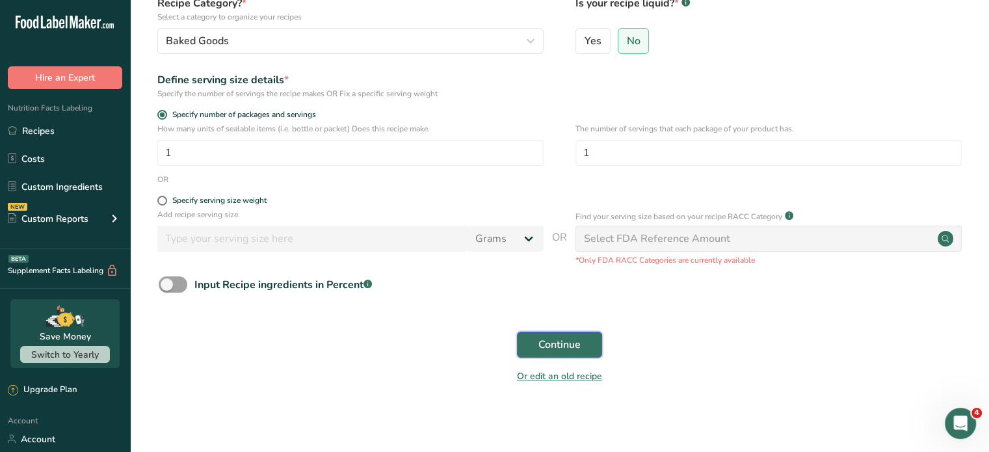
click at [558, 348] on span "Continue" at bounding box center [560, 345] width 42 height 16
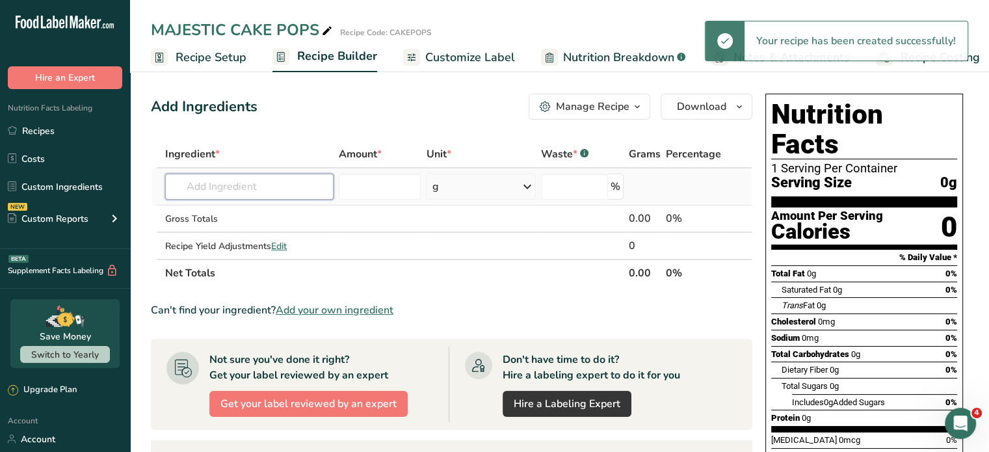
click at [253, 186] on input "text" at bounding box center [249, 187] width 168 height 26
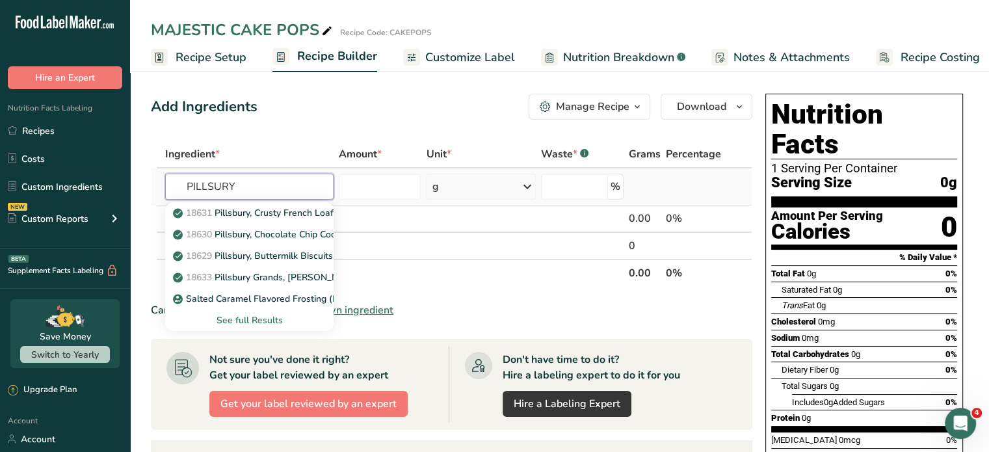
type input "PILLSURY"
click at [241, 317] on div "See full Results" at bounding box center [250, 320] width 148 height 14
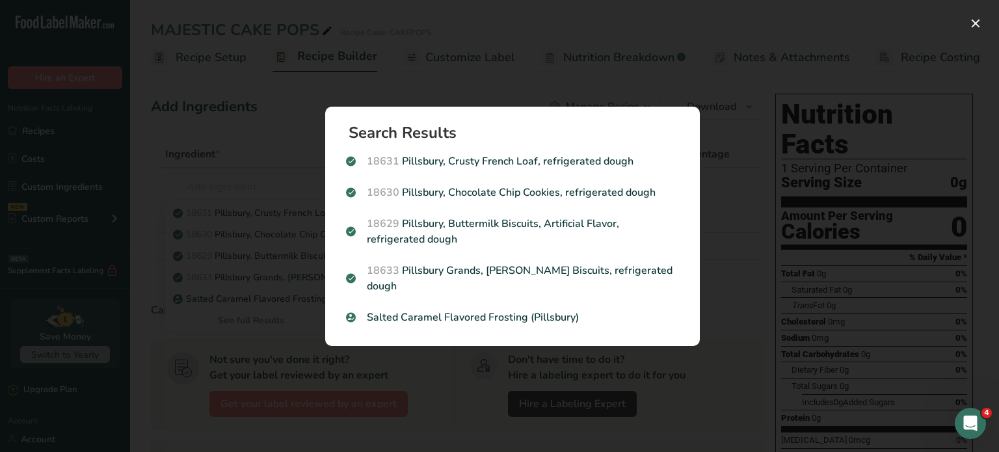
click at [512, 46] on div "Search results modal" at bounding box center [499, 226] width 999 height 452
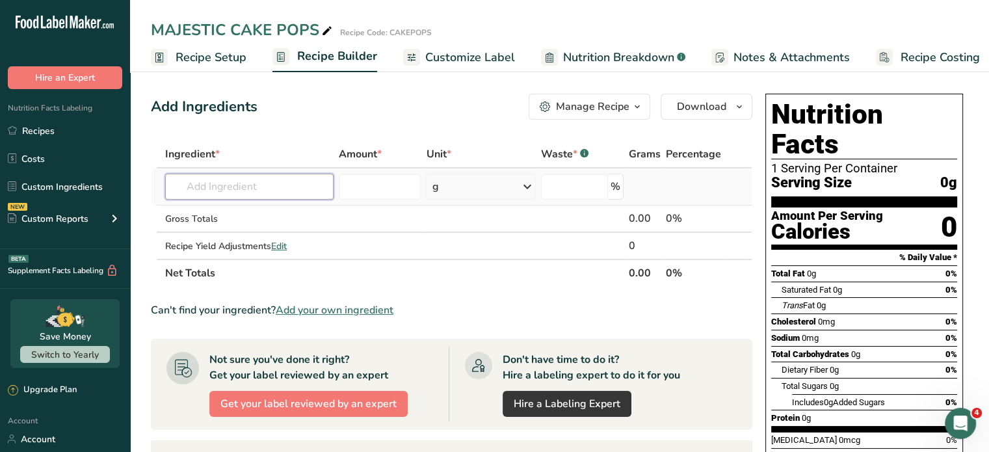
click at [247, 184] on input "text" at bounding box center [249, 187] width 168 height 26
click at [349, 309] on span "Add your own ingredient" at bounding box center [335, 310] width 118 height 16
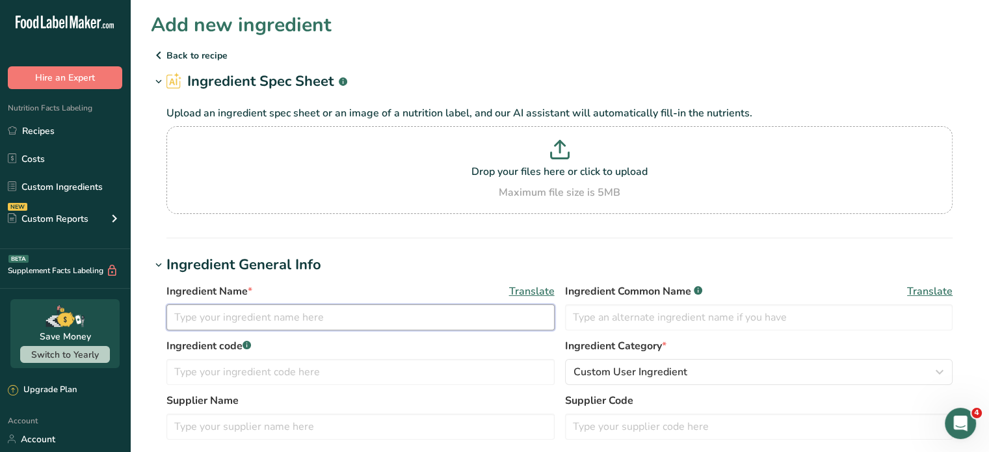
click at [290, 319] on input "text" at bounding box center [361, 317] width 388 height 26
type input "PILLSBURY YELLOW CAKE MIX"
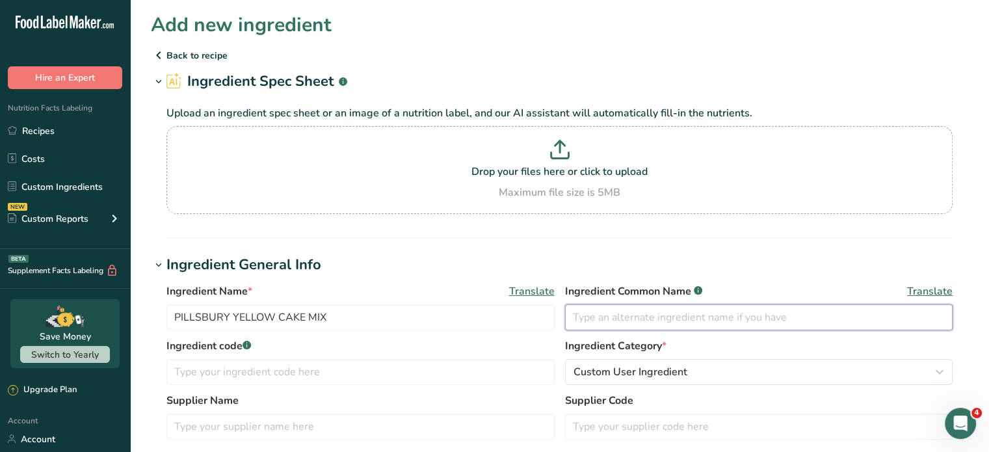
click at [697, 314] on input "text" at bounding box center [759, 317] width 388 height 26
type input "p"
type input "PILLSBURY YELLOW CAKE MIX"
click at [931, 287] on span "Translate" at bounding box center [930, 292] width 46 height 16
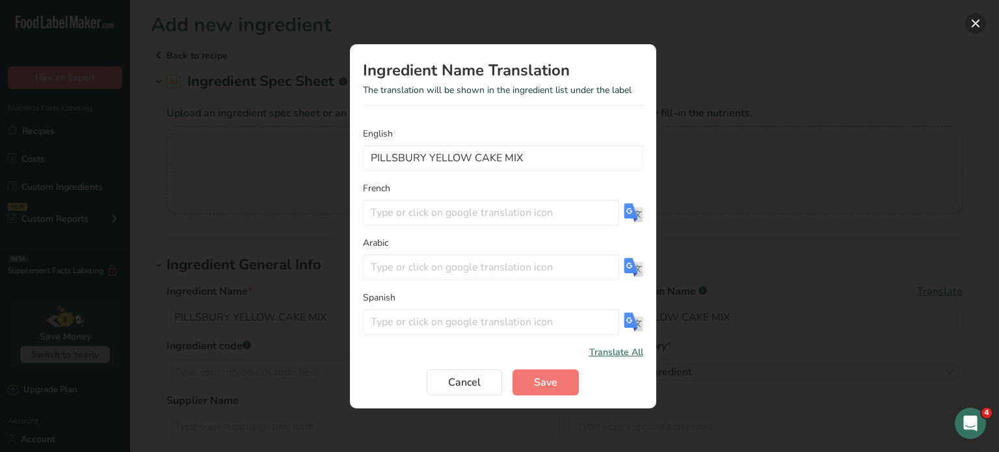
click at [978, 23] on button "Translation Modal" at bounding box center [975, 23] width 21 height 21
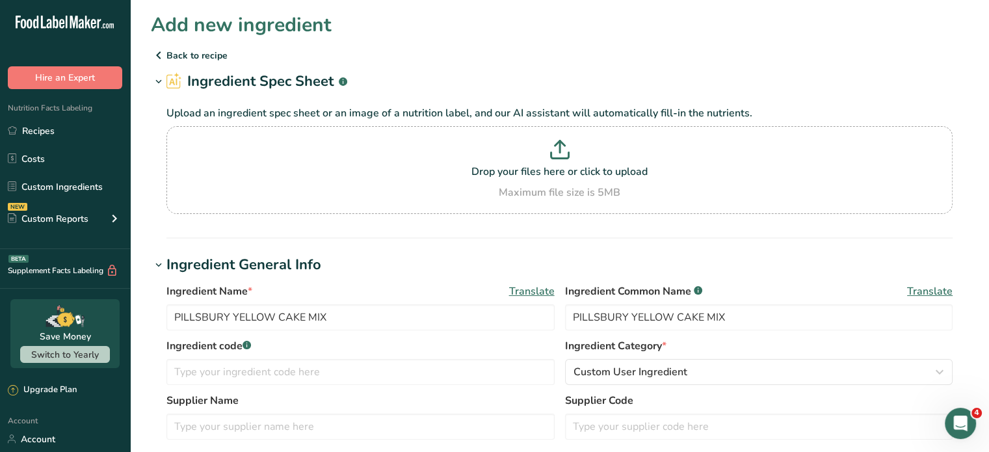
click at [531, 291] on span "Translate" at bounding box center [532, 292] width 46 height 16
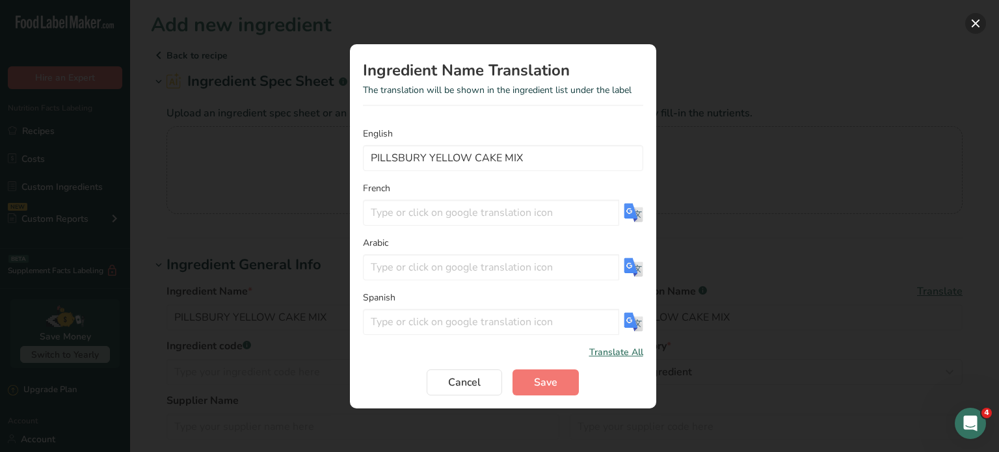
click at [975, 20] on button "Translation Modal" at bounding box center [975, 23] width 21 height 21
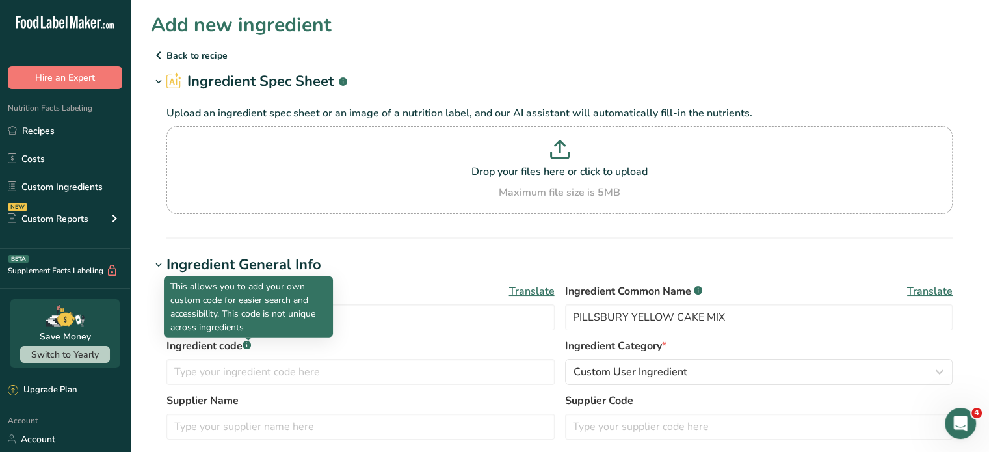
click at [248, 344] on rect at bounding box center [247, 345] width 8 height 8
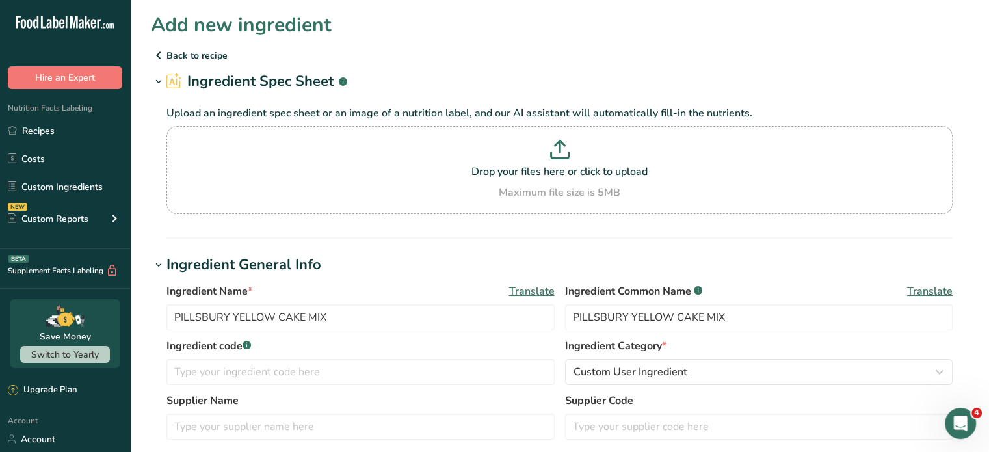
click at [248, 344] on rect at bounding box center [247, 345] width 8 height 8
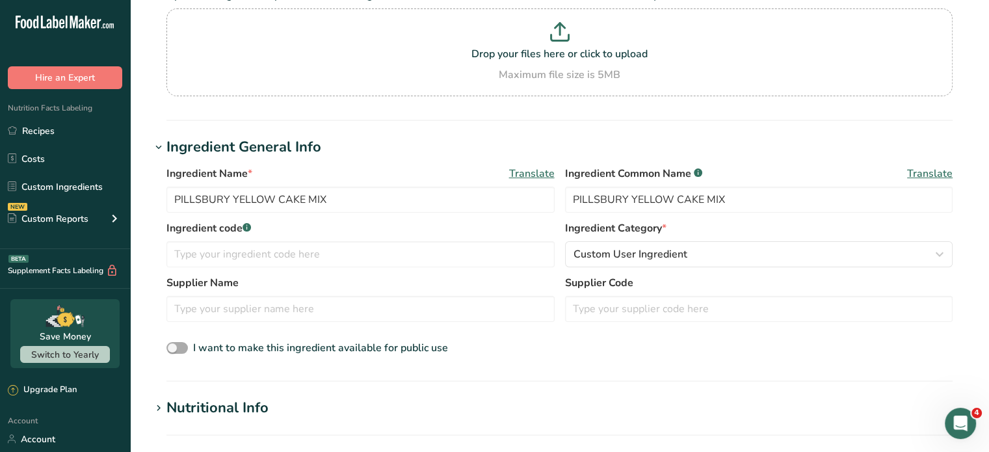
scroll to position [130, 0]
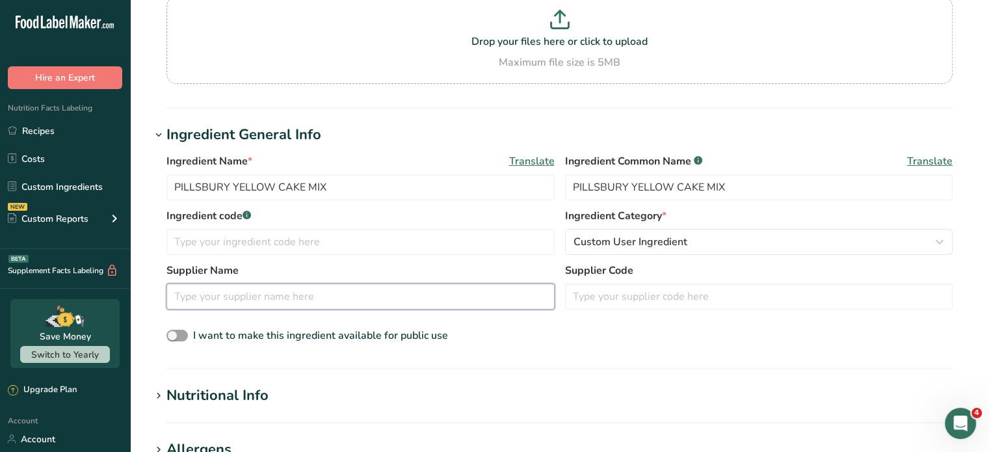
click at [312, 295] on input "text" at bounding box center [361, 297] width 388 height 26
type input "PILLSBURRY"
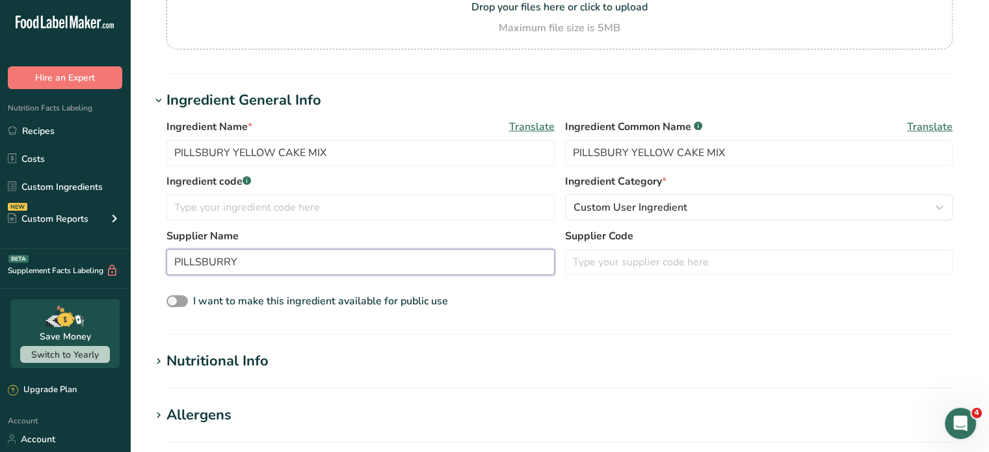
scroll to position [195, 0]
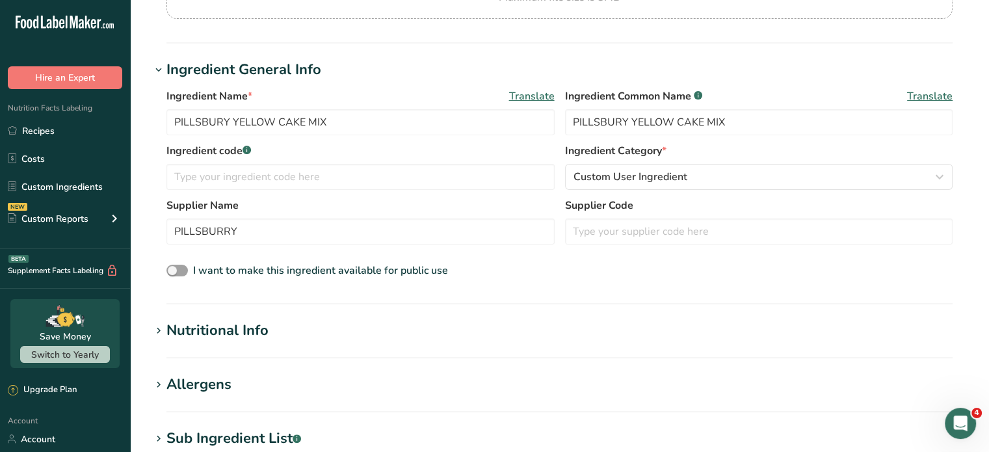
click at [254, 328] on div "Nutritional Info" at bounding box center [218, 330] width 102 height 21
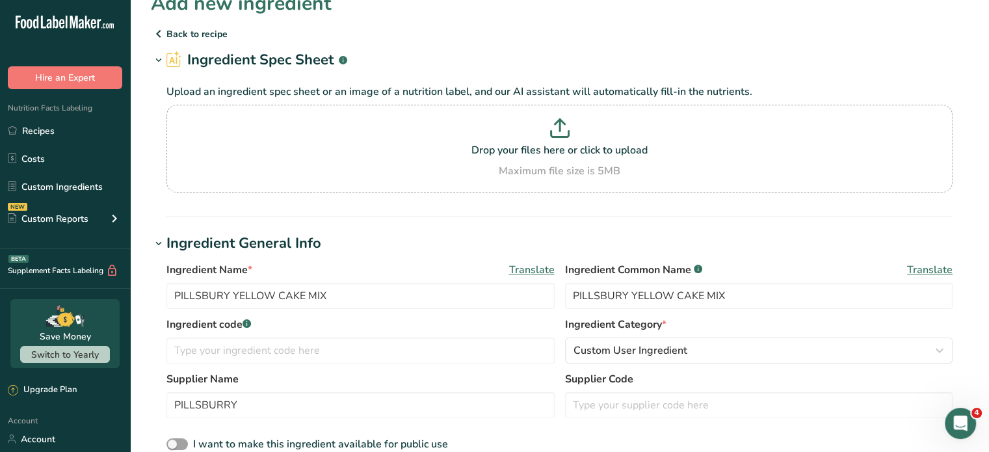
scroll to position [0, 0]
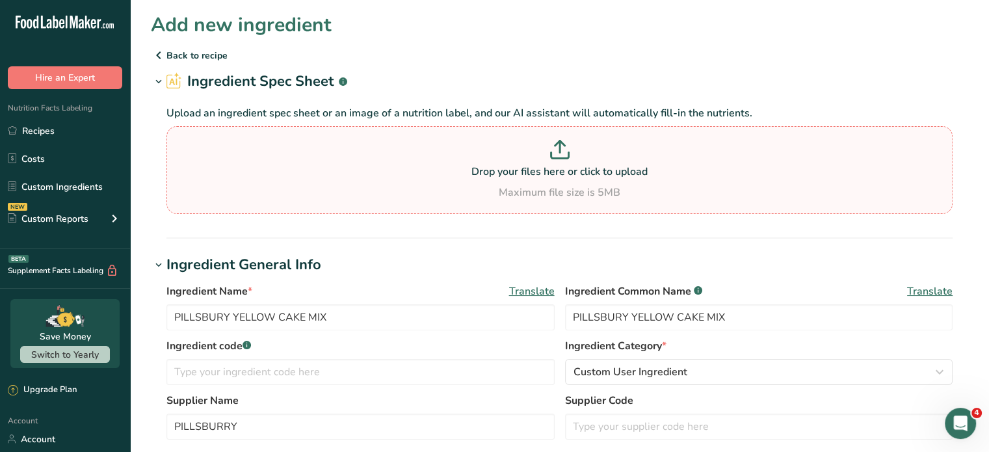
click at [552, 155] on icon at bounding box center [560, 150] width 20 height 20
click at [552, 155] on input "Drop your files here or click to upload Maximum file size is 5MB" at bounding box center [560, 170] width 786 height 88
click at [299, 161] on p at bounding box center [560, 152] width 780 height 24
click at [299, 161] on input "Drop your files here or click to upload Maximum file size is 5MB" at bounding box center [560, 170] width 786 height 88
click at [246, 79] on h2 "Ingredient Spec Sheet .a-a{fill:#347362;}.b-a{fill:#fff;}" at bounding box center [257, 81] width 181 height 21
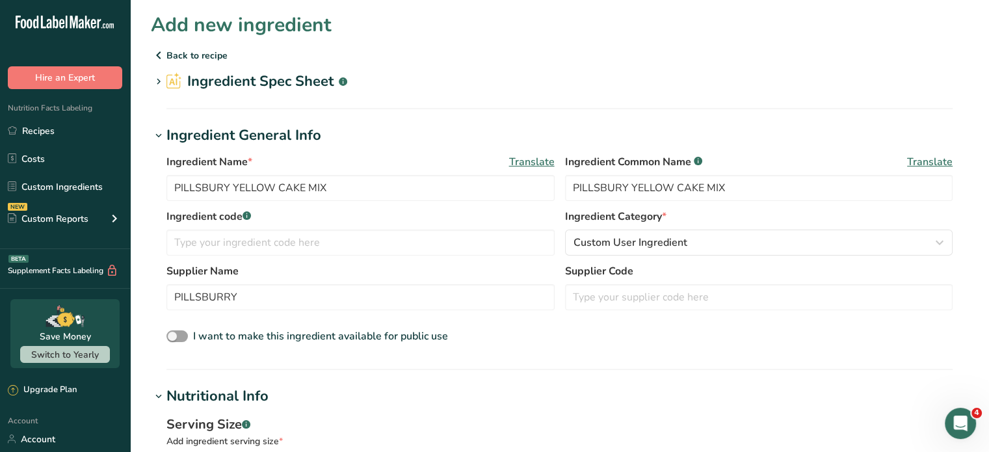
click at [182, 54] on p "Back to recipe" at bounding box center [560, 55] width 818 height 16
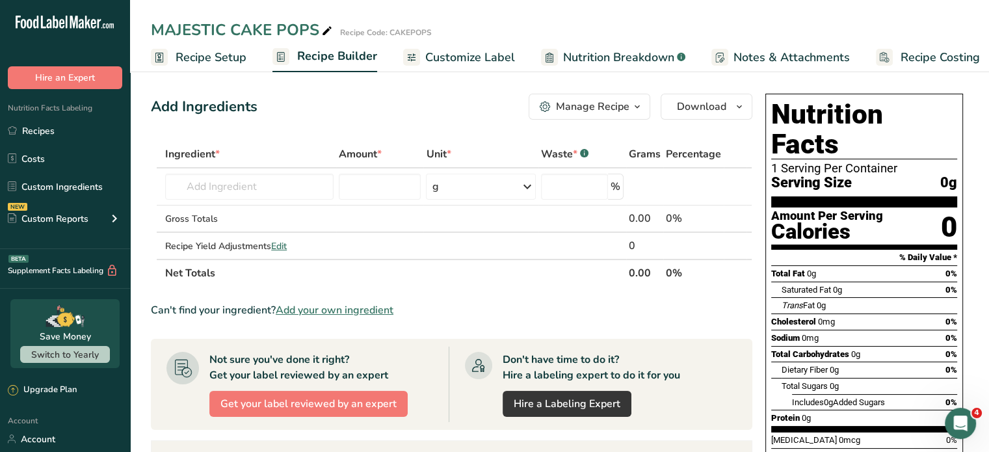
click at [329, 311] on span "Add your own ingredient" at bounding box center [335, 310] width 118 height 16
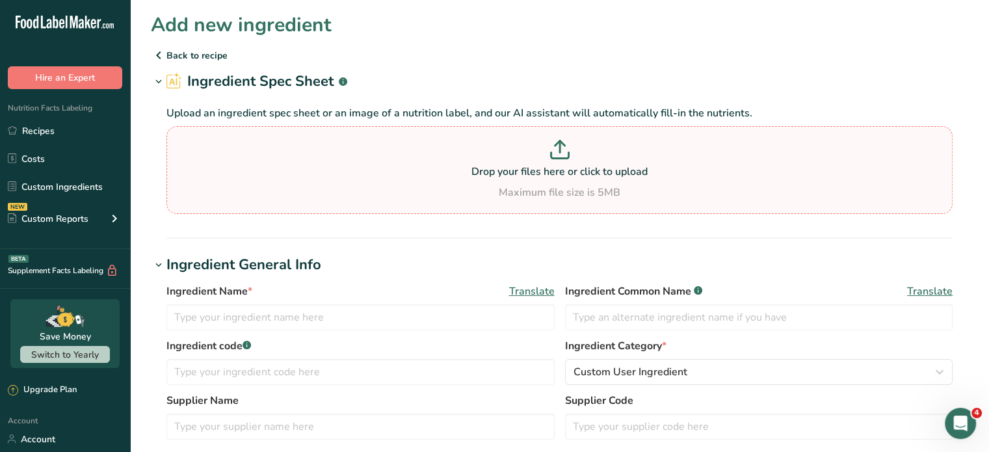
click at [398, 177] on p "Drop your files here or click to upload" at bounding box center [560, 172] width 780 height 16
click at [398, 177] on input "Drop your files here or click to upload Maximum file size is 5MB" at bounding box center [560, 170] width 786 height 88
click at [817, 142] on p at bounding box center [560, 152] width 780 height 24
click at [817, 142] on input "Drop your files here or click to upload Maximum file size is 5MB" at bounding box center [560, 170] width 786 height 88
click at [57, 131] on link "Recipes" at bounding box center [65, 130] width 130 height 25
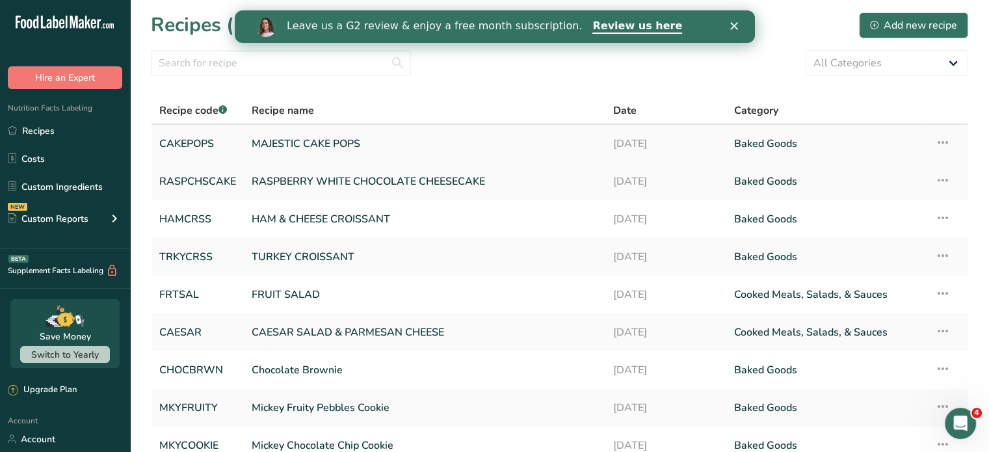
click at [356, 142] on link "MAJESTIC CAKE POPS" at bounding box center [425, 143] width 346 height 27
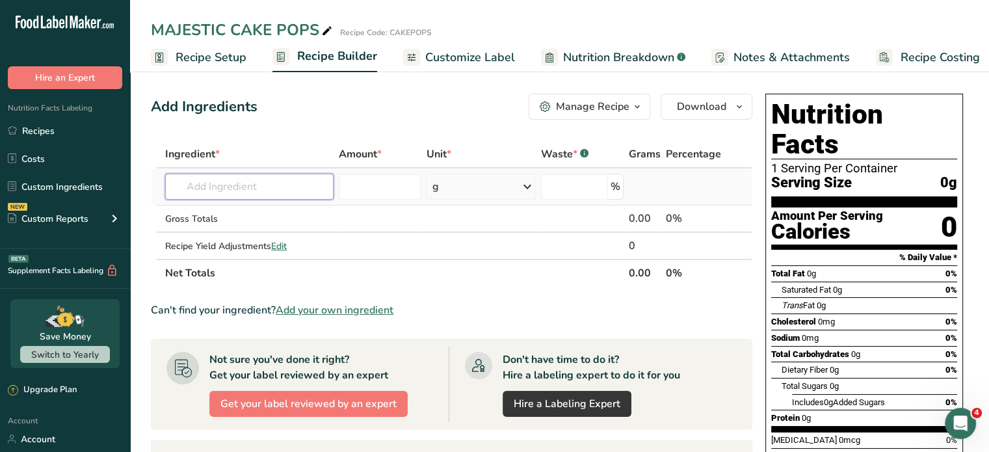
click at [313, 186] on input "text" at bounding box center [249, 187] width 168 height 26
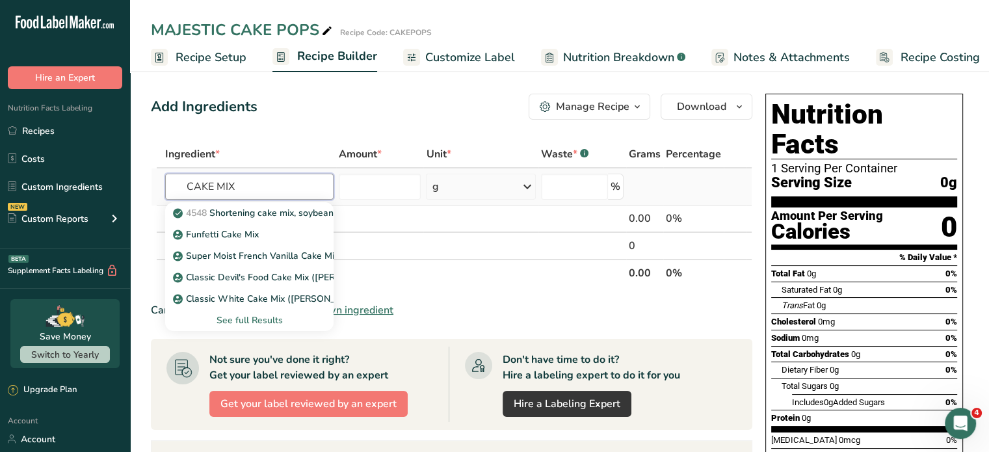
type input "CAKE MIX"
click at [260, 317] on div "See full Results" at bounding box center [250, 320] width 148 height 14
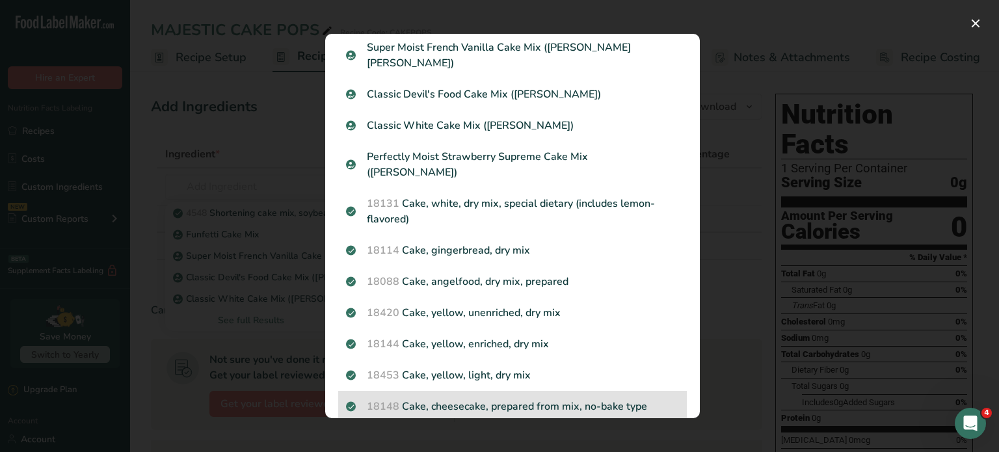
scroll to position [130, 0]
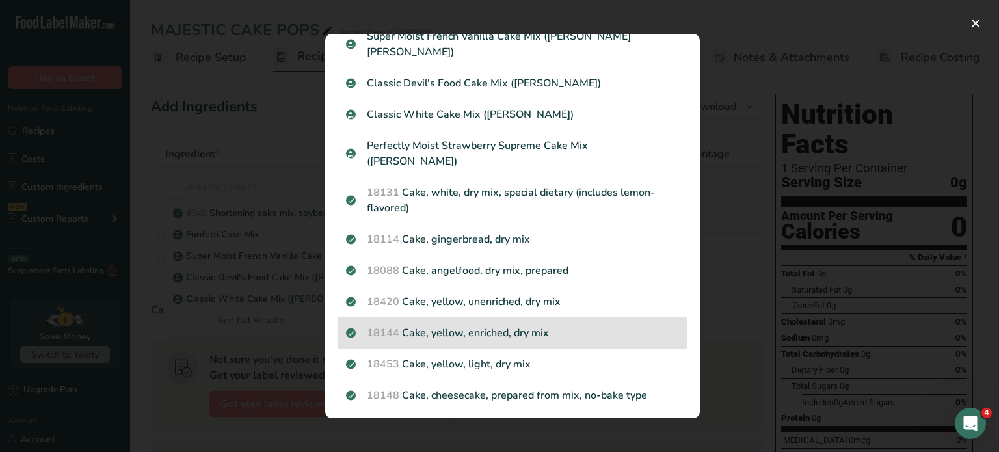
click at [473, 325] on p "18144 Cake, yellow, enriched, dry mix" at bounding box center [512, 333] width 333 height 16
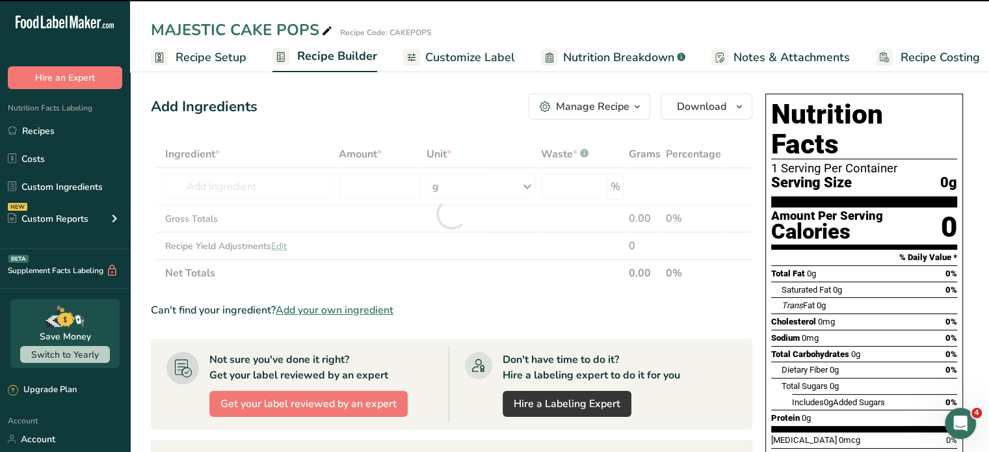
type input "0"
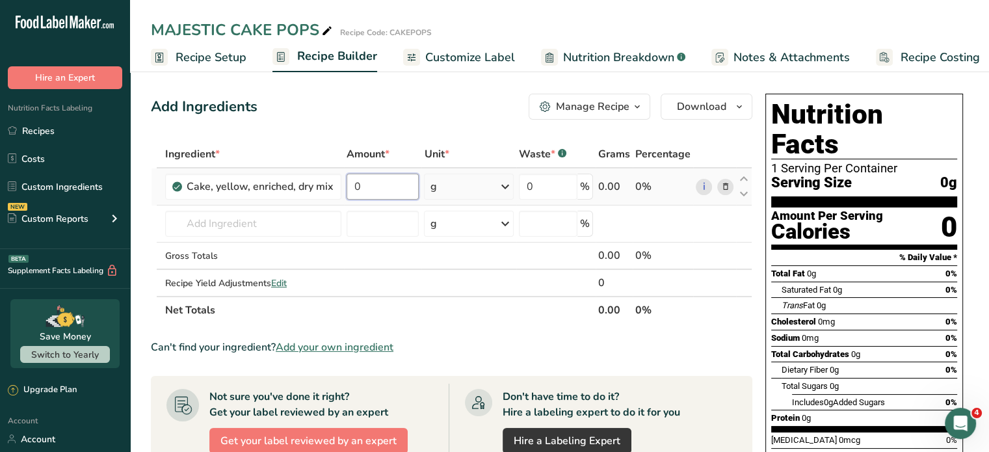
click at [369, 180] on input "0" at bounding box center [383, 187] width 73 height 26
type input "28"
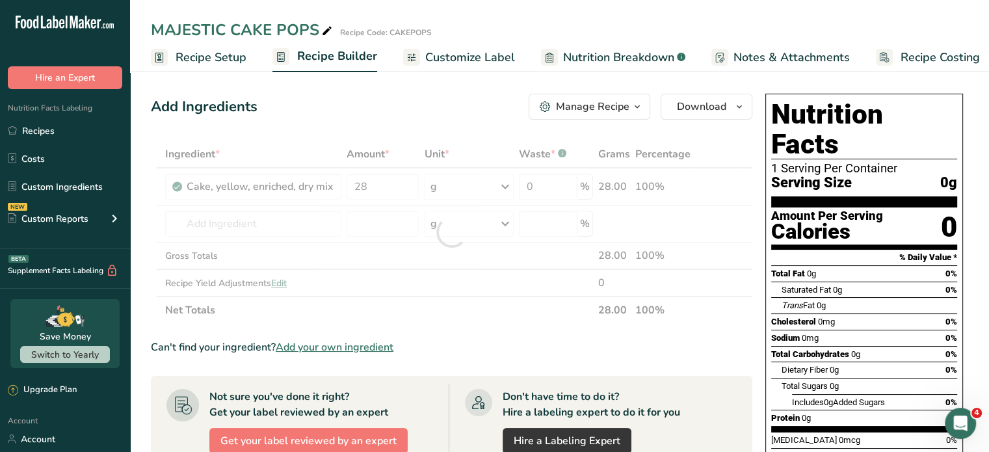
click at [382, 119] on div "Add Ingredients Manage Recipe Delete Recipe Duplicate Recipe Scale Recipe Save …" at bounding box center [452, 107] width 602 height 26
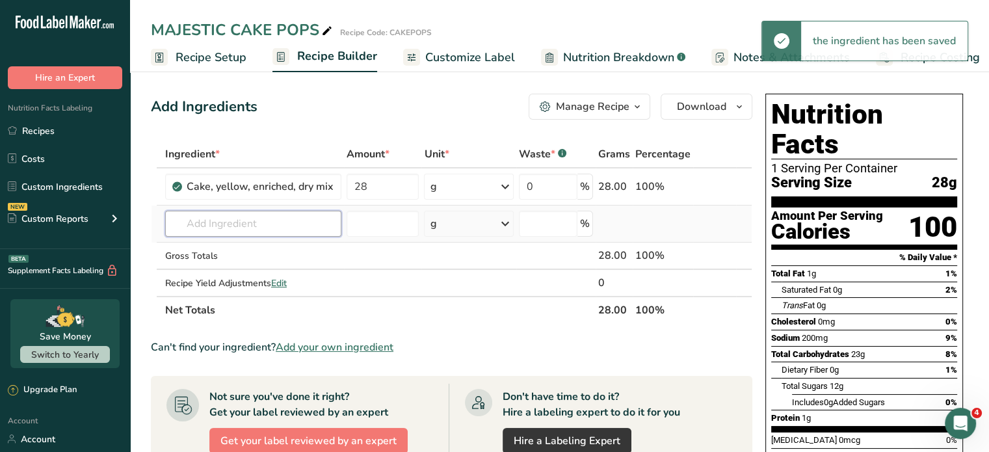
click at [293, 222] on input "text" at bounding box center [253, 224] width 176 height 26
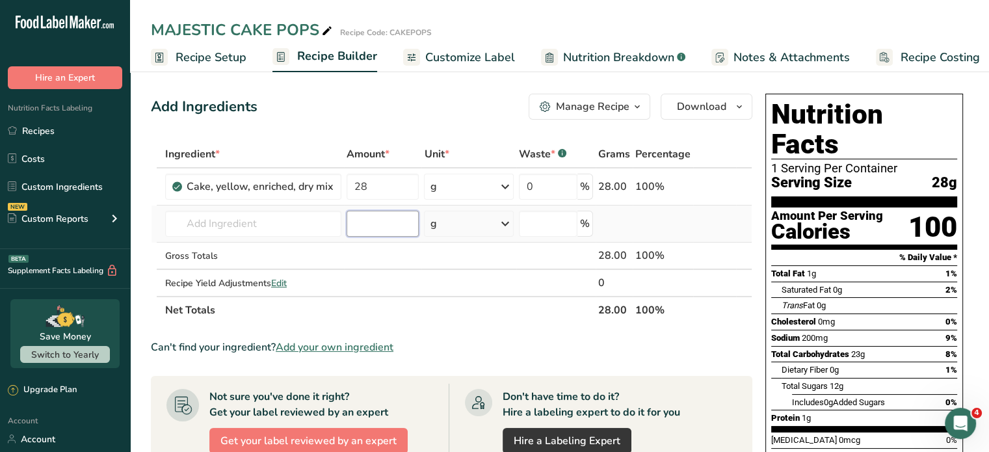
click at [372, 222] on input "number" at bounding box center [383, 224] width 73 height 26
type input "7"
click at [310, 226] on input "text" at bounding box center [253, 224] width 176 height 26
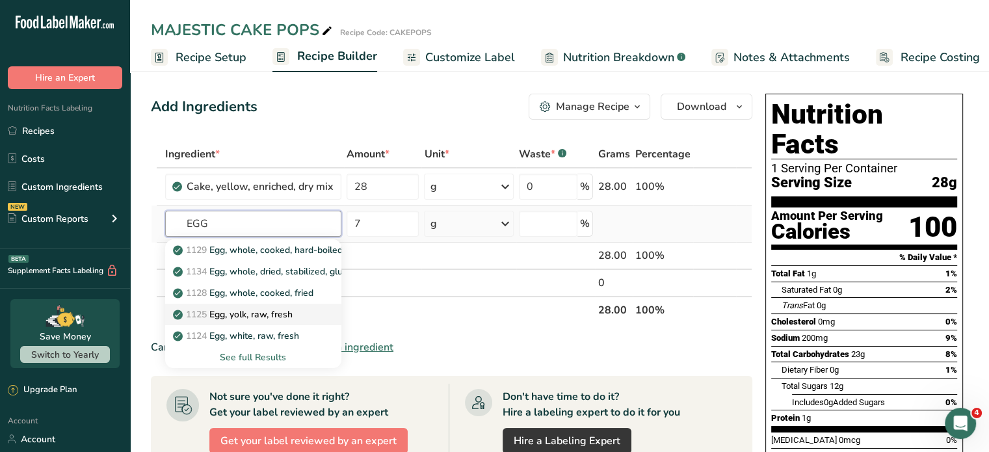
type input "EGG"
click at [276, 313] on p "1125 Egg, yolk, raw, fresh" at bounding box center [234, 315] width 117 height 14
type input "Egg, yolk, raw, fresh"
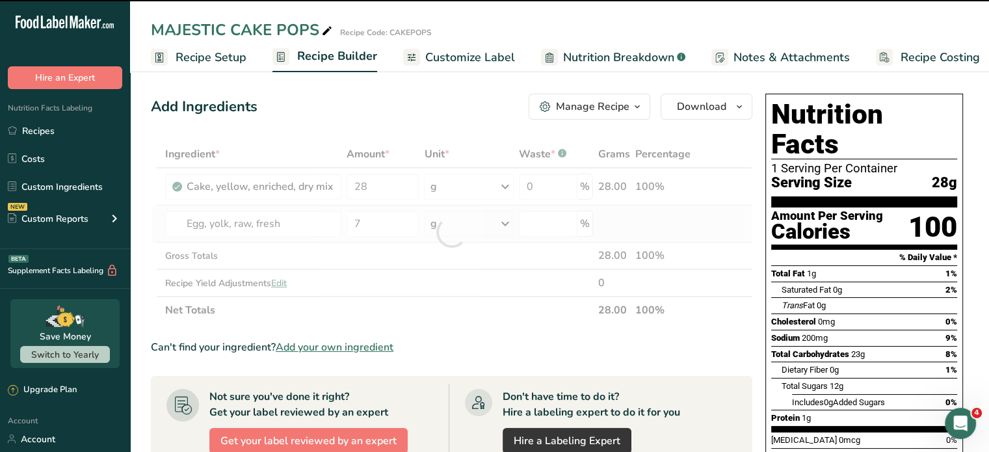
type input "0"
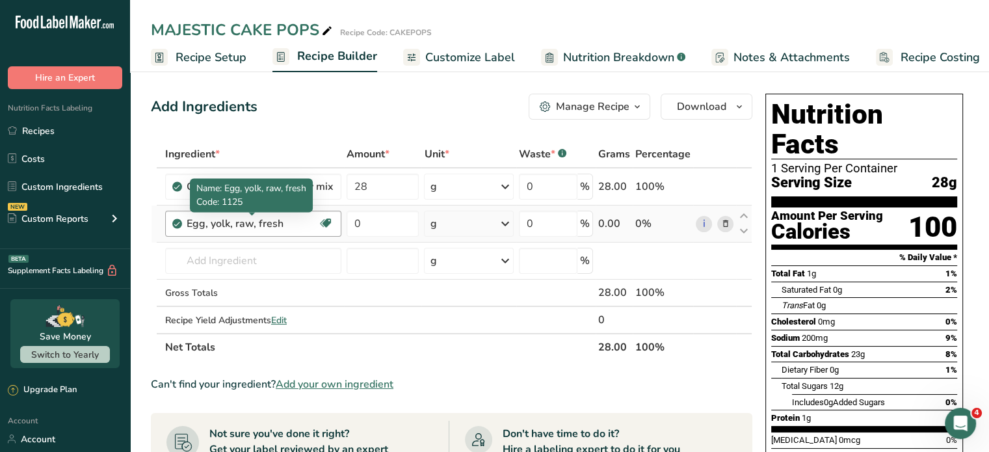
click at [290, 220] on div "Egg, yolk, raw, fresh" at bounding box center [252, 224] width 131 height 16
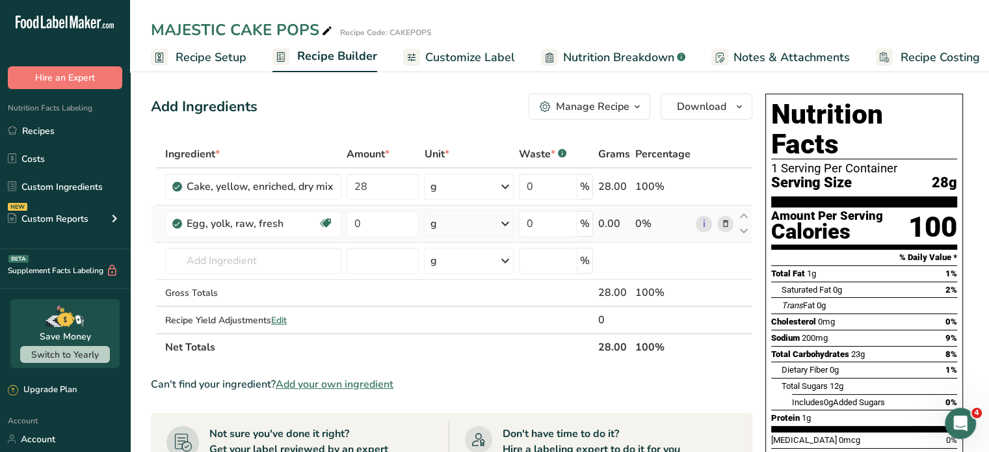
click at [728, 221] on icon at bounding box center [725, 224] width 9 height 14
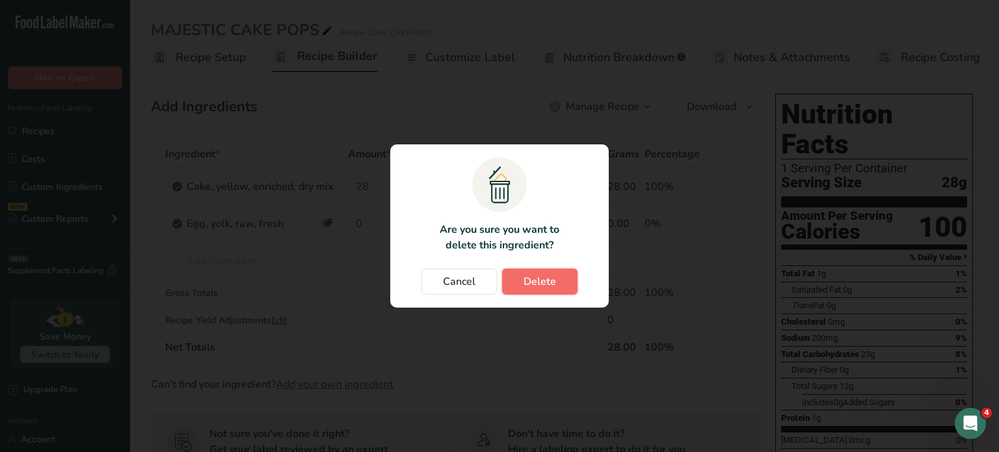
click at [516, 276] on button "Delete" at bounding box center [539, 282] width 75 height 26
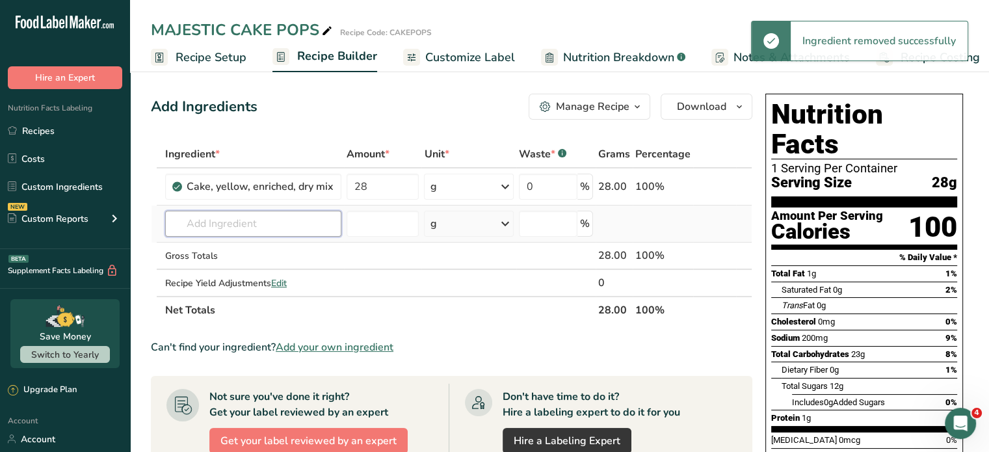
click at [259, 225] on input "text" at bounding box center [253, 224] width 176 height 26
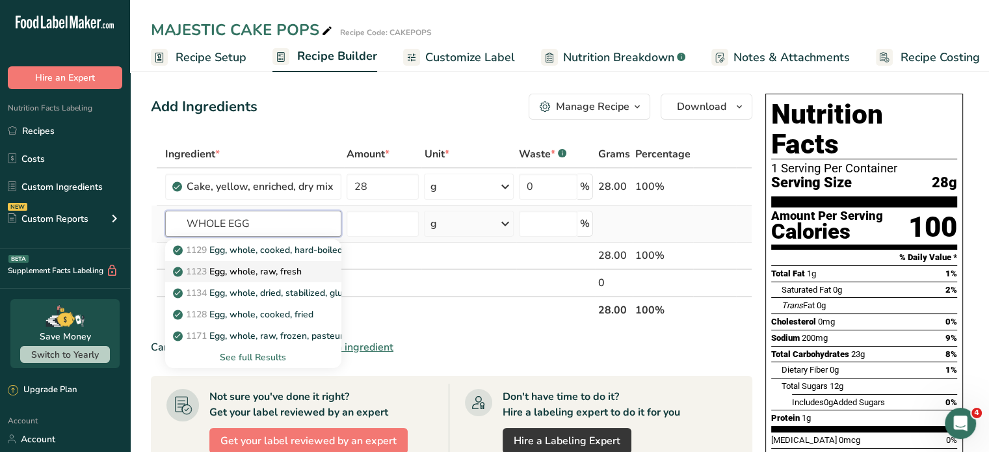
type input "WHOLE EGG"
click at [250, 271] on p "1123 Egg, whole, raw, fresh" at bounding box center [239, 272] width 126 height 14
type input "Egg, whole, raw, fresh"
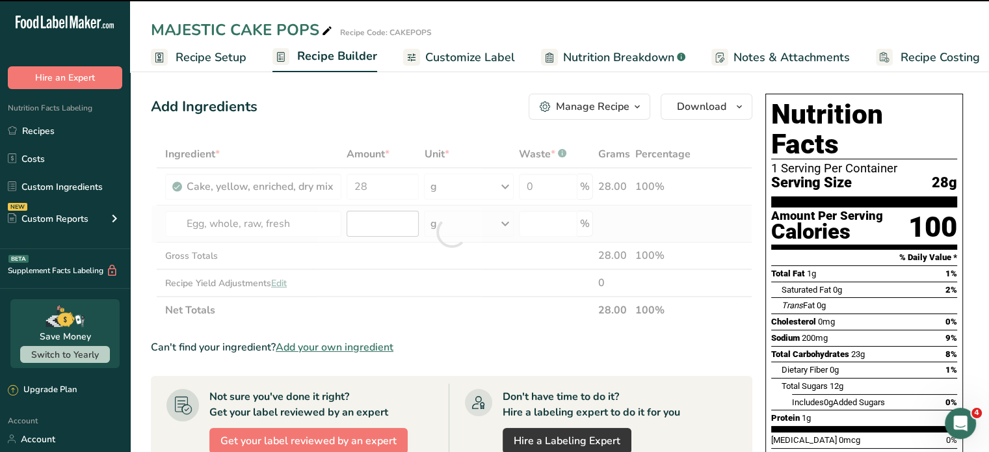
type input "0"
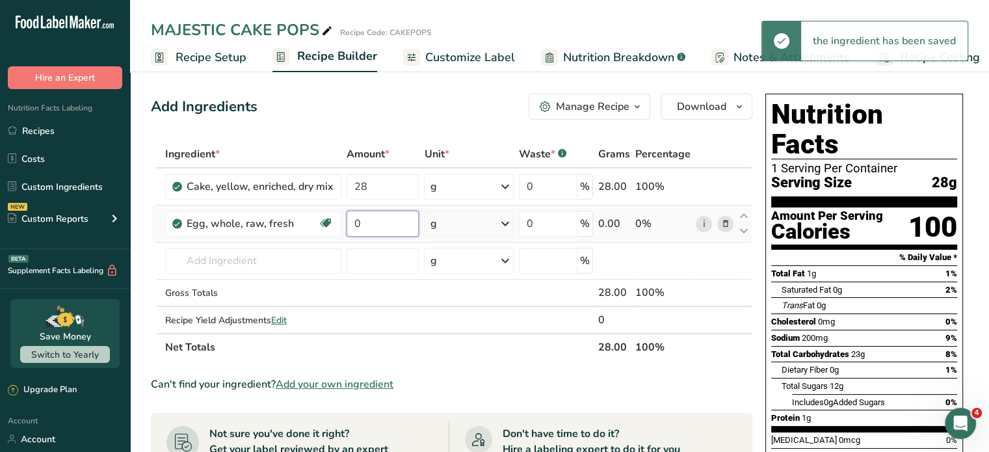
click at [361, 223] on input "0" at bounding box center [383, 224] width 73 height 26
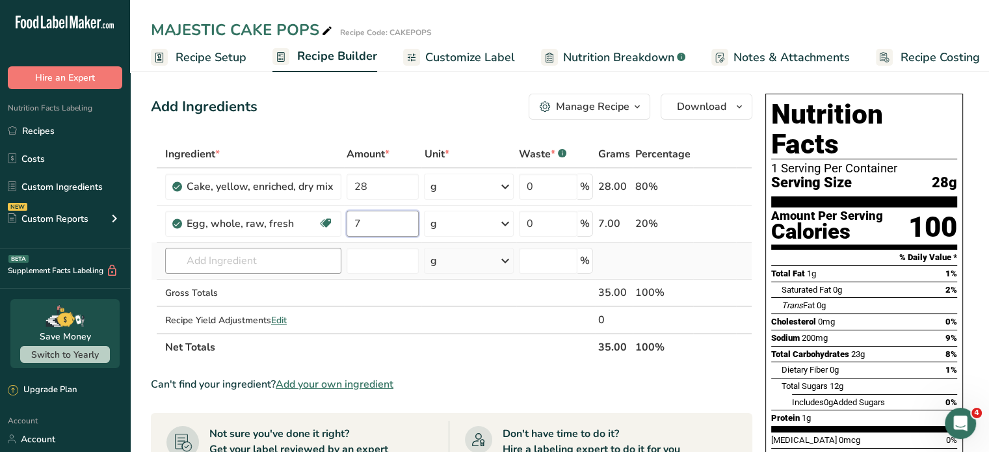
type input "7"
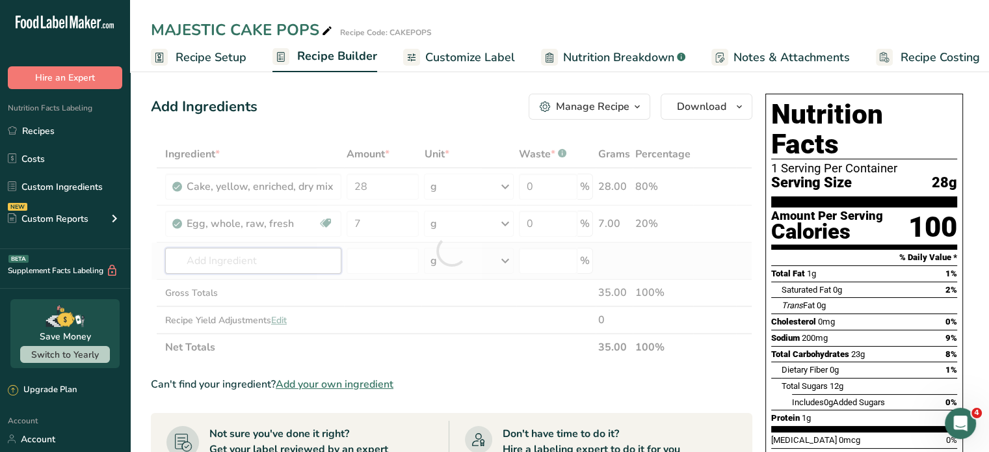
click at [304, 261] on div "Ingredient * Amount * Unit * Waste * .a-a{fill:#347362;}.b-a{fill:#fff;} Grams …" at bounding box center [452, 250] width 602 height 220
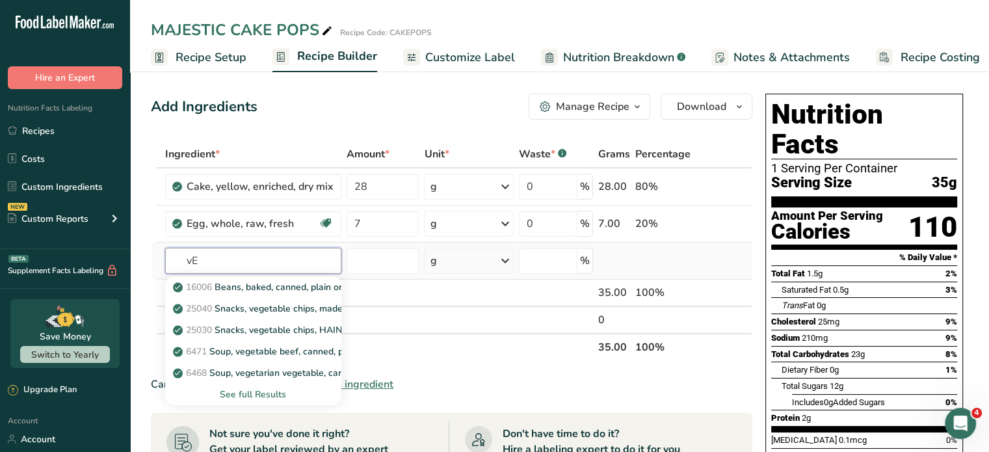
type input "v"
type input "Vegetable oil"
click at [248, 392] on div "See full Results" at bounding box center [253, 395] width 155 height 14
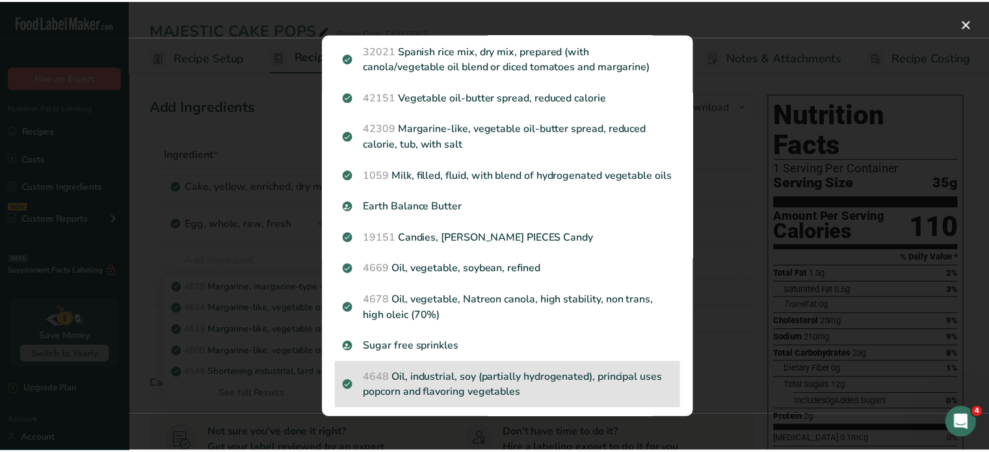
scroll to position [976, 0]
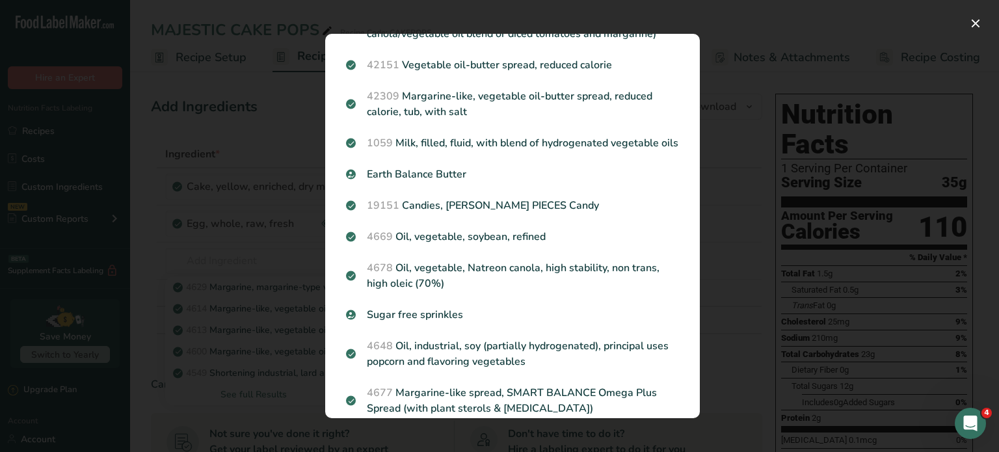
click at [449, 245] on p "4669 Oil, vegetable, soybean, refined" at bounding box center [512, 237] width 333 height 16
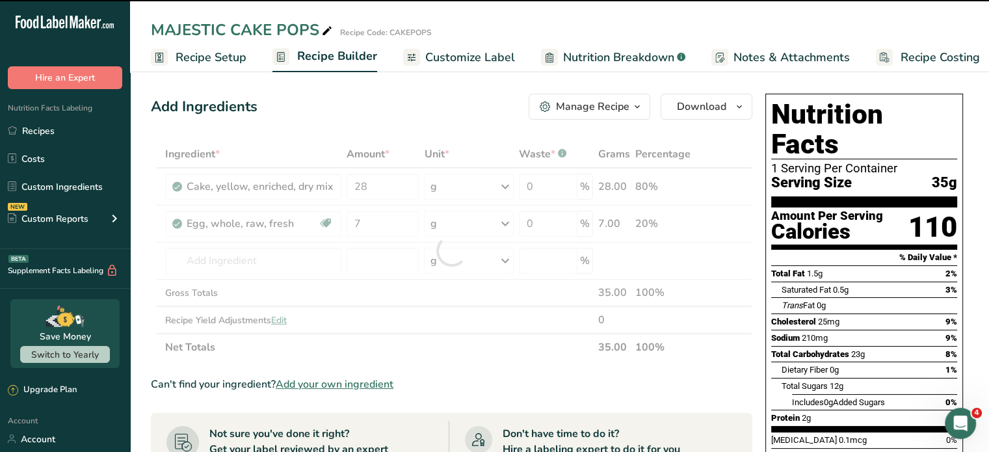
type input "0"
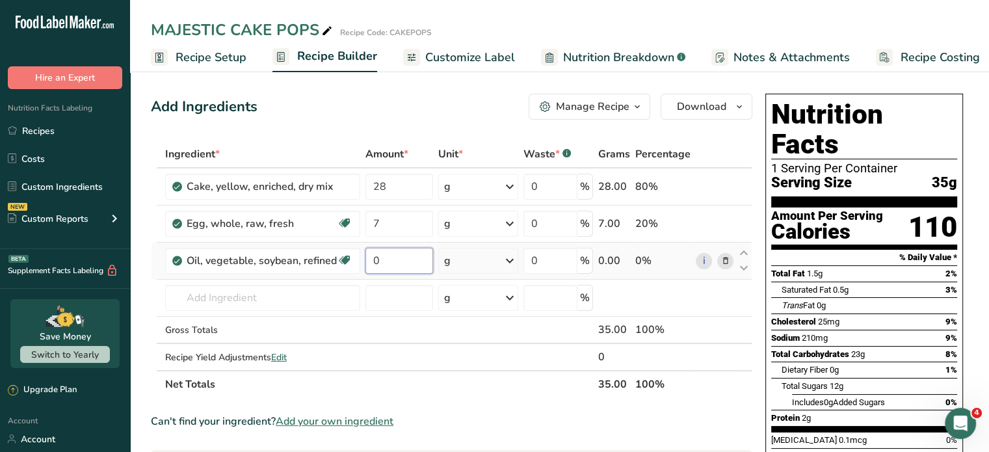
click at [383, 254] on input "0" at bounding box center [400, 261] width 68 height 26
type input "7"
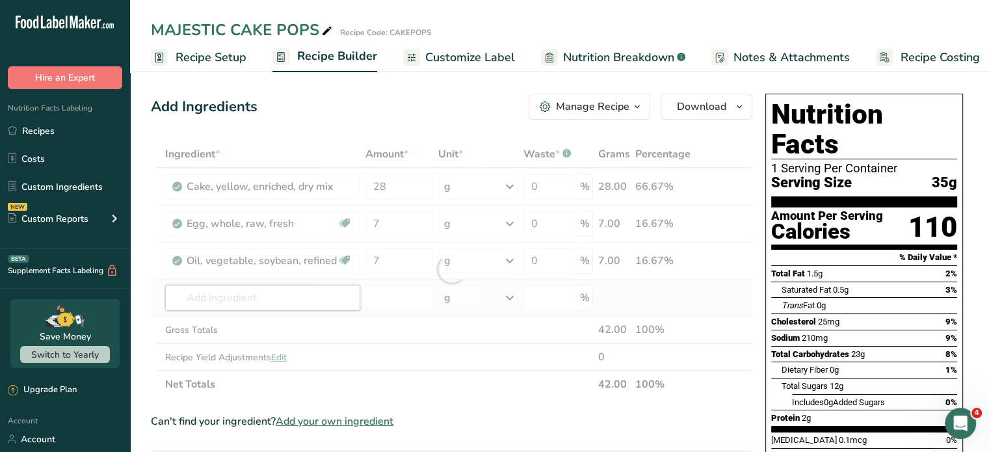
click at [329, 295] on div "Ingredient * Amount * Unit * Waste * .a-a{fill:#347362;}.b-a{fill:#fff;} Grams …" at bounding box center [452, 269] width 602 height 258
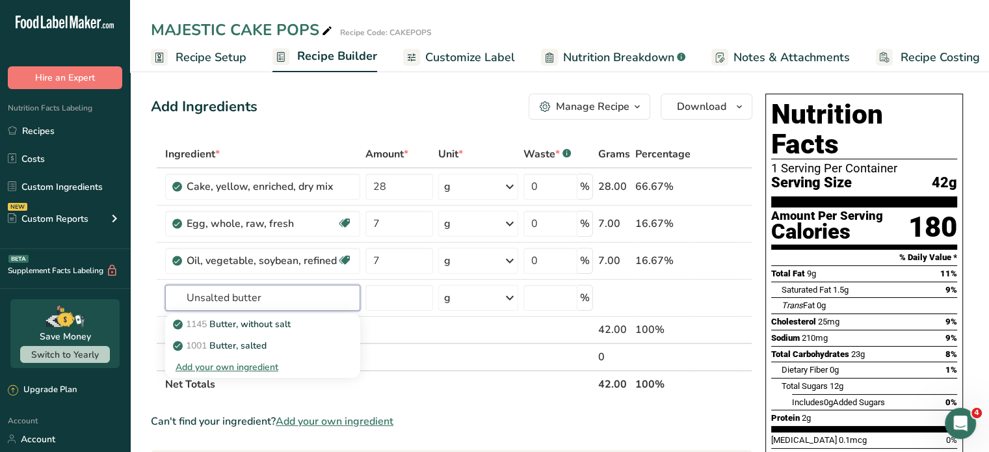
type input "Unsalted butter"
click at [385, 298] on input "number" at bounding box center [400, 298] width 68 height 26
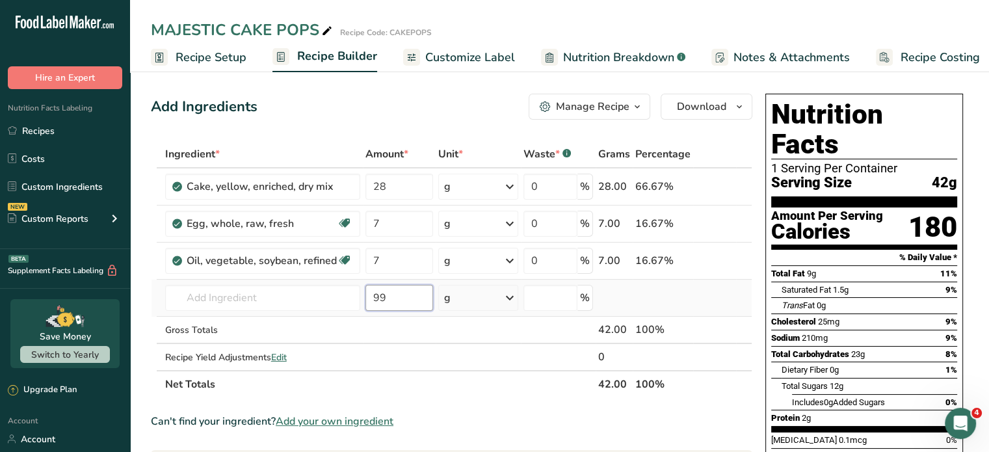
type input "9"
type input "3.5"
click at [324, 299] on input "text" at bounding box center [262, 298] width 195 height 26
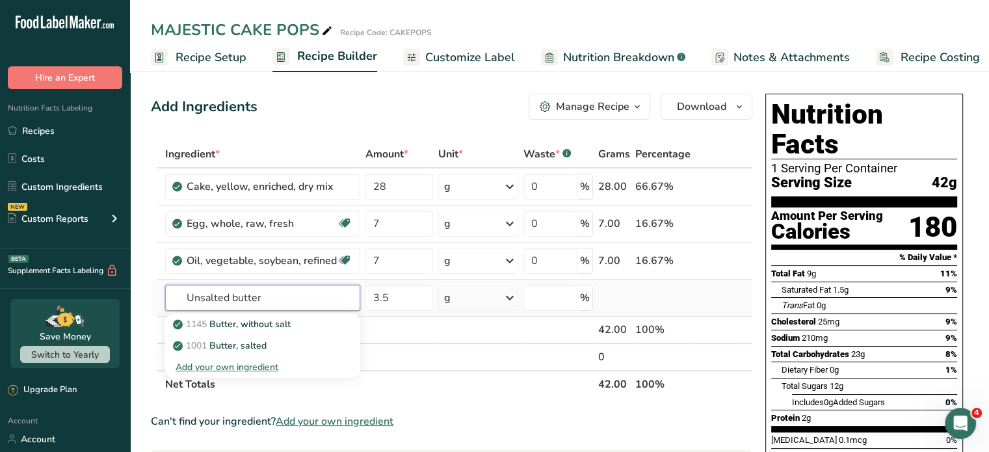
type input "Unsalted butter"
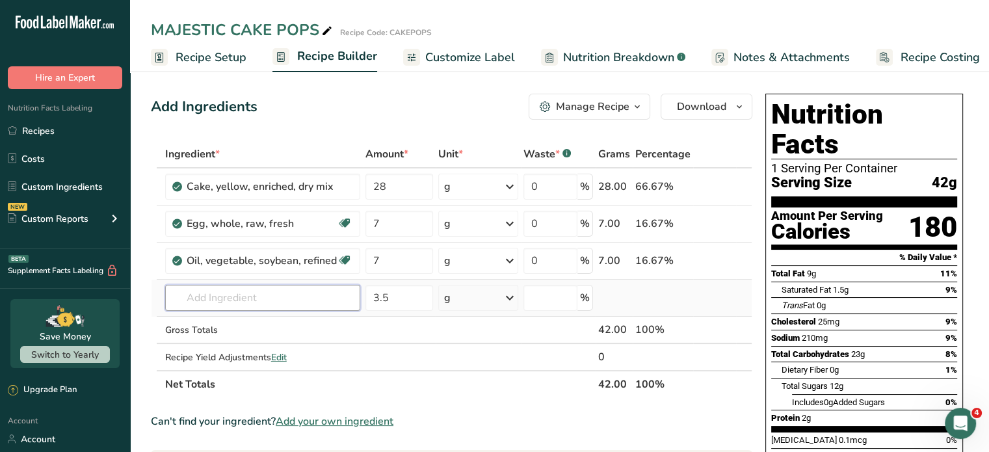
click at [281, 293] on input "text" at bounding box center [262, 298] width 195 height 26
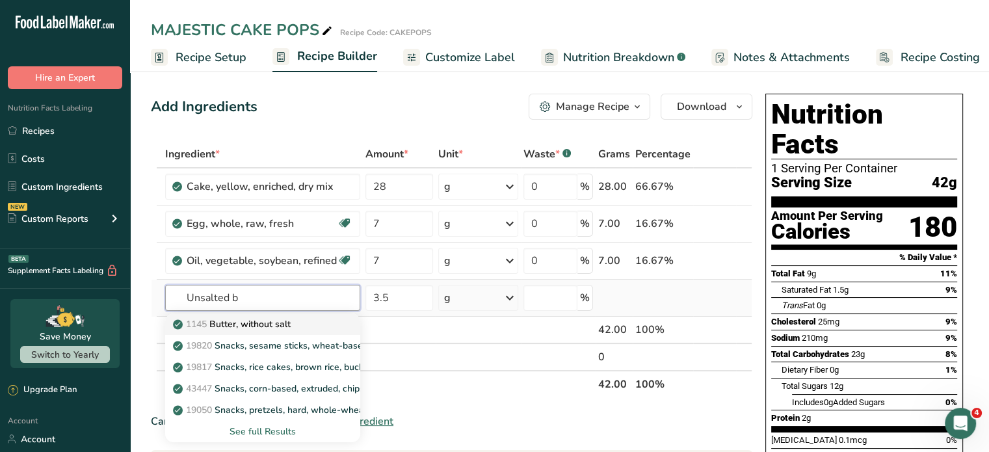
type input "Unsalted b"
click at [270, 319] on p "1145 Butter, without salt" at bounding box center [233, 324] width 115 height 14
type input "Butter, without salt"
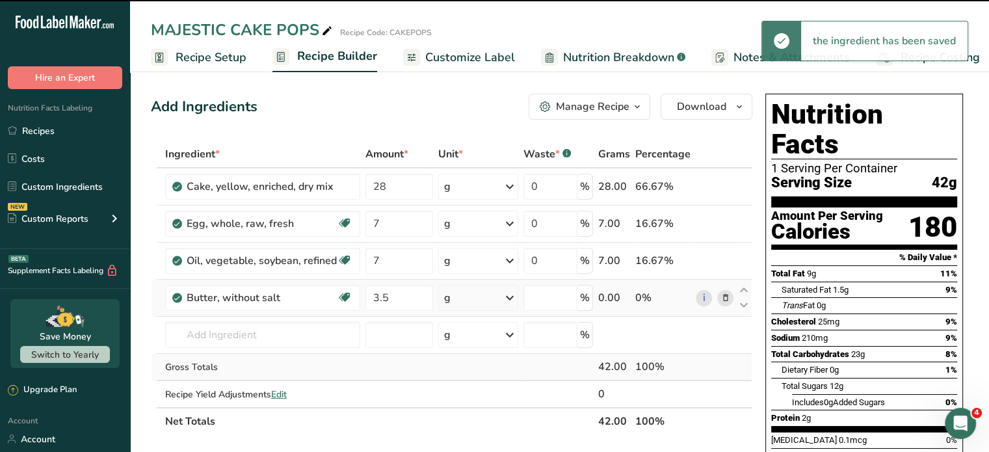
type input "0"
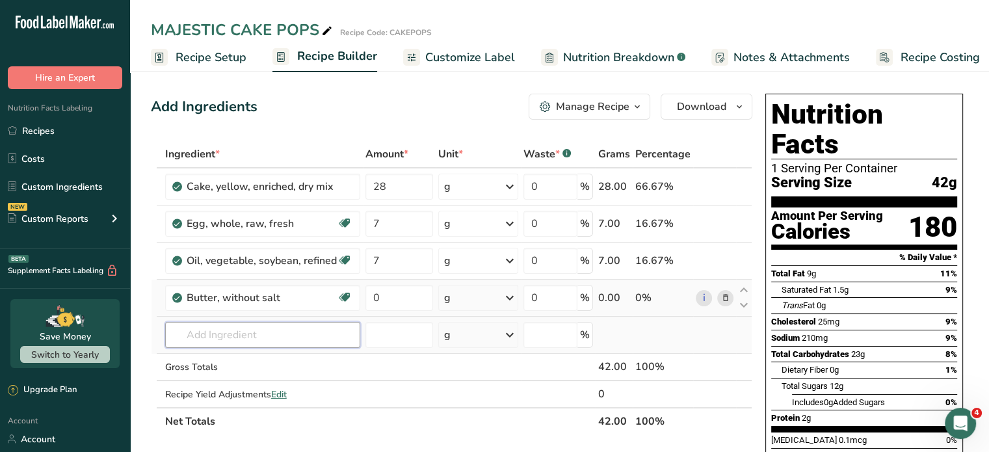
click at [295, 338] on input "text" at bounding box center [262, 335] width 195 height 26
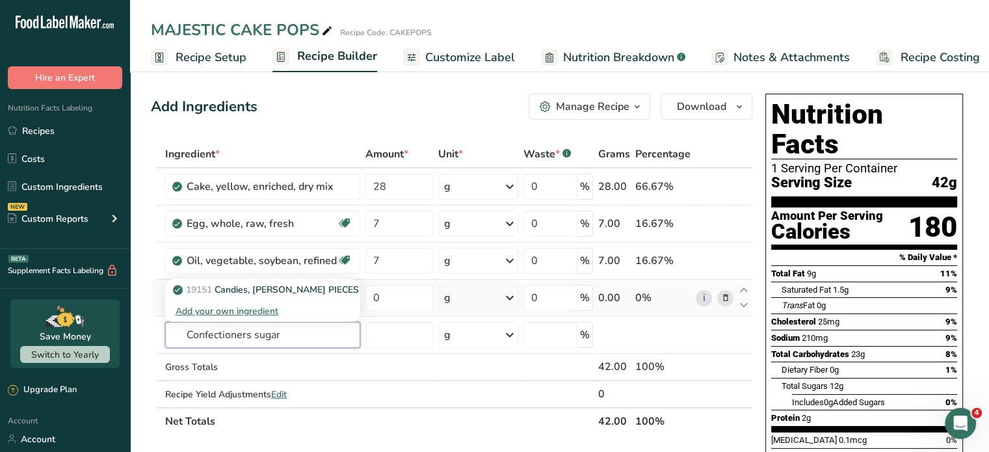
drag, startPoint x: 289, startPoint y: 334, endPoint x: 131, endPoint y: 341, distance: 158.2
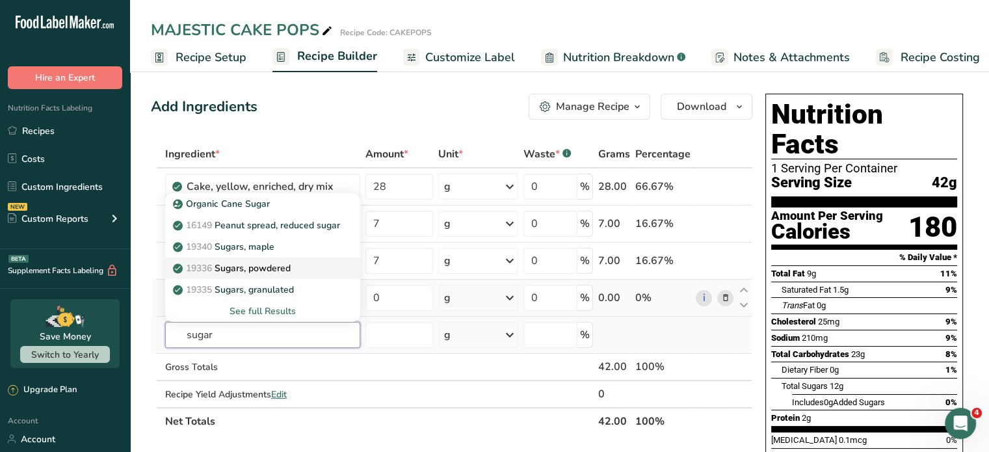
type input "sugar"
click at [254, 269] on p "19336 Sugars, powdered" at bounding box center [233, 268] width 115 height 14
type input "Sugars, powdered"
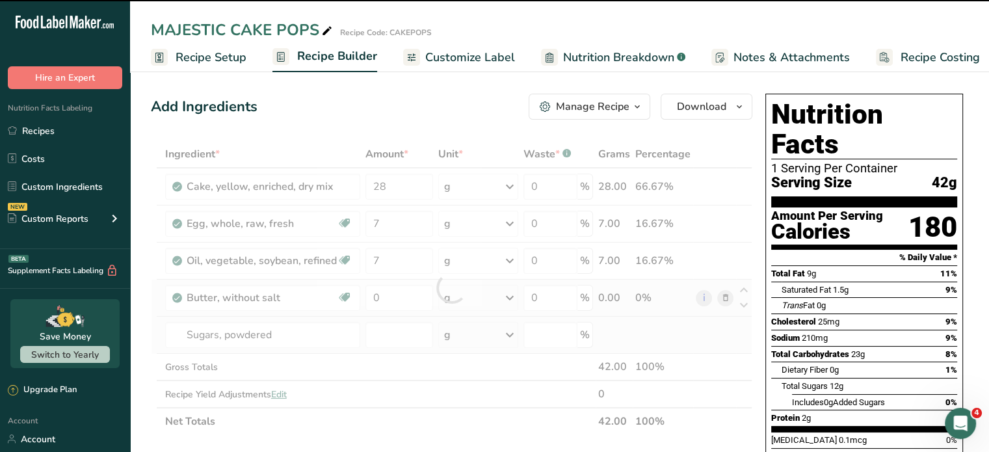
type input "0"
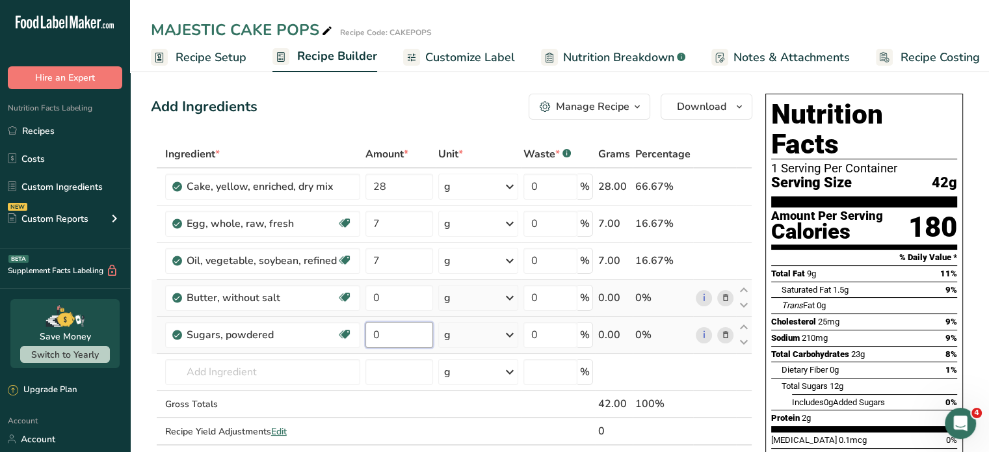
click at [377, 335] on input "0" at bounding box center [400, 335] width 68 height 26
type input "0.375"
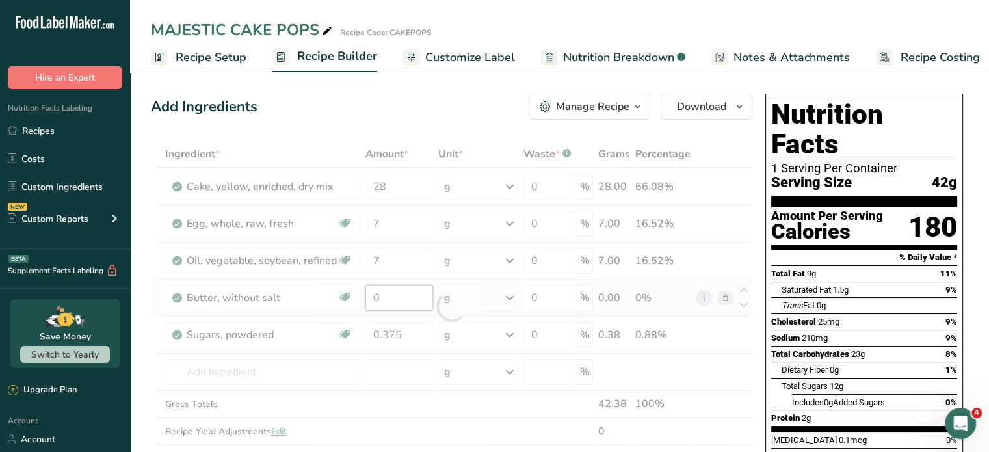
click at [379, 296] on div "Ingredient * Amount * Unit * Waste * .a-a{fill:#347362;}.b-a{fill:#fff;} Grams …" at bounding box center [452, 306] width 602 height 332
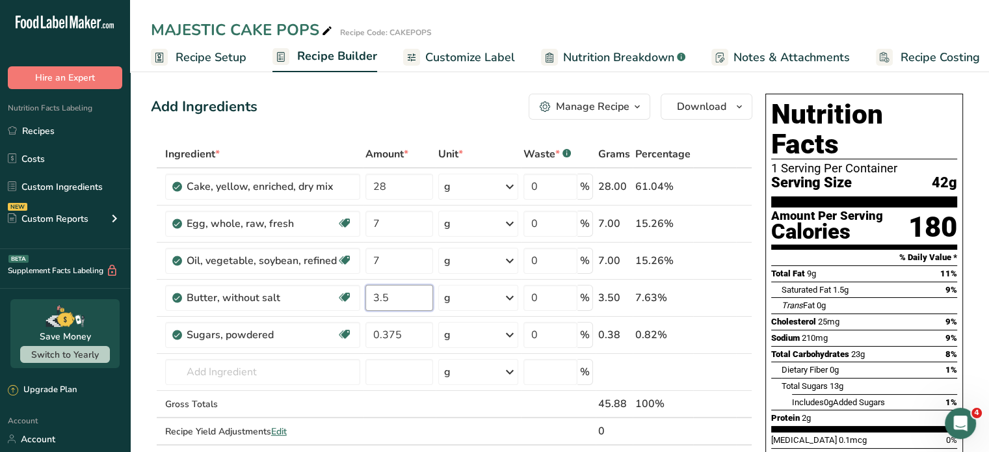
type input "3.5"
click at [317, 111] on div "Add Ingredients Manage Recipe Delete Recipe Duplicate Recipe Scale Recipe Save …" at bounding box center [452, 107] width 602 height 26
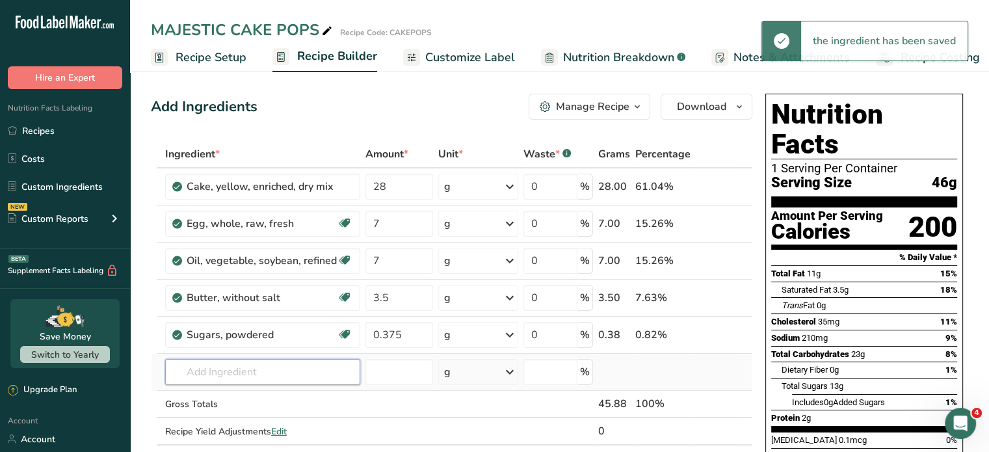
click at [312, 374] on input "text" at bounding box center [262, 372] width 195 height 26
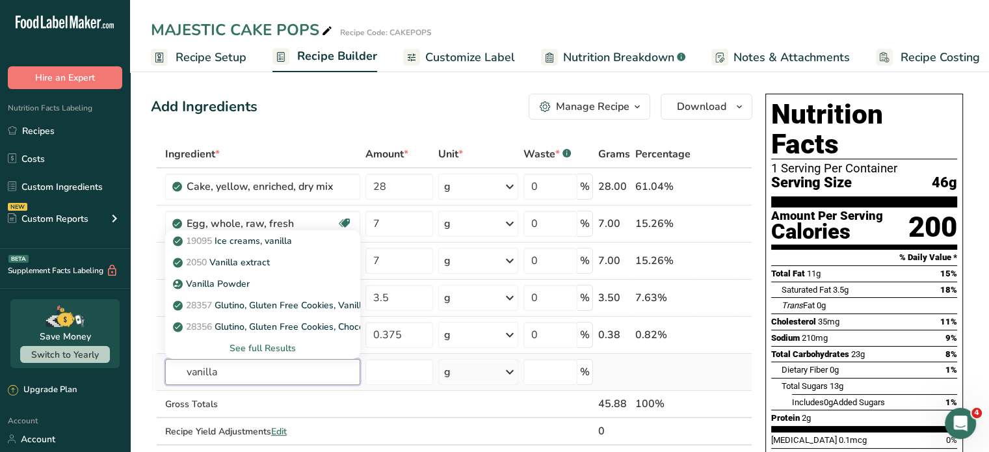
type input "vanilla"
click at [284, 346] on div "See full Results" at bounding box center [263, 348] width 174 height 14
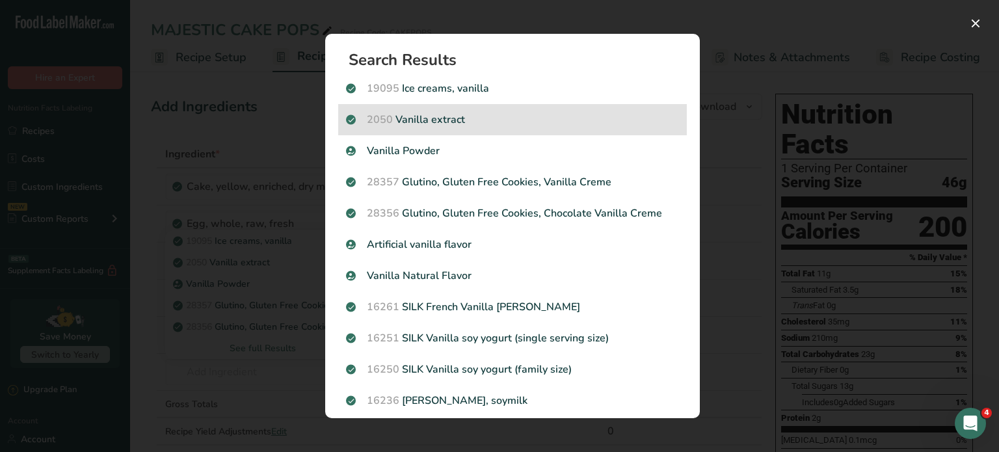
click at [459, 122] on p "2050 Vanilla extract" at bounding box center [512, 120] width 333 height 16
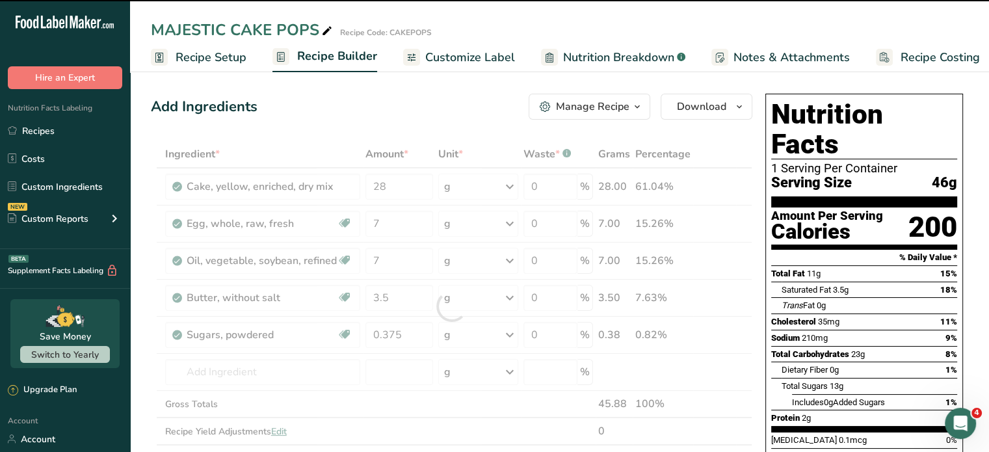
type input "0"
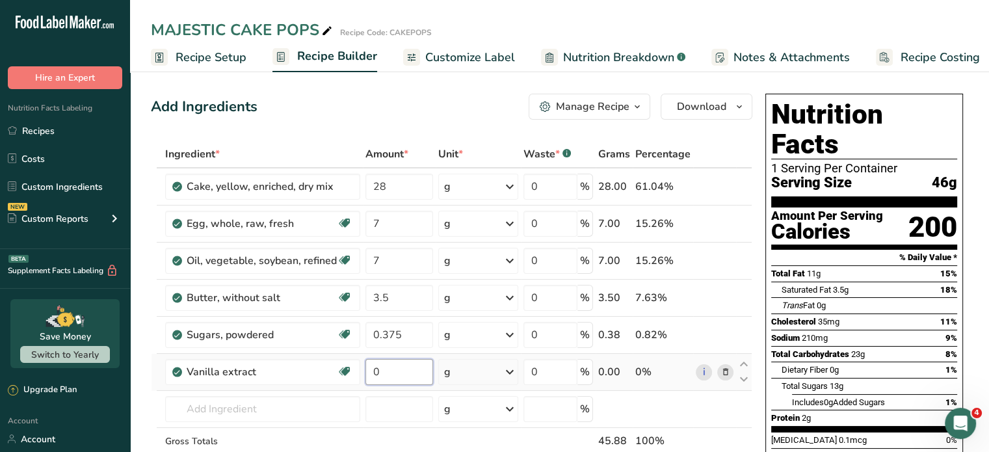
click at [382, 374] on input "0" at bounding box center [400, 372] width 68 height 26
type input "0.85"
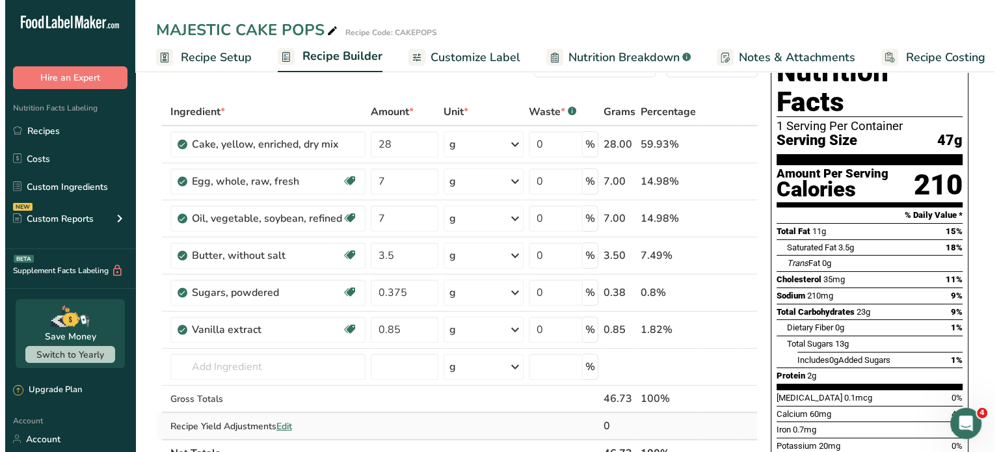
scroll to position [65, 0]
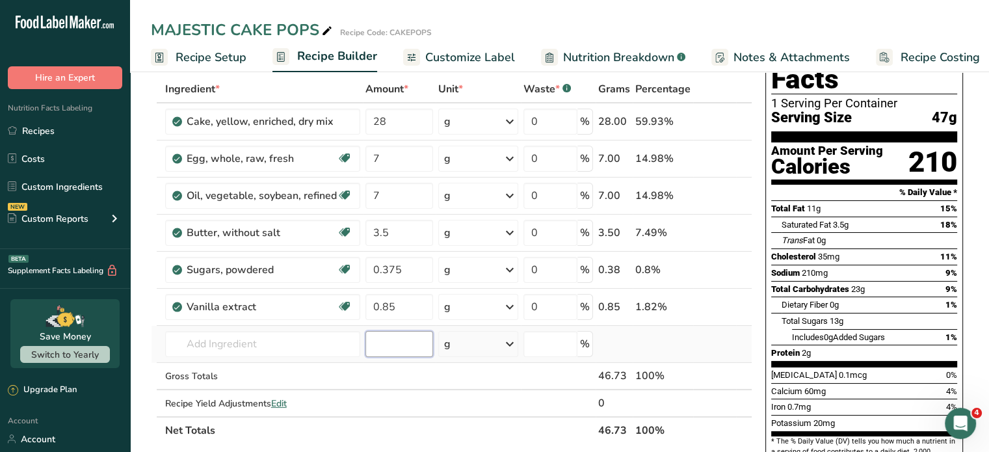
click at [379, 343] on input "number" at bounding box center [400, 344] width 68 height 26
type input "14"
click at [317, 347] on input "text" at bounding box center [262, 344] width 195 height 26
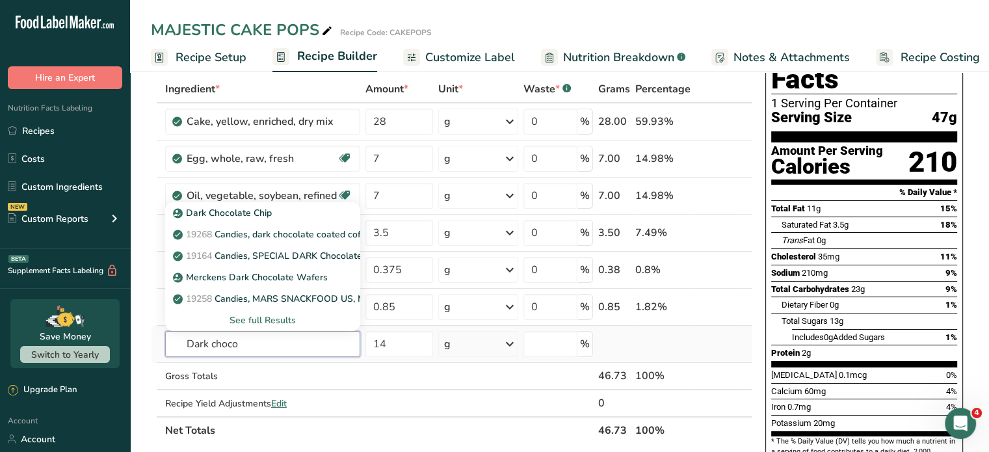
type input "Dark choco"
click at [278, 321] on div "See full Results" at bounding box center [263, 320] width 174 height 14
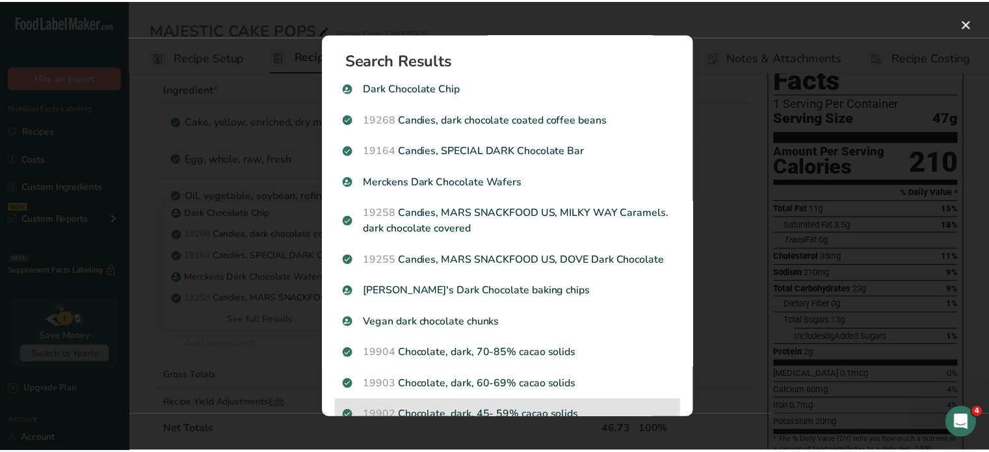
scroll to position [0, 0]
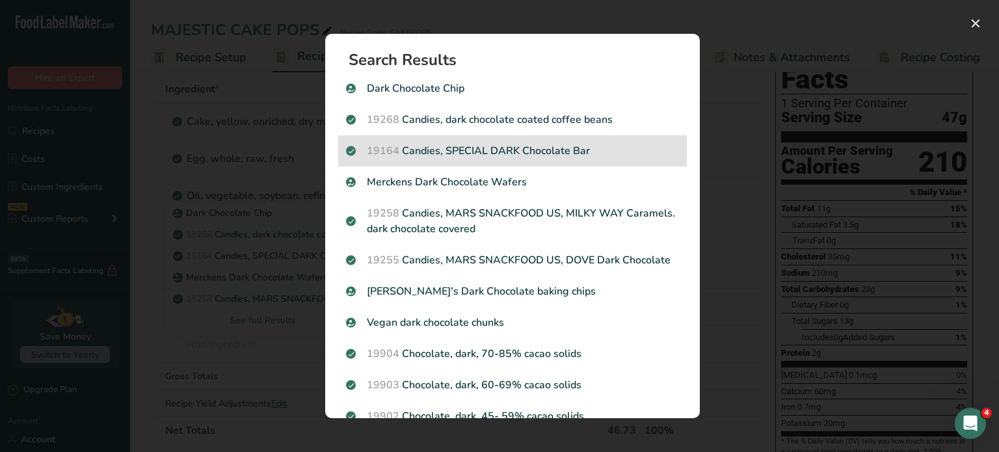
click at [434, 147] on p "19164 Candies, SPECIAL DARK Chocolate Bar" at bounding box center [512, 151] width 333 height 16
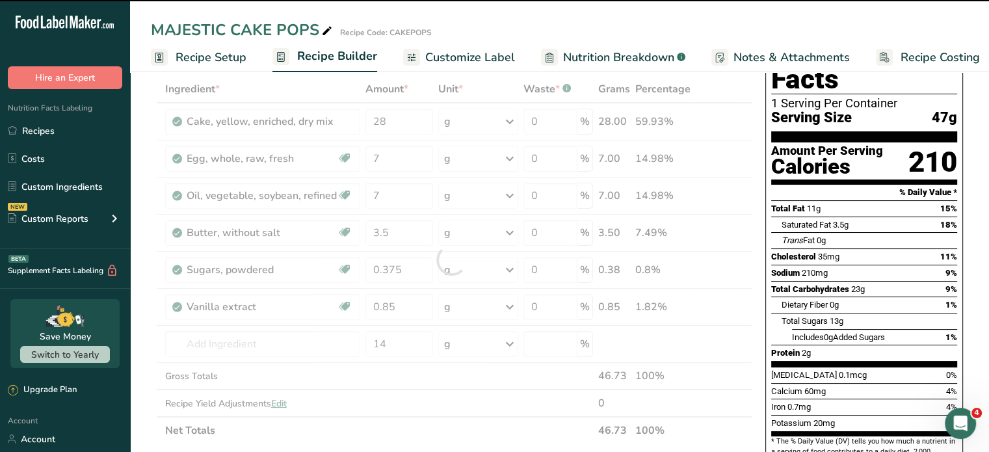
type input "0"
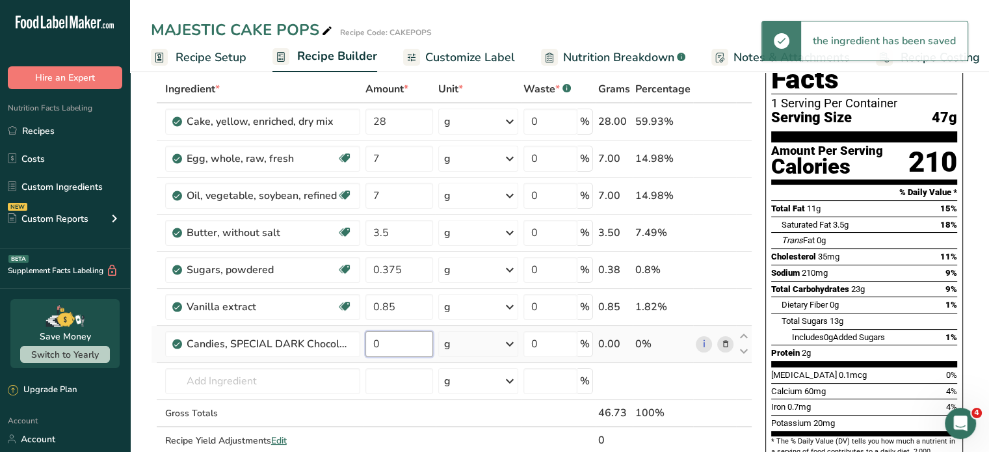
click at [378, 345] on input "0" at bounding box center [400, 344] width 68 height 26
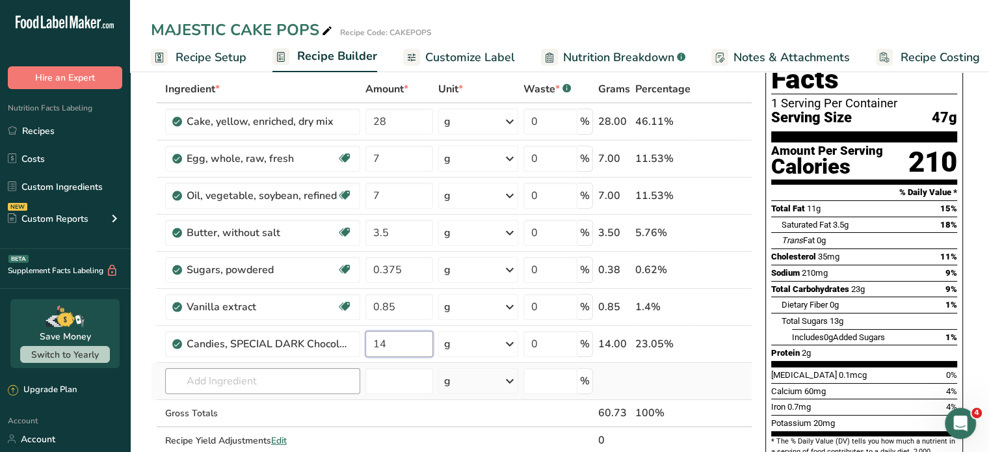
type input "14"
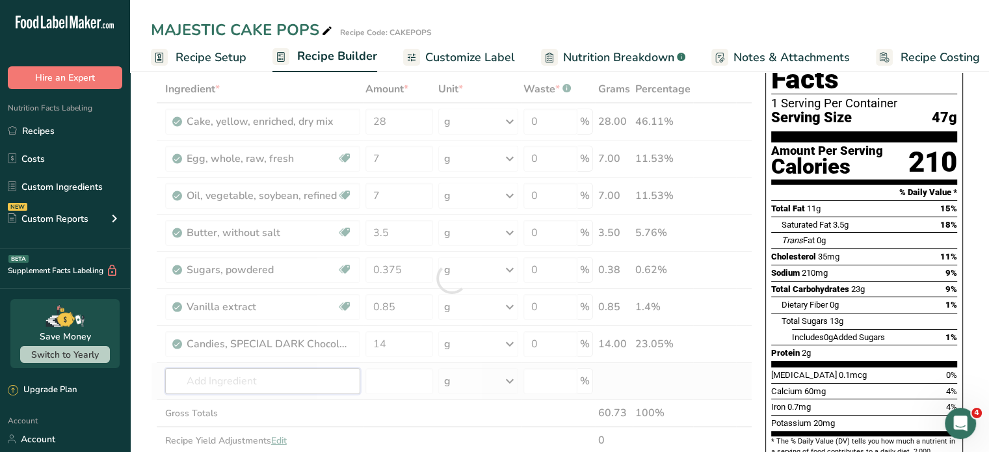
click at [291, 380] on div "Ingredient * Amount * Unit * Waste * .a-a{fill:#347362;}.b-a{fill:#fff;} Grams …" at bounding box center [452, 278] width 602 height 406
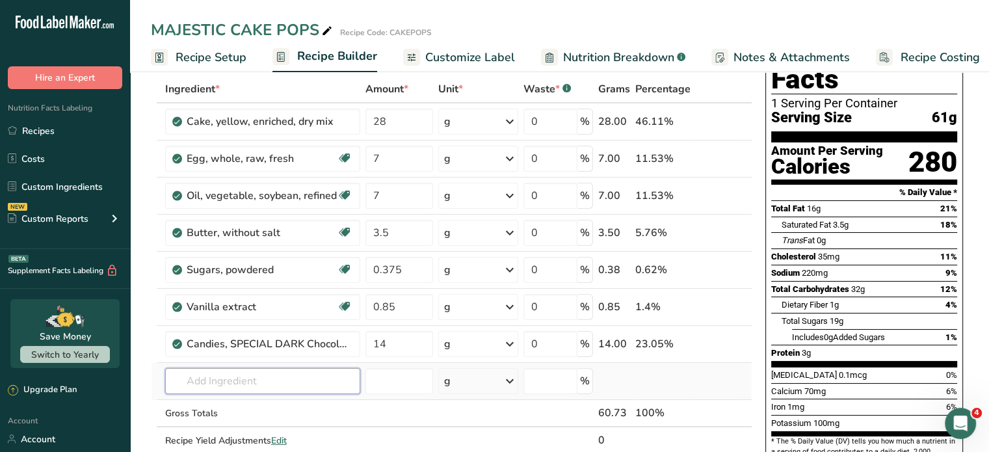
click at [345, 381] on input "text" at bounding box center [262, 381] width 195 height 26
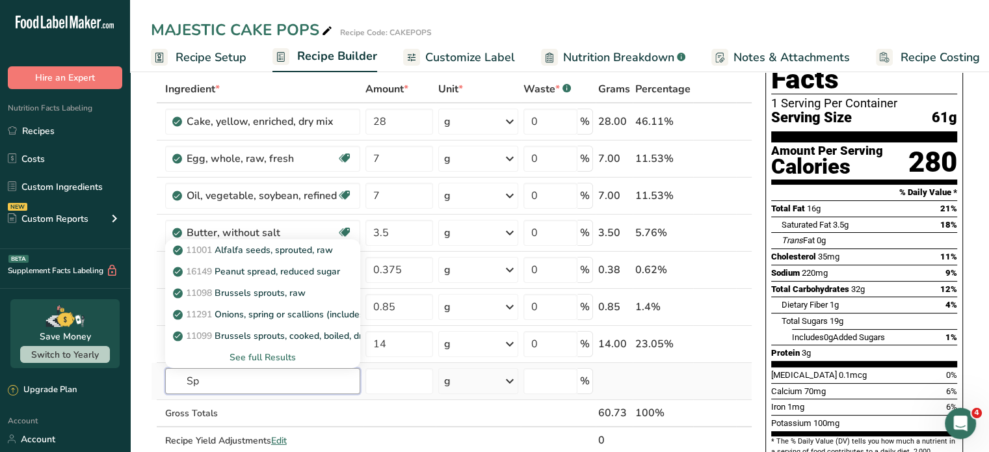
type input "S"
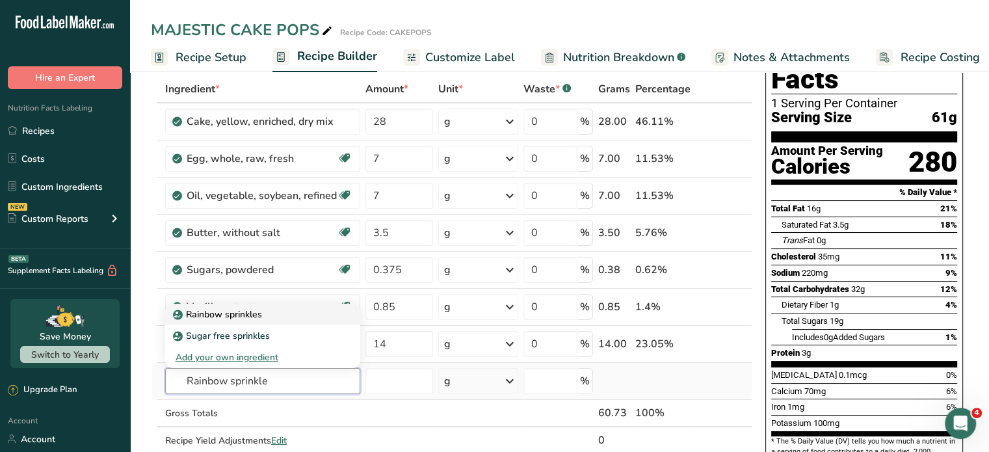
type input "Rainbow sprinkle"
click at [286, 317] on div "Rainbow sprinkles" at bounding box center [252, 315] width 153 height 14
type input "Rainbow sprinkles"
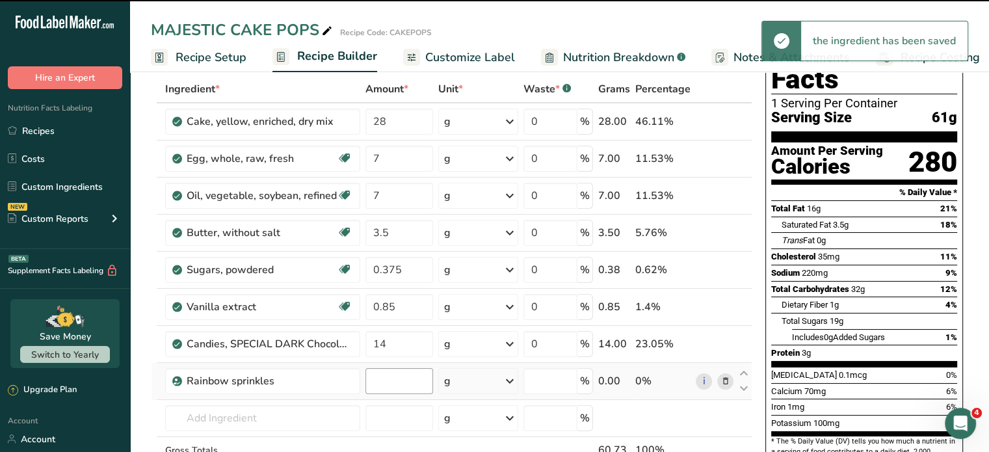
type input "0"
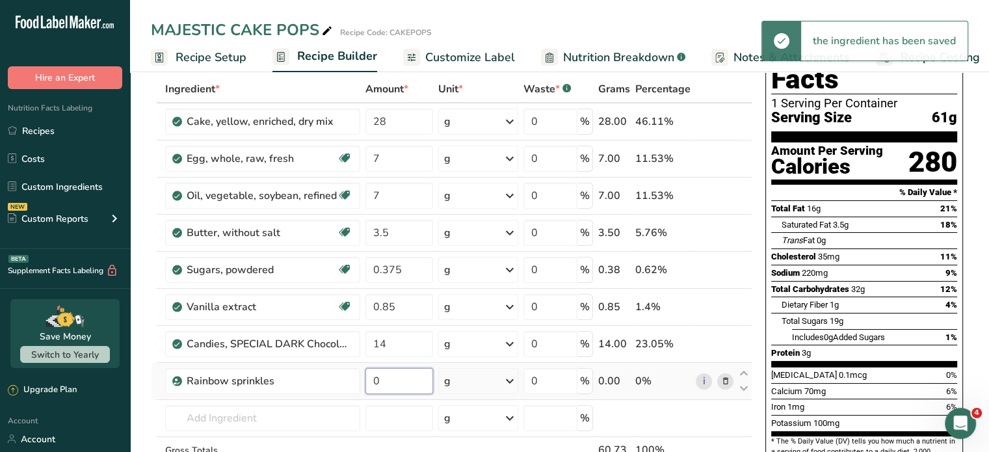
click at [390, 382] on input "0" at bounding box center [400, 381] width 68 height 26
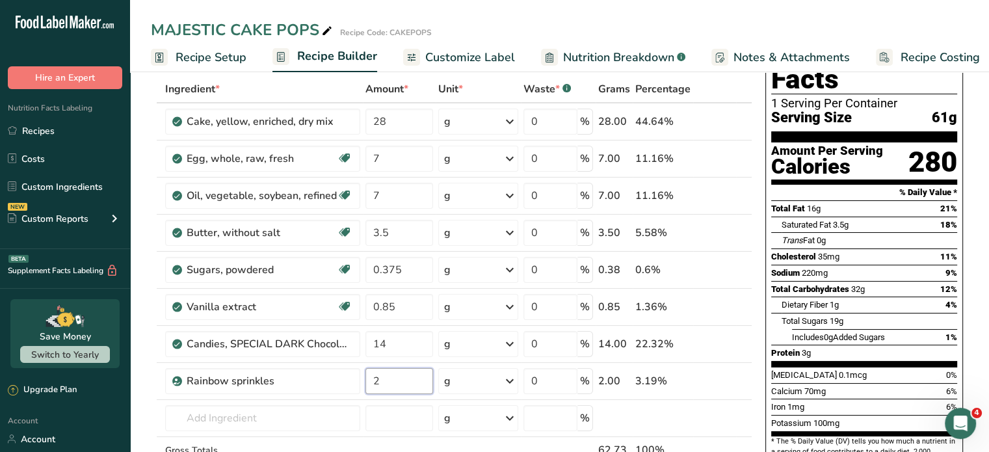
type input "2"
click at [516, 12] on div "MAJESTIC CAKE POPS Recipe Code: CAKEPOPS Recipe Setup Recipe Builder Customize …" at bounding box center [559, 36] width 859 height 72
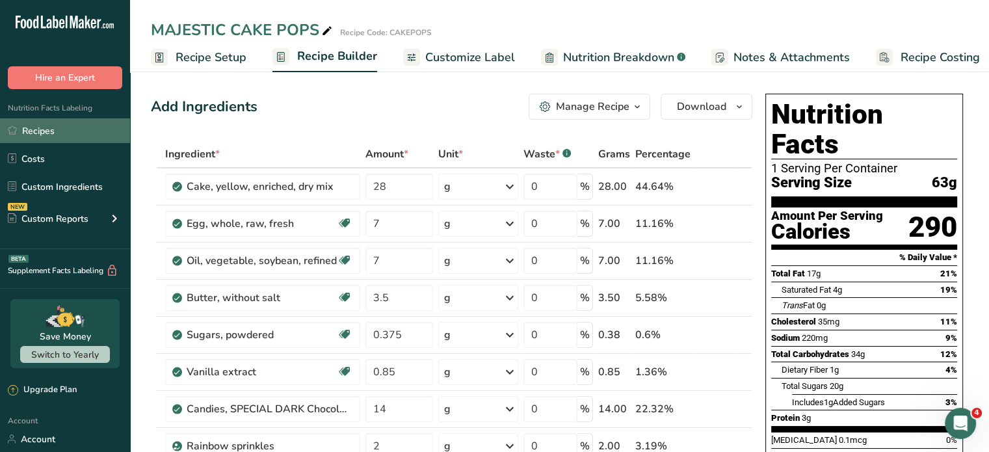
click at [39, 128] on link "Recipes" at bounding box center [65, 130] width 130 height 25
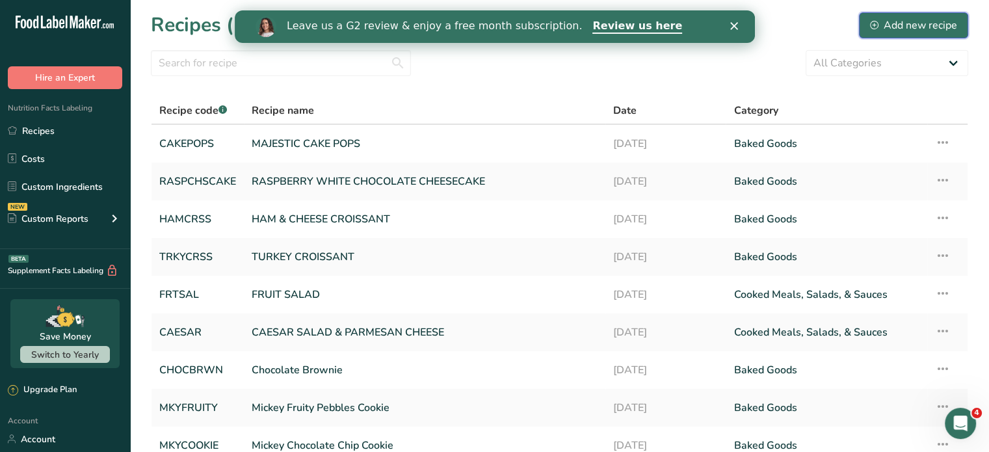
click at [914, 20] on div "Add new recipe" at bounding box center [913, 26] width 87 height 16
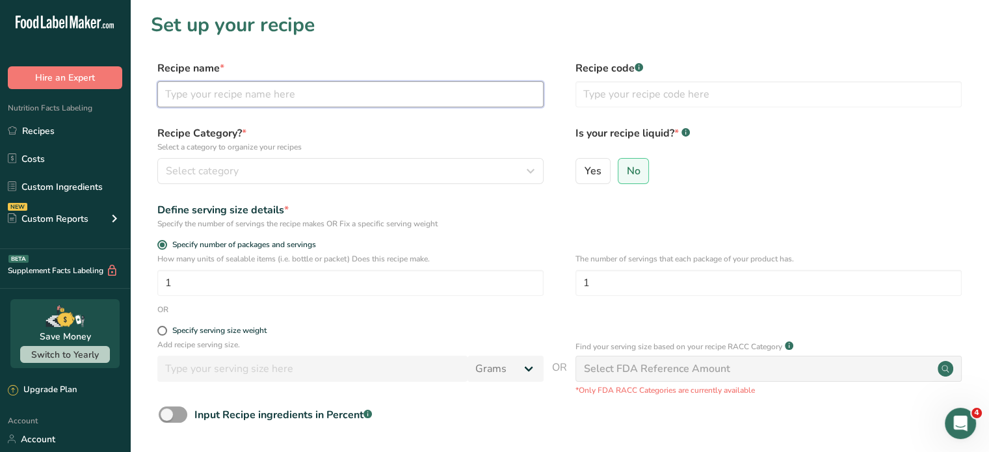
click at [296, 95] on input "text" at bounding box center [350, 94] width 386 height 26
type input "SMORE'S"
